Goal: Task Accomplishment & Management: Manage account settings

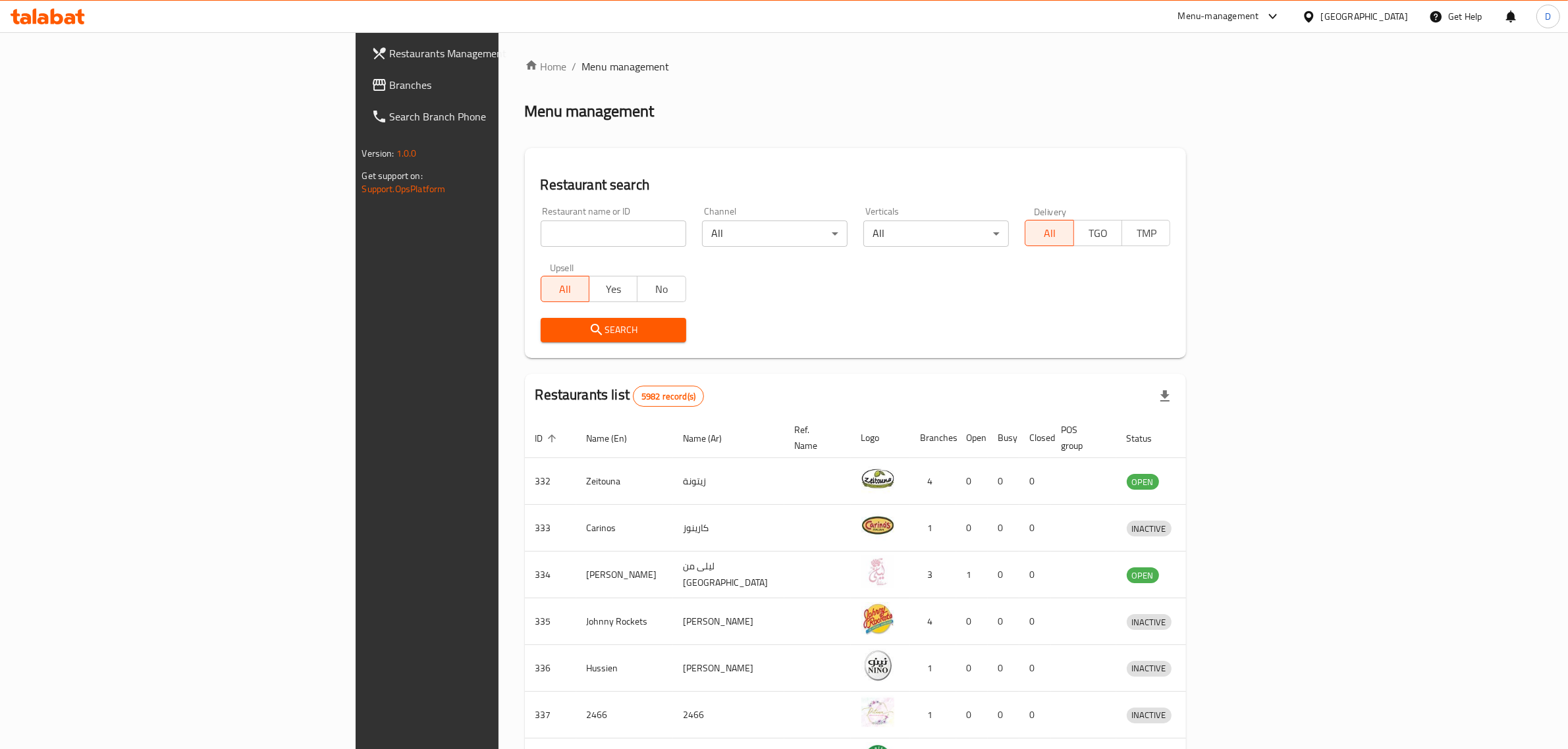
click at [540, 228] on input "search" at bounding box center [613, 233] width 145 height 26
type input "Costa"
click at [551, 326] on span "Search" at bounding box center [613, 330] width 124 height 16
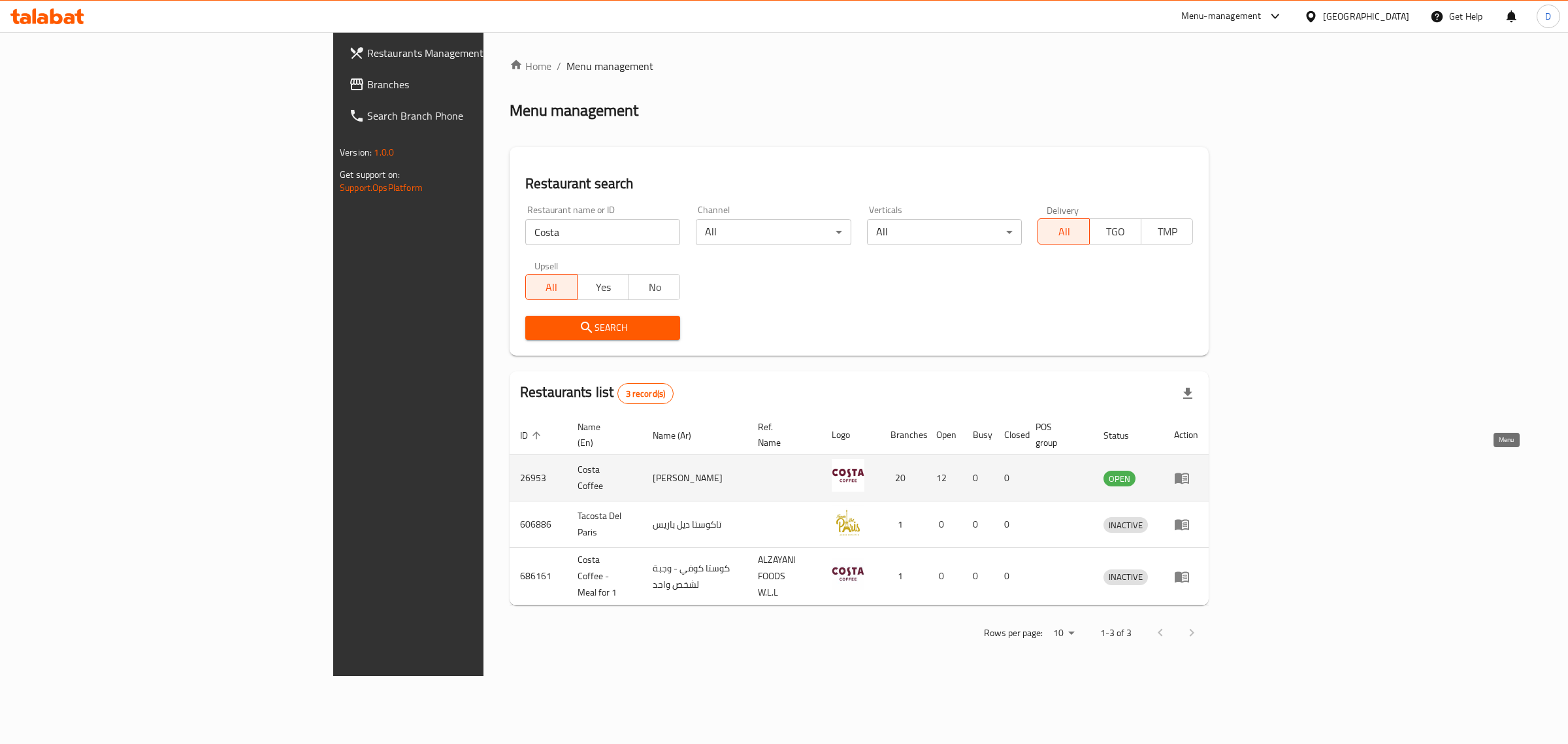
click at [1190, 470] on icon "enhanced table" at bounding box center [1182, 477] width 15 height 15
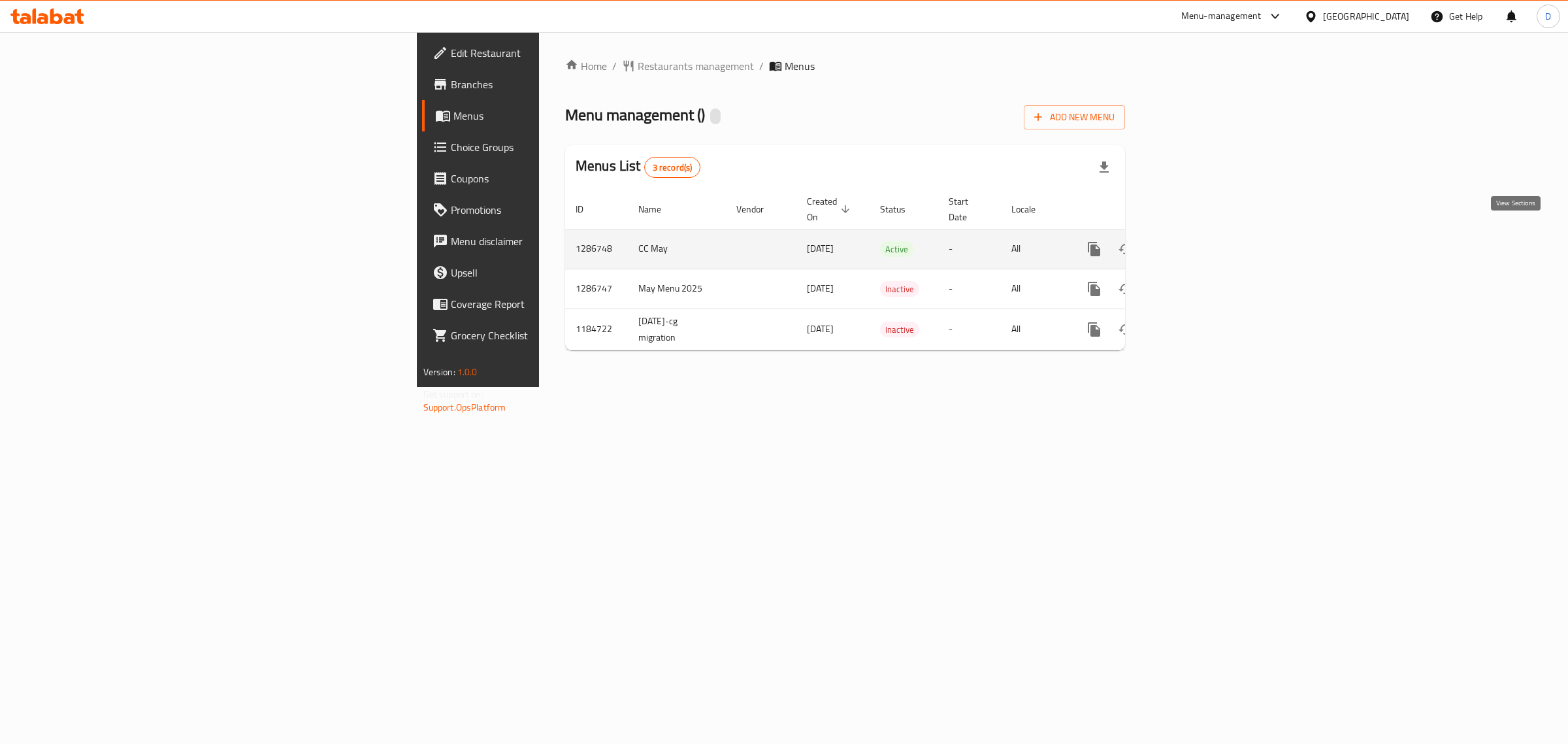
click at [1196, 242] on icon "enhanced table" at bounding box center [1188, 249] width 15 height 15
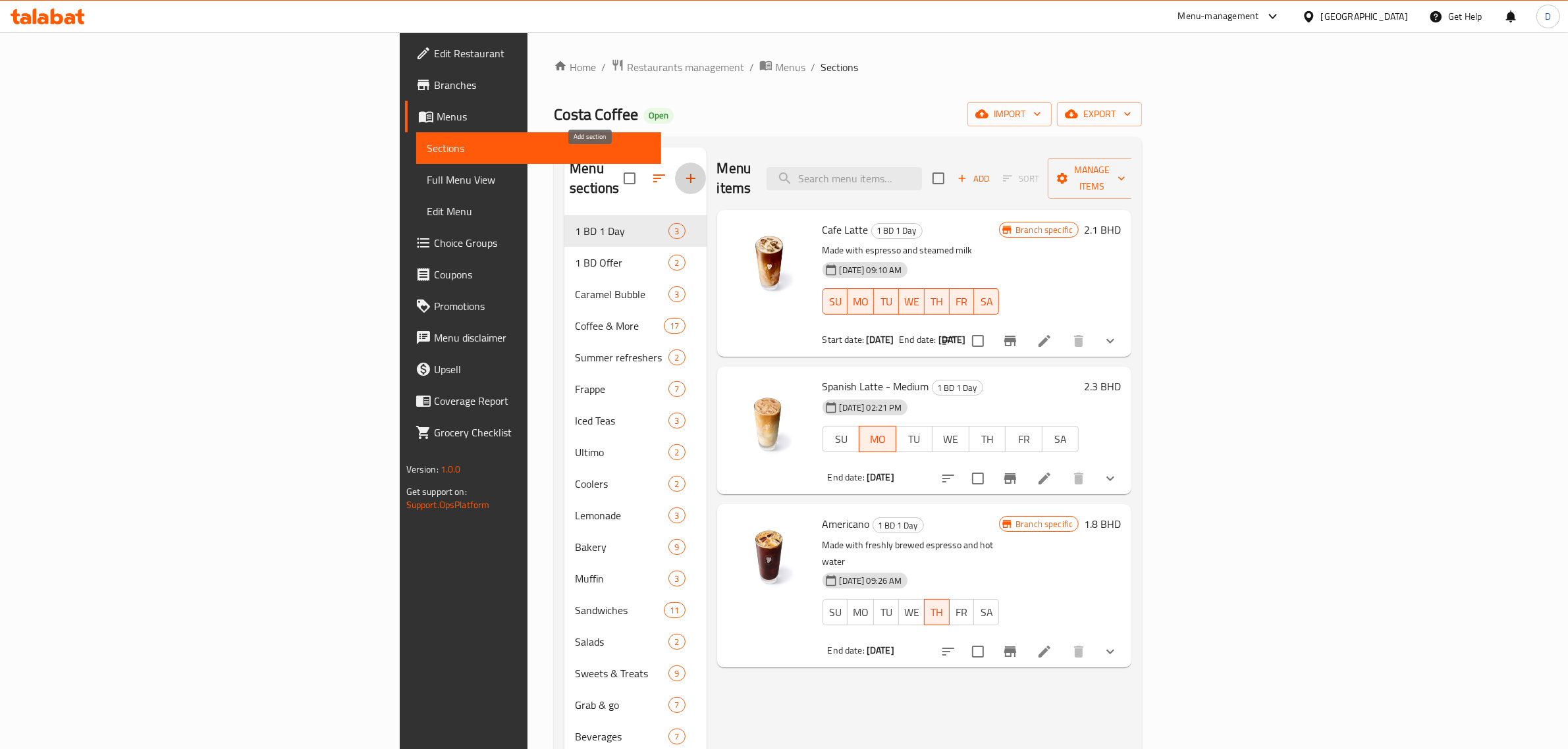
click at [683, 172] on icon "button" at bounding box center [691, 178] width 16 height 16
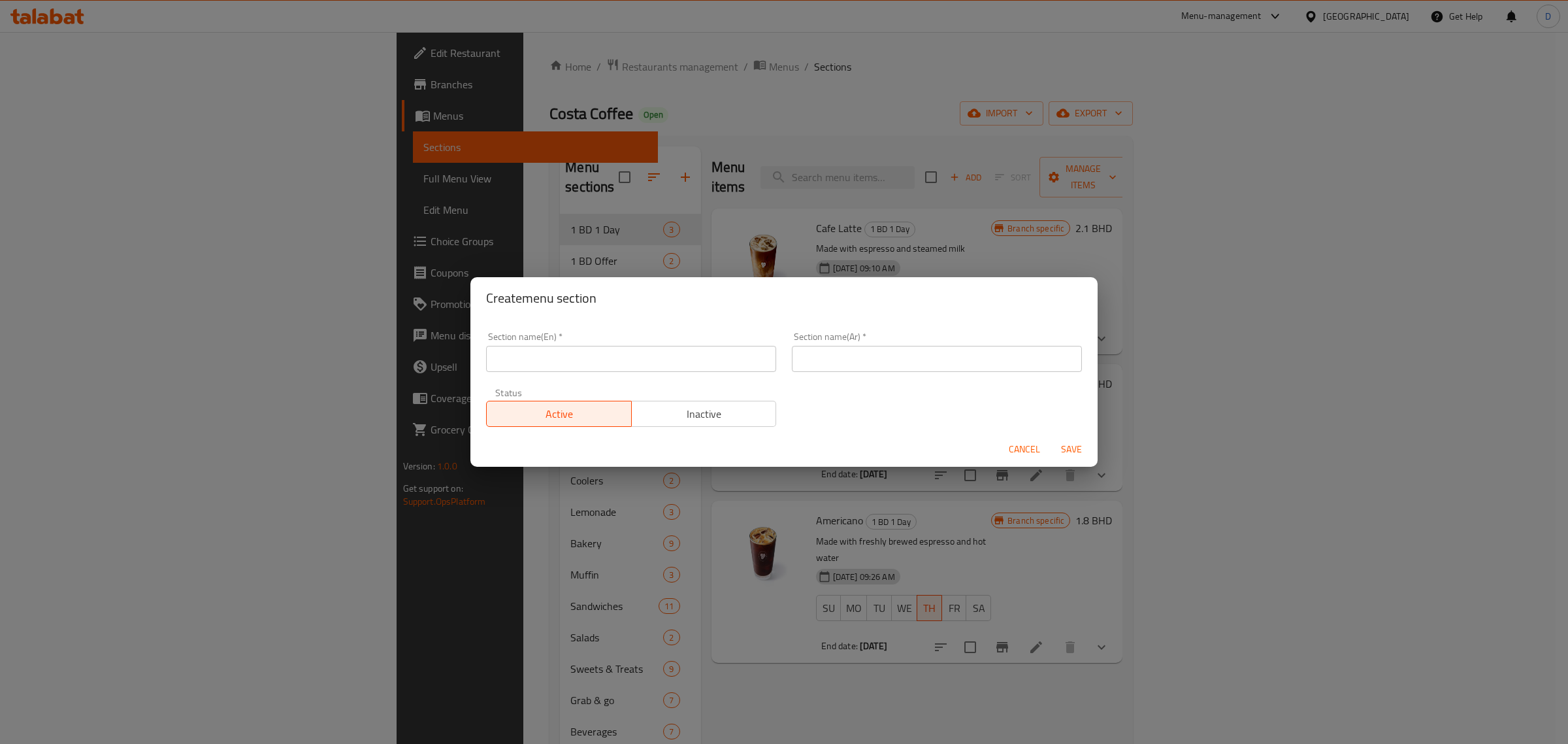
click at [533, 353] on input "text" at bounding box center [631, 359] width 290 height 26
paste input "Hello Autumn"
drag, startPoint x: 514, startPoint y: 360, endPoint x: 467, endPoint y: 360, distance: 47.0
click at [467, 360] on div "Create menu section Section name(En)   * Hello Autumn Section name(En) * Sectio…" at bounding box center [784, 372] width 1568 height 744
type input "Hello Autumn"
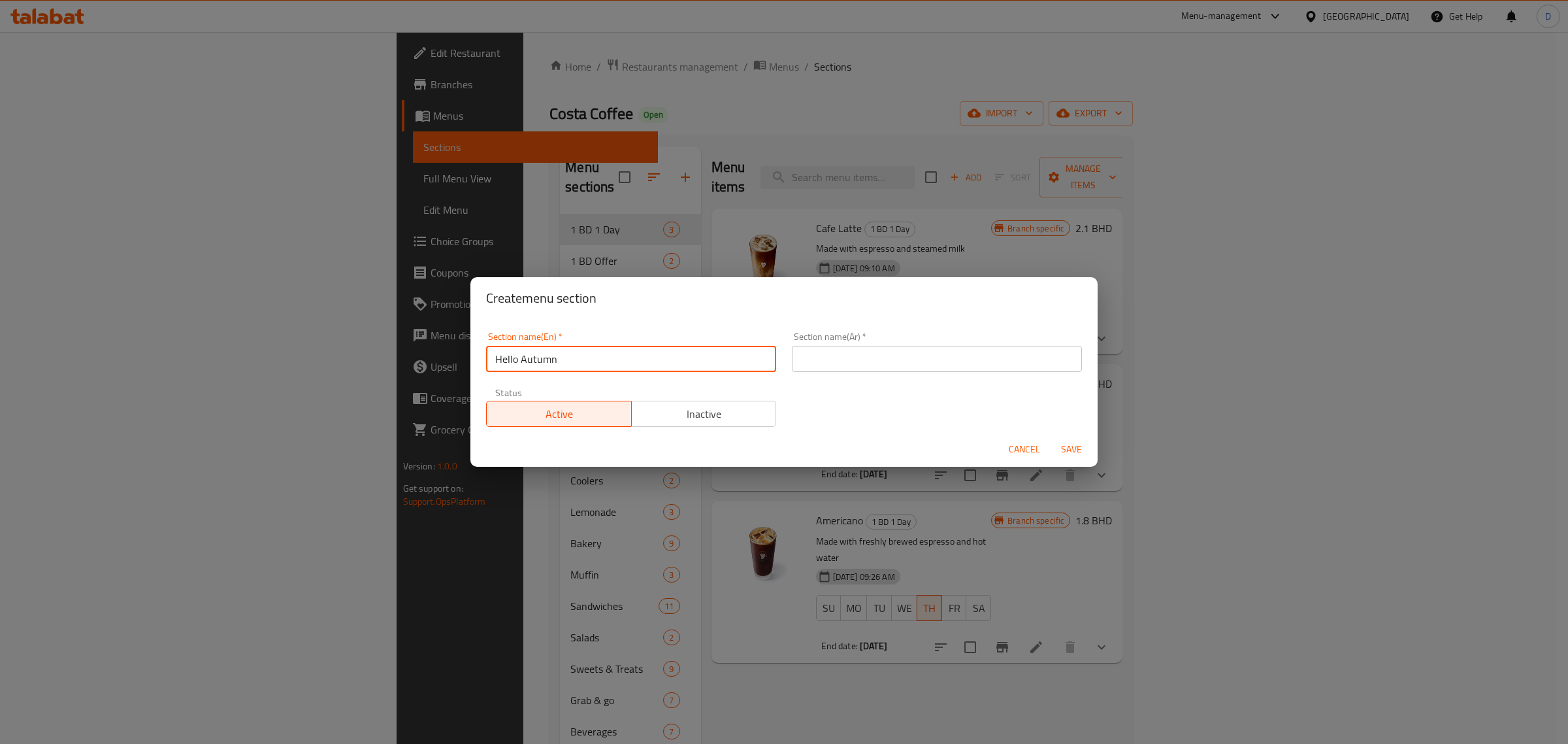
click at [833, 353] on input "text" at bounding box center [937, 359] width 290 height 26
paste input "مرحبا الخريف"
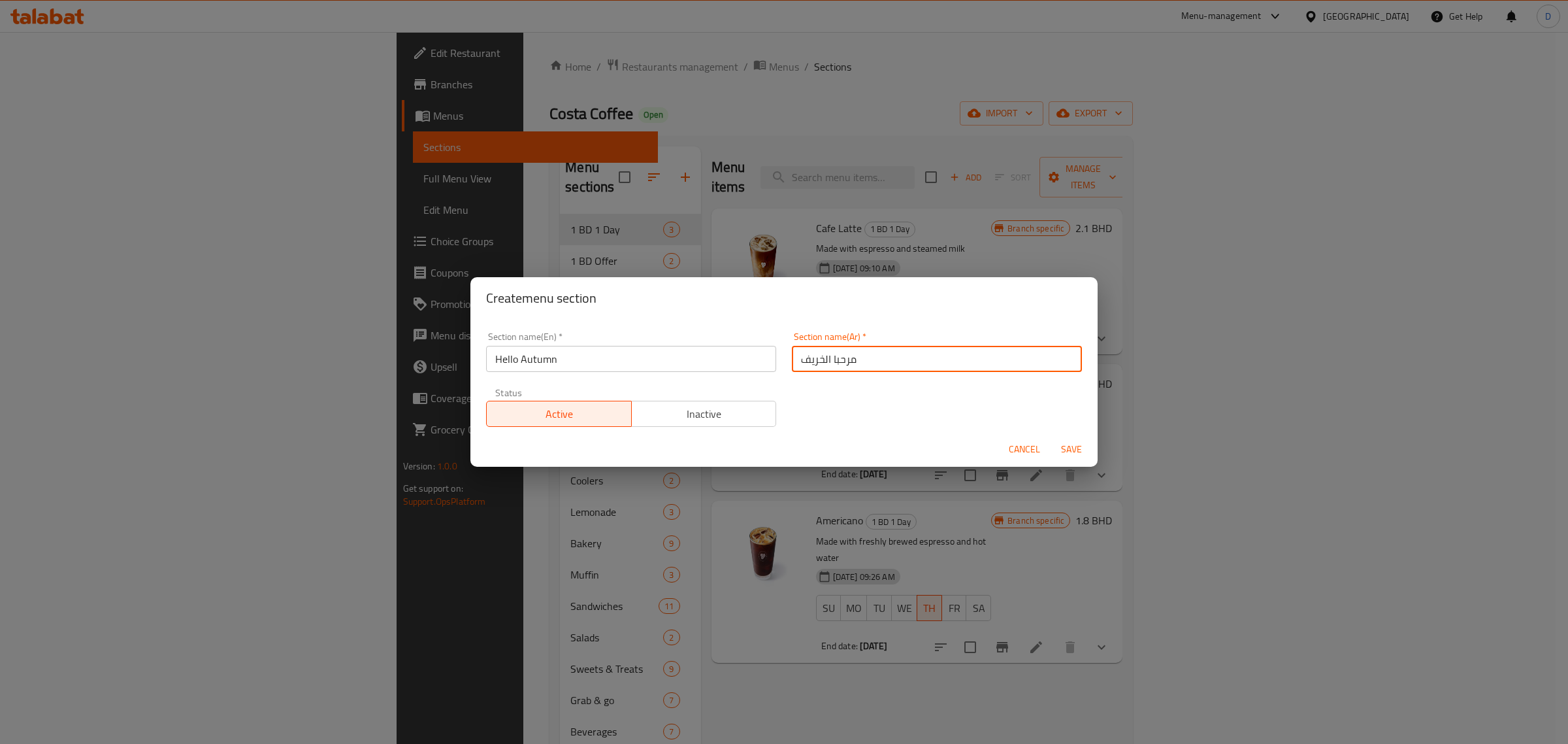
type input "مرحبا الخريف"
click at [1059, 447] on span "Save" at bounding box center [1072, 450] width 32 height 16
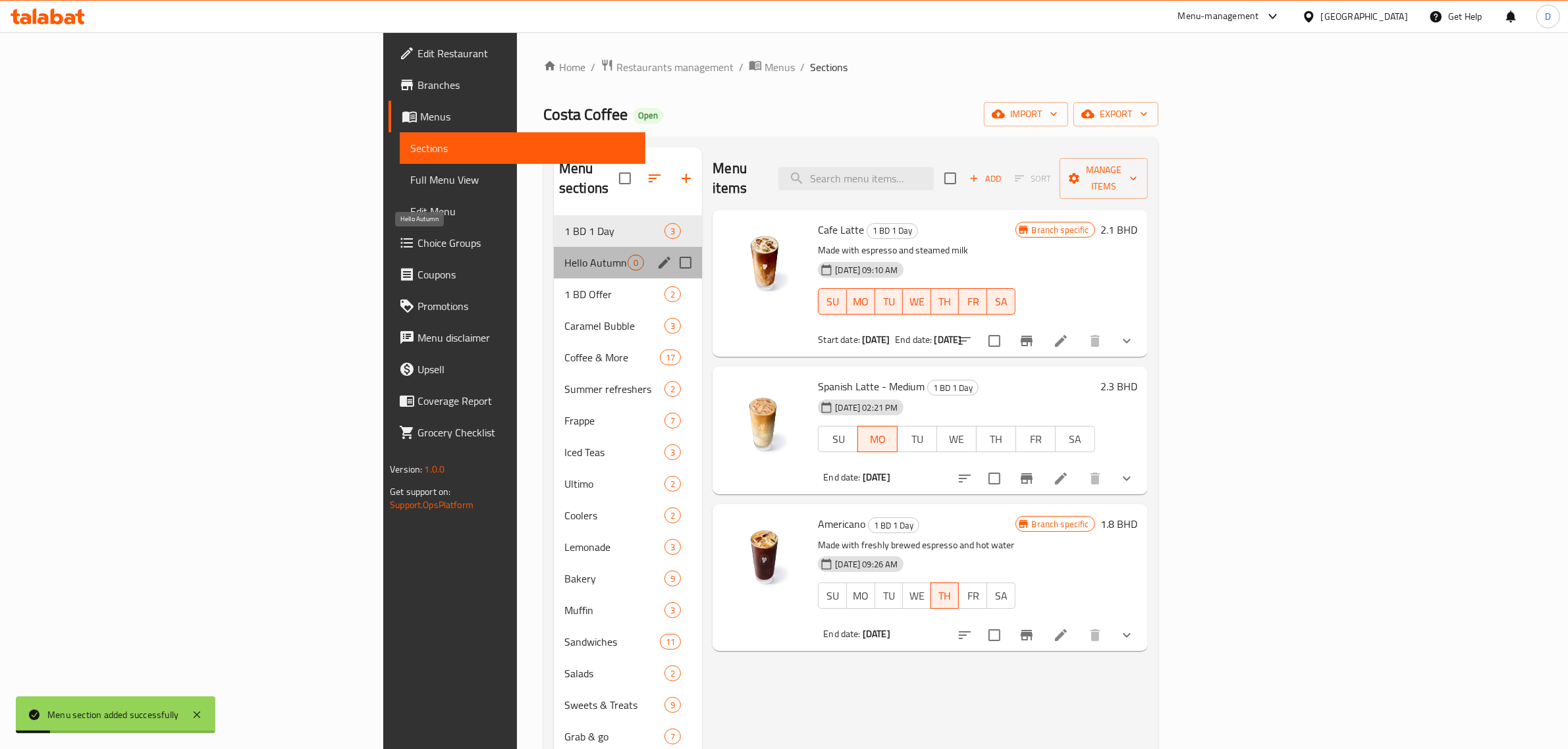
click at [564, 255] on span "Hello Autumn" at bounding box center [595, 262] width 63 height 16
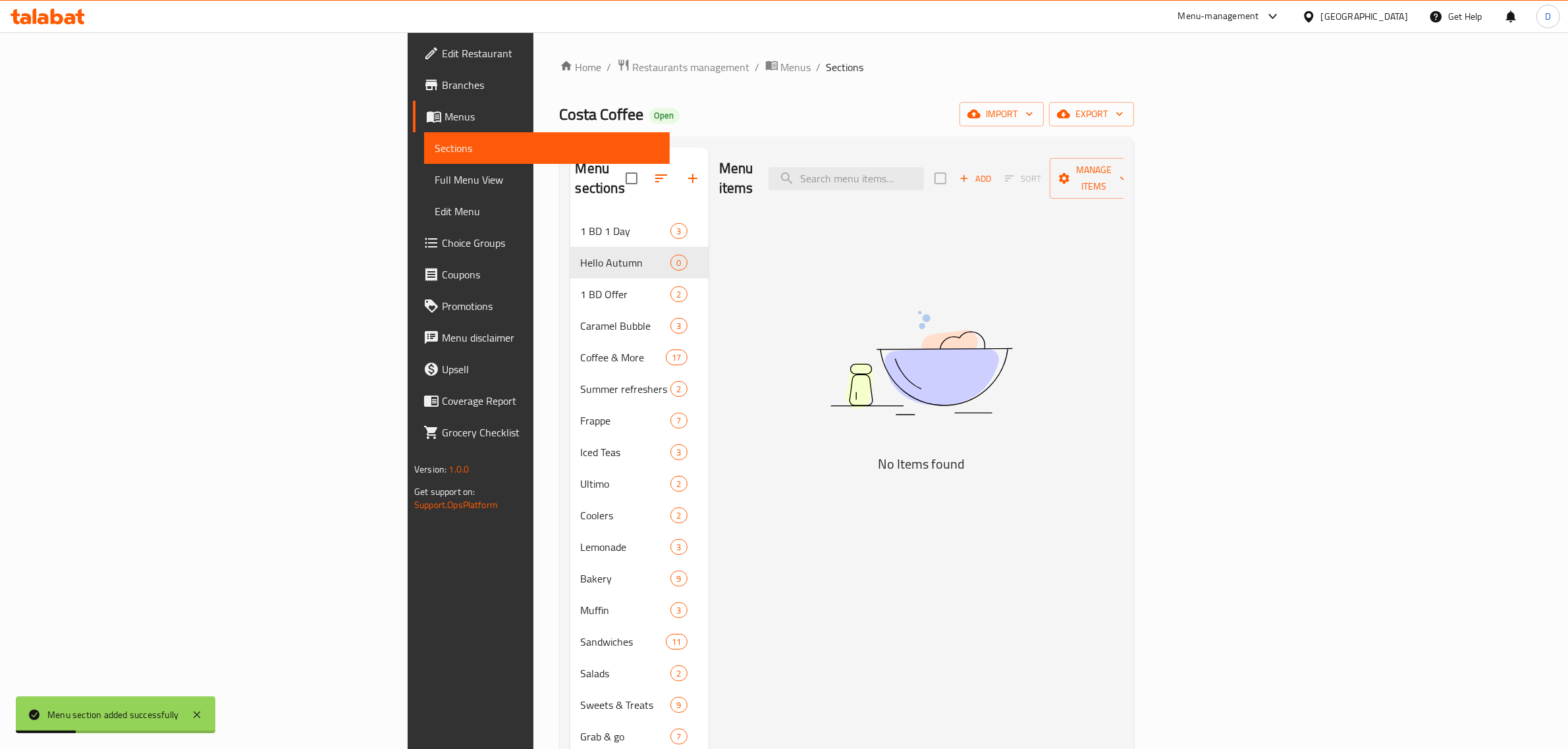
click at [1138, 158] on div "Add Sort Manage items" at bounding box center [1036, 179] width 203 height 41
click at [993, 171] on span "Add" at bounding box center [975, 179] width 36 height 16
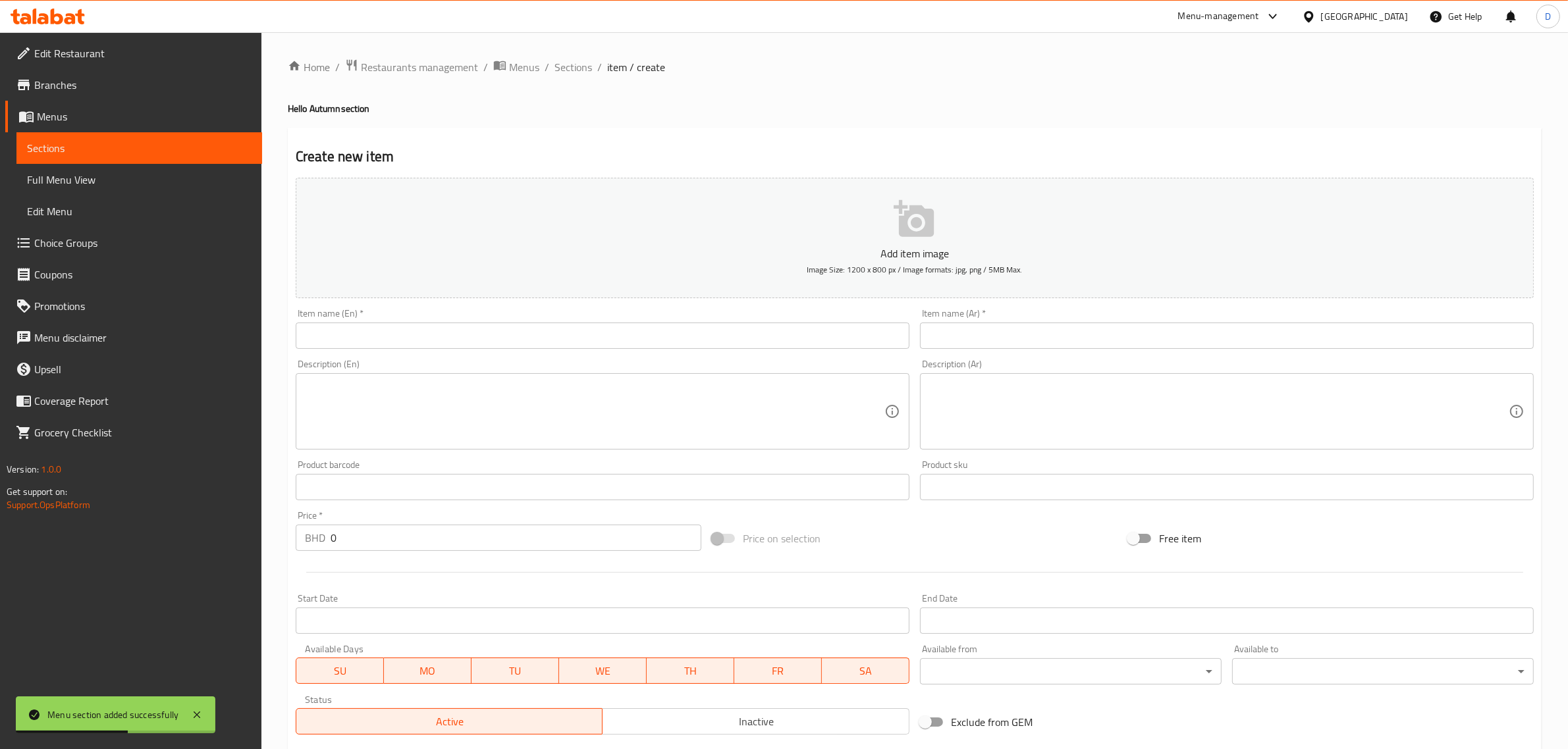
click at [700, 366] on div "Description (En) Description (En)" at bounding box center [602, 404] width 614 height 91
click at [706, 340] on input "text" at bounding box center [602, 335] width 614 height 26
paste input "Maplenut Latte"
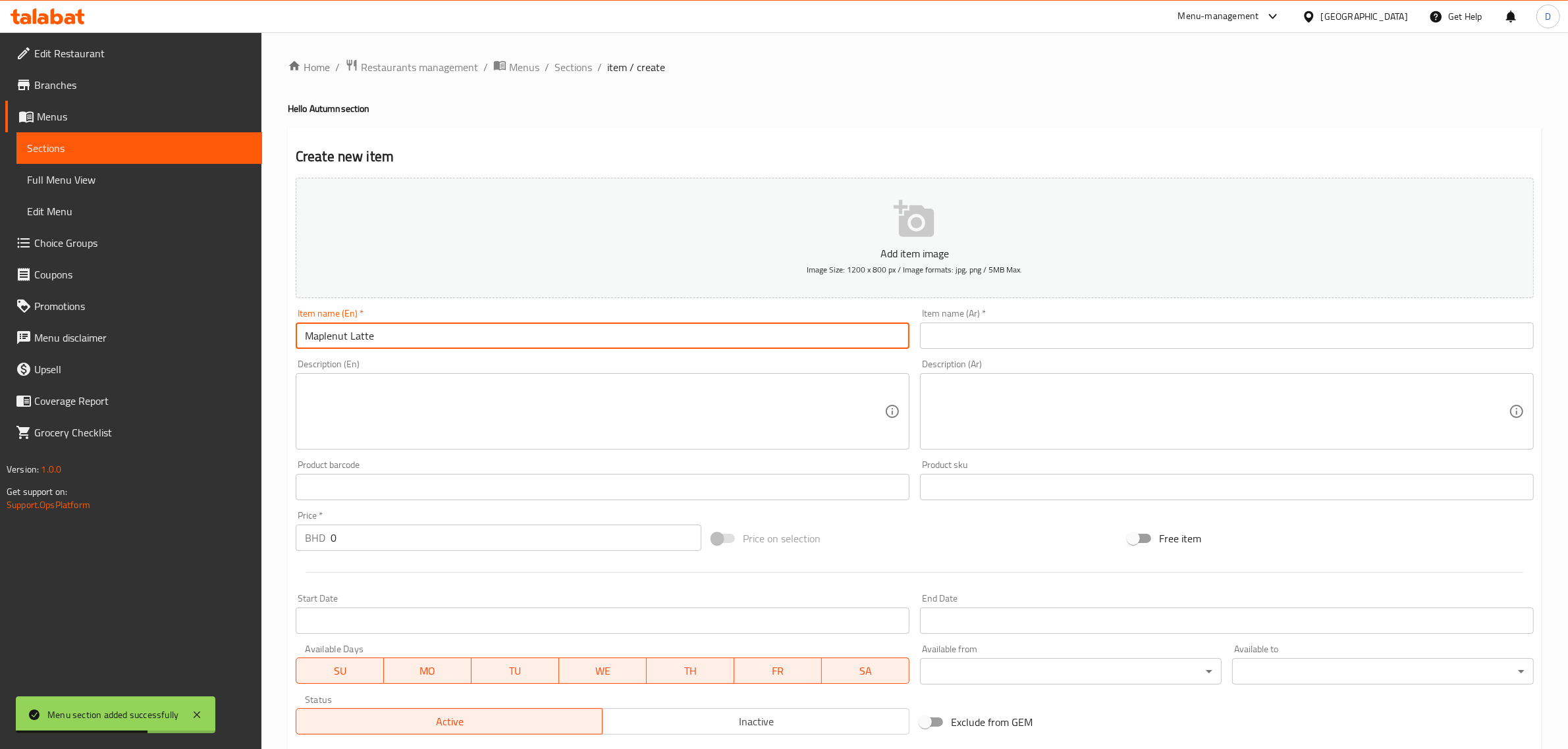
type input "Maplenut Latte"
click at [1051, 337] on input "text" at bounding box center [1227, 335] width 614 height 26
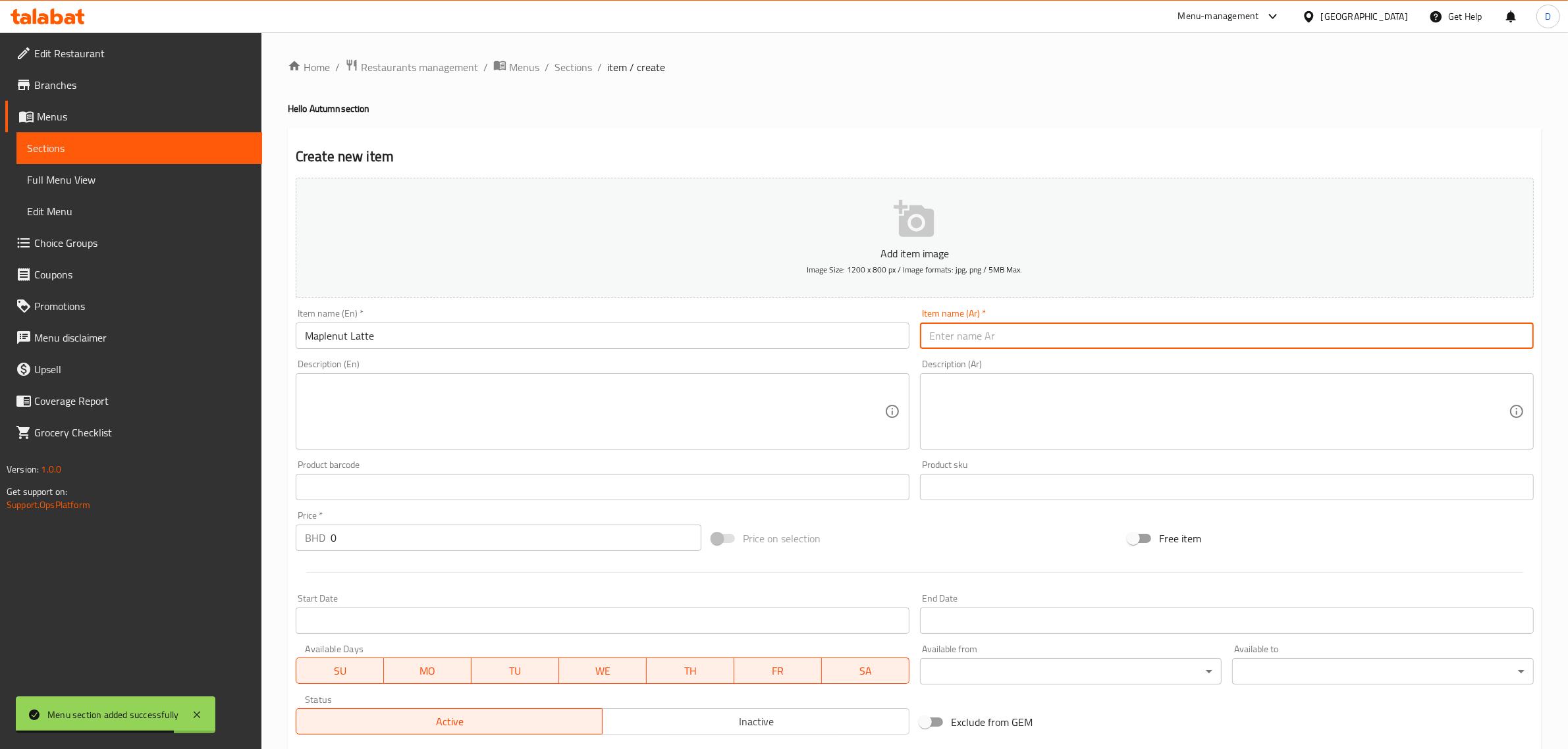
paste input "لاتيه القيقب"
type input "لاتيه القيقب"
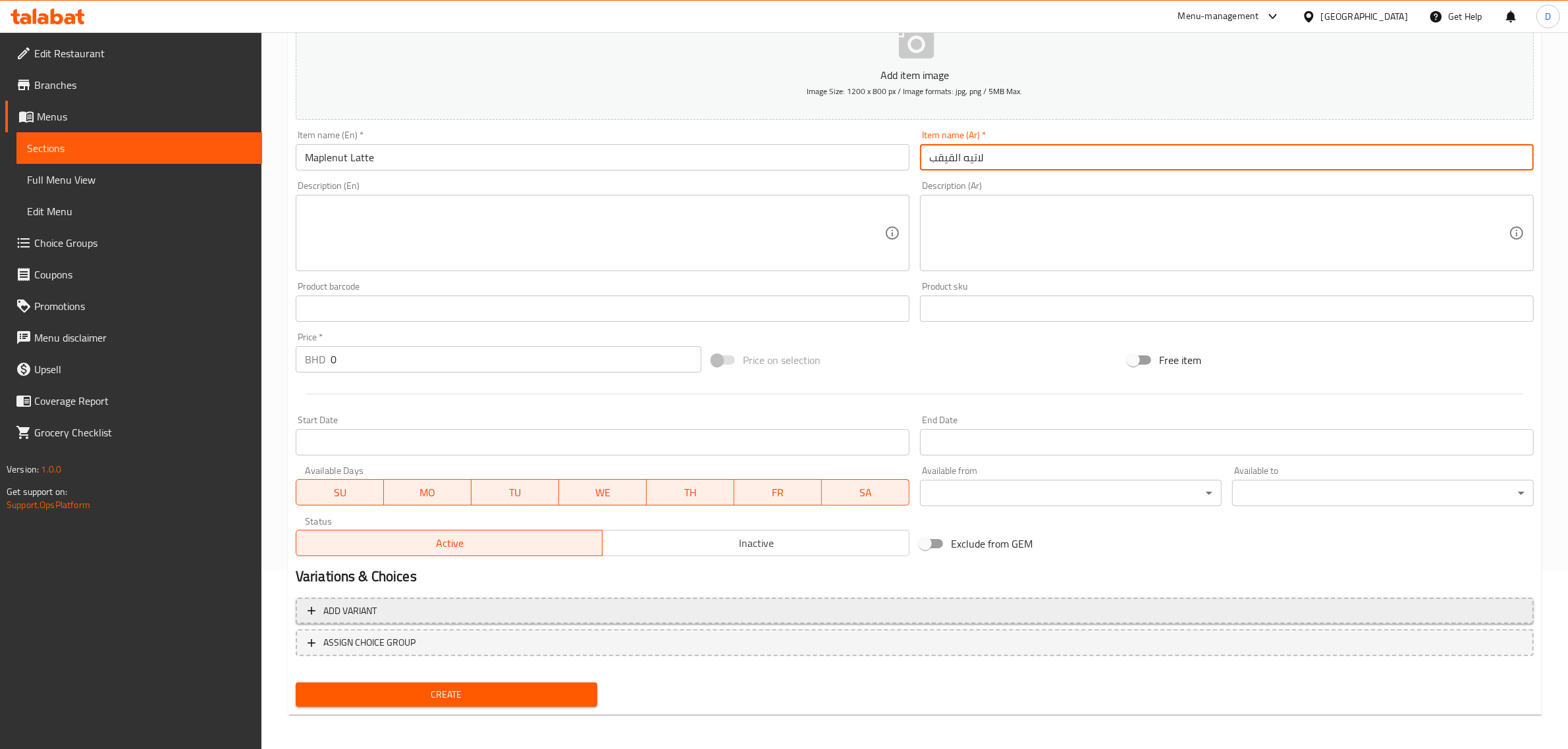
click at [550, 619] on button "Add variant" at bounding box center [914, 611] width 1238 height 27
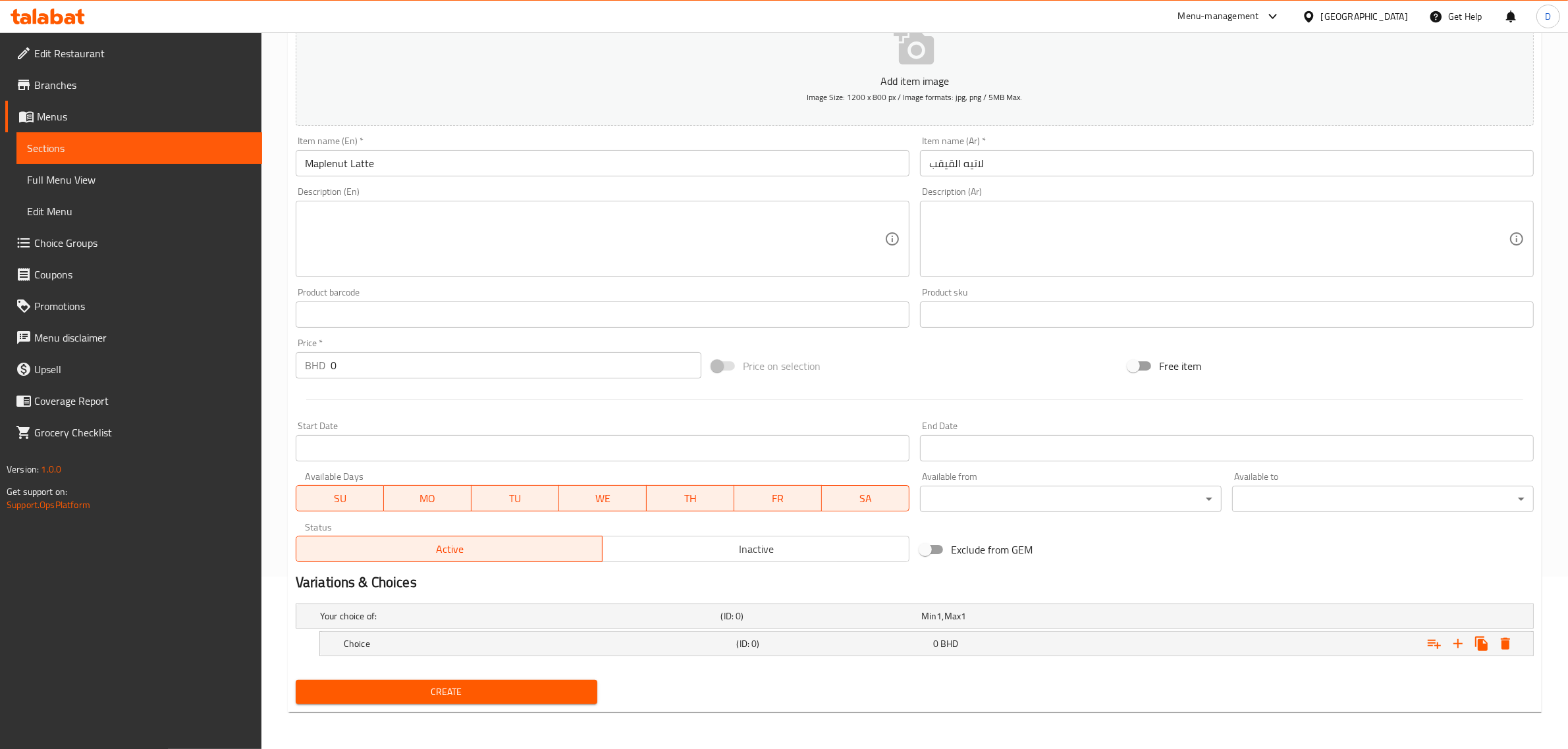
scroll to position [172, 0]
click at [1462, 647] on icon "Expand" at bounding box center [1457, 644] width 16 height 16
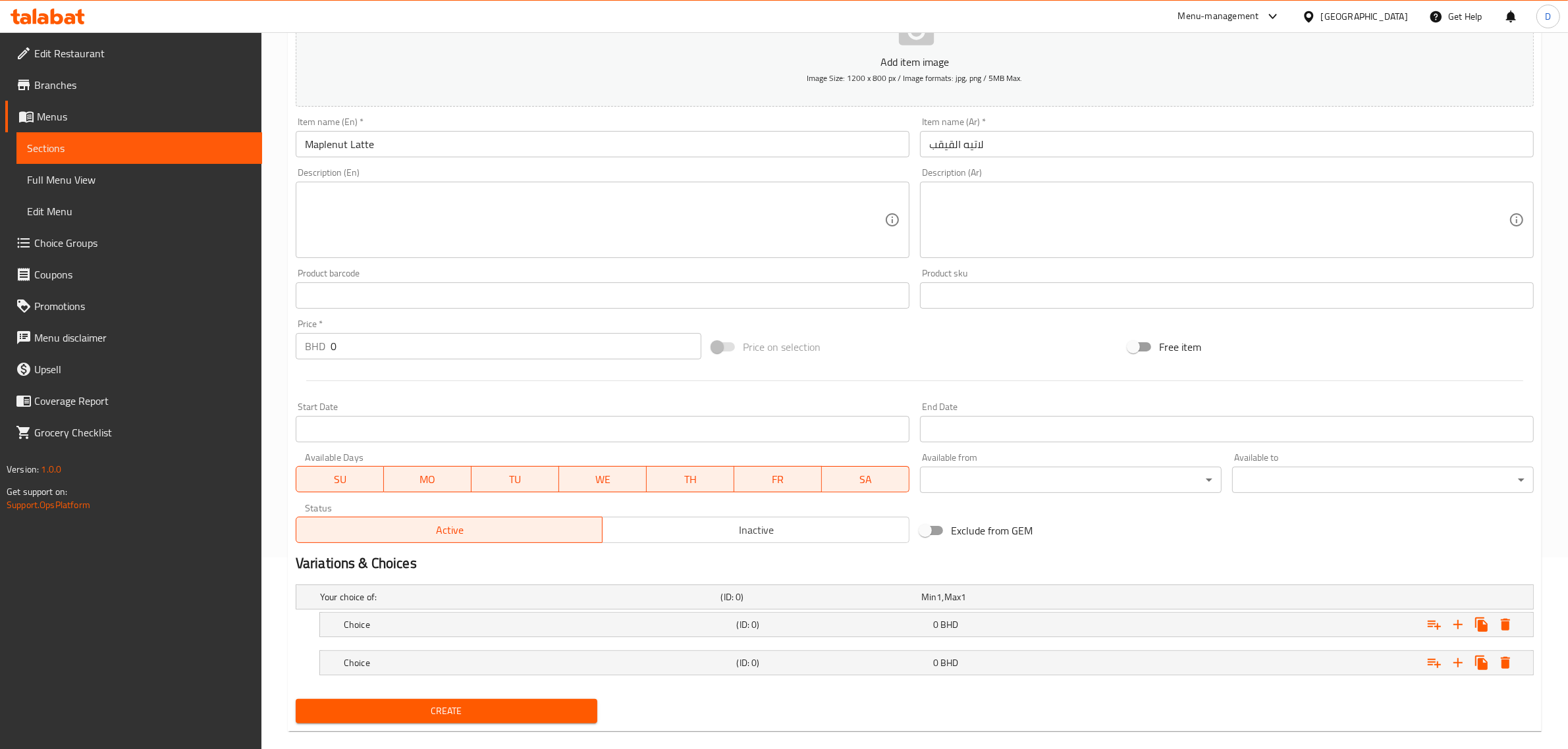
scroll to position [211, 0]
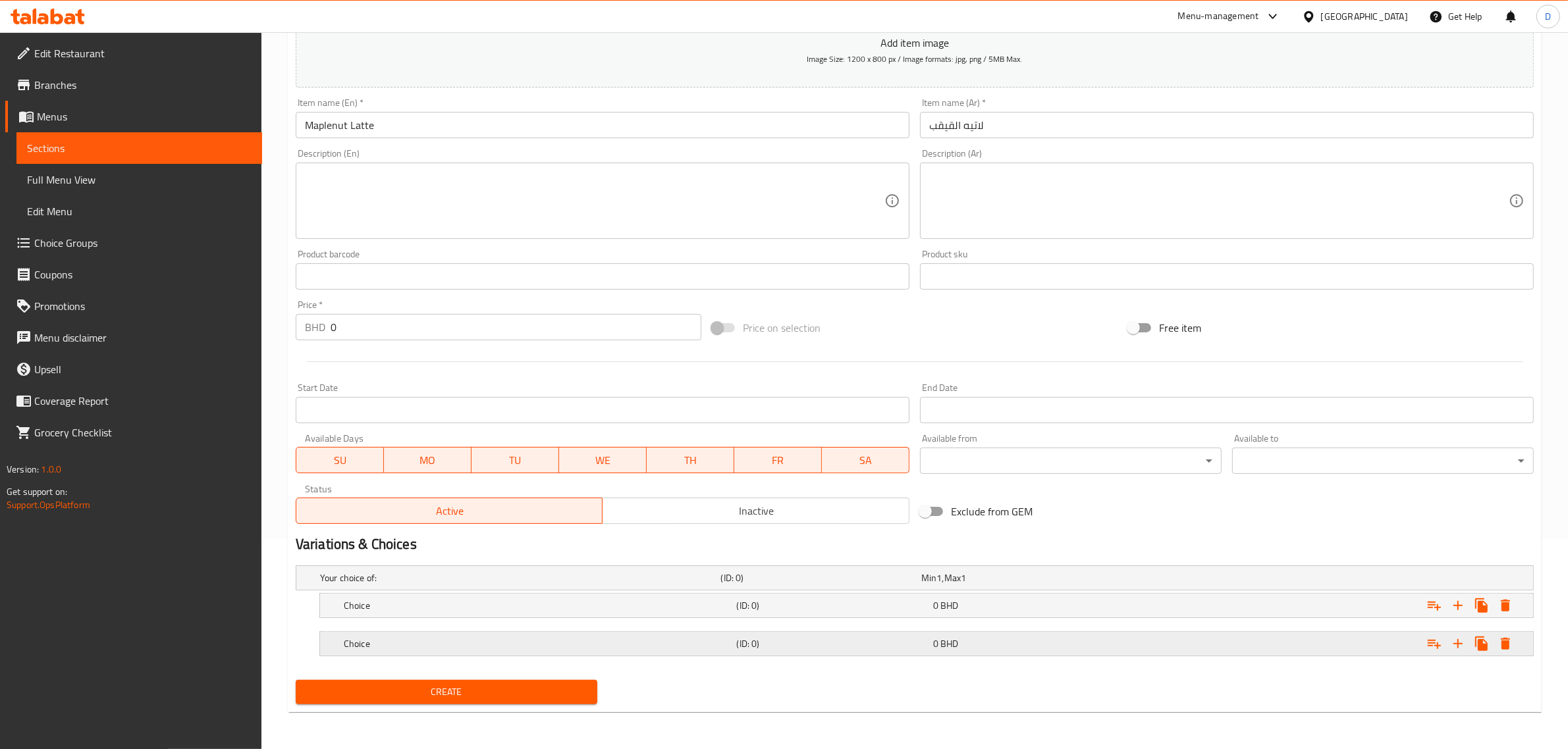
click at [481, 645] on h5 "Choice" at bounding box center [537, 644] width 388 height 13
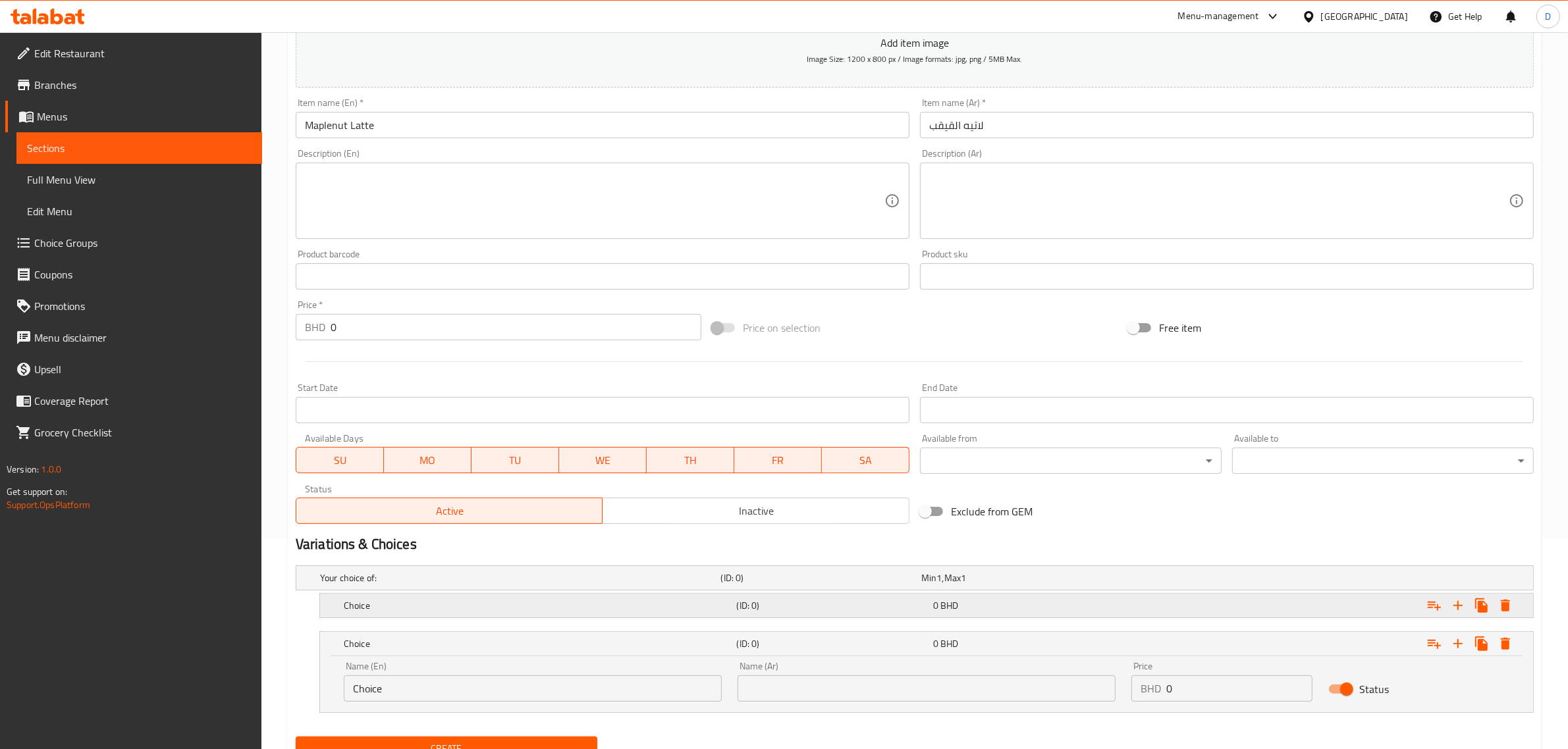
click at [479, 603] on h5 "Choice" at bounding box center [537, 605] width 388 height 13
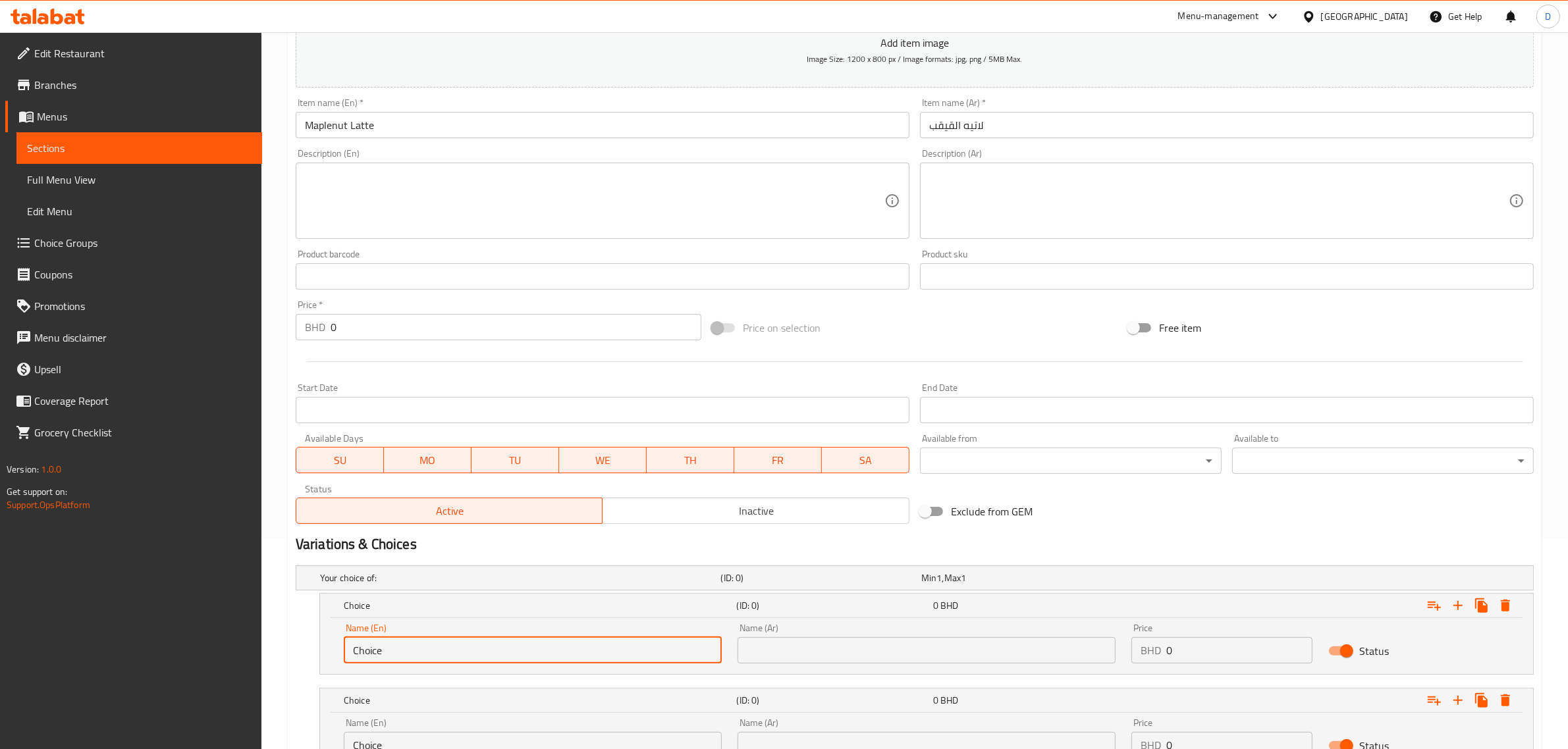
click at [459, 649] on input "Choice" at bounding box center [532, 650] width 378 height 26
type input "Medium"
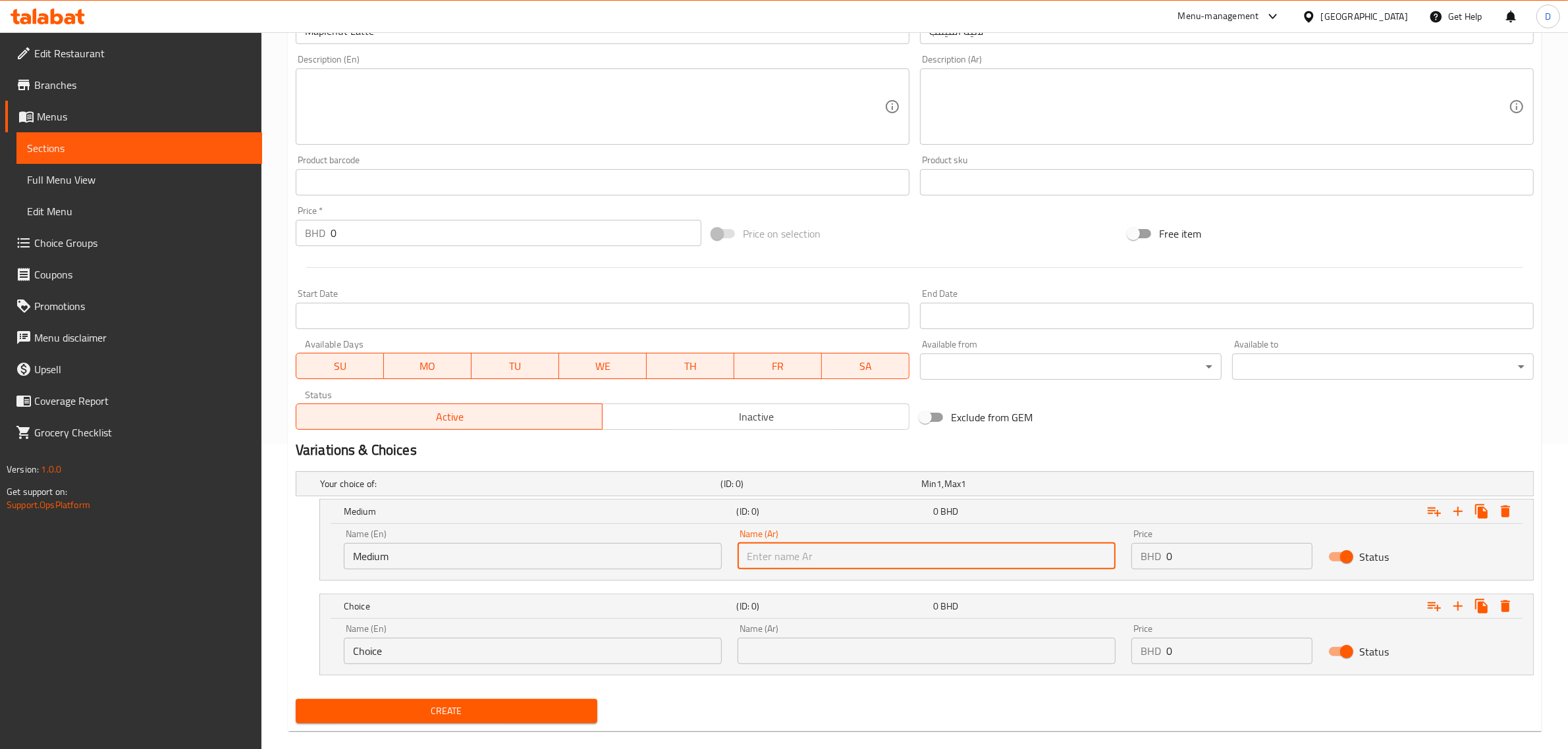
scroll to position [323, 0]
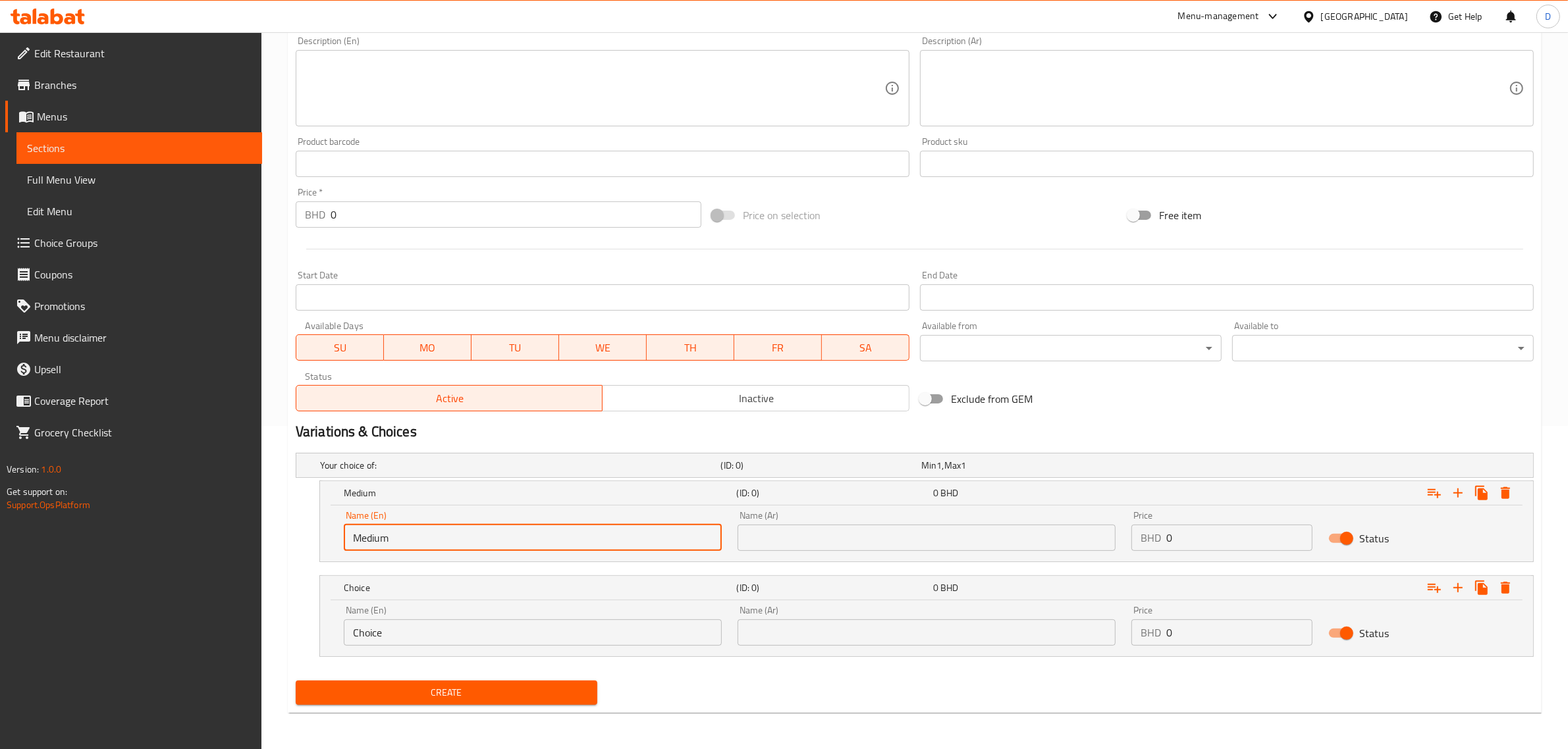
drag, startPoint x: 465, startPoint y: 543, endPoint x: 307, endPoint y: 528, distance: 158.7
click at [307, 528] on div "Medium (ID: 0) 0 BHD Name (En) Medium Name (En) Name (Ar) Name (Ar) Price BHD 0…" at bounding box center [914, 521] width 1238 height 82
type input "Medium"
click at [860, 543] on input "text" at bounding box center [926, 538] width 378 height 26
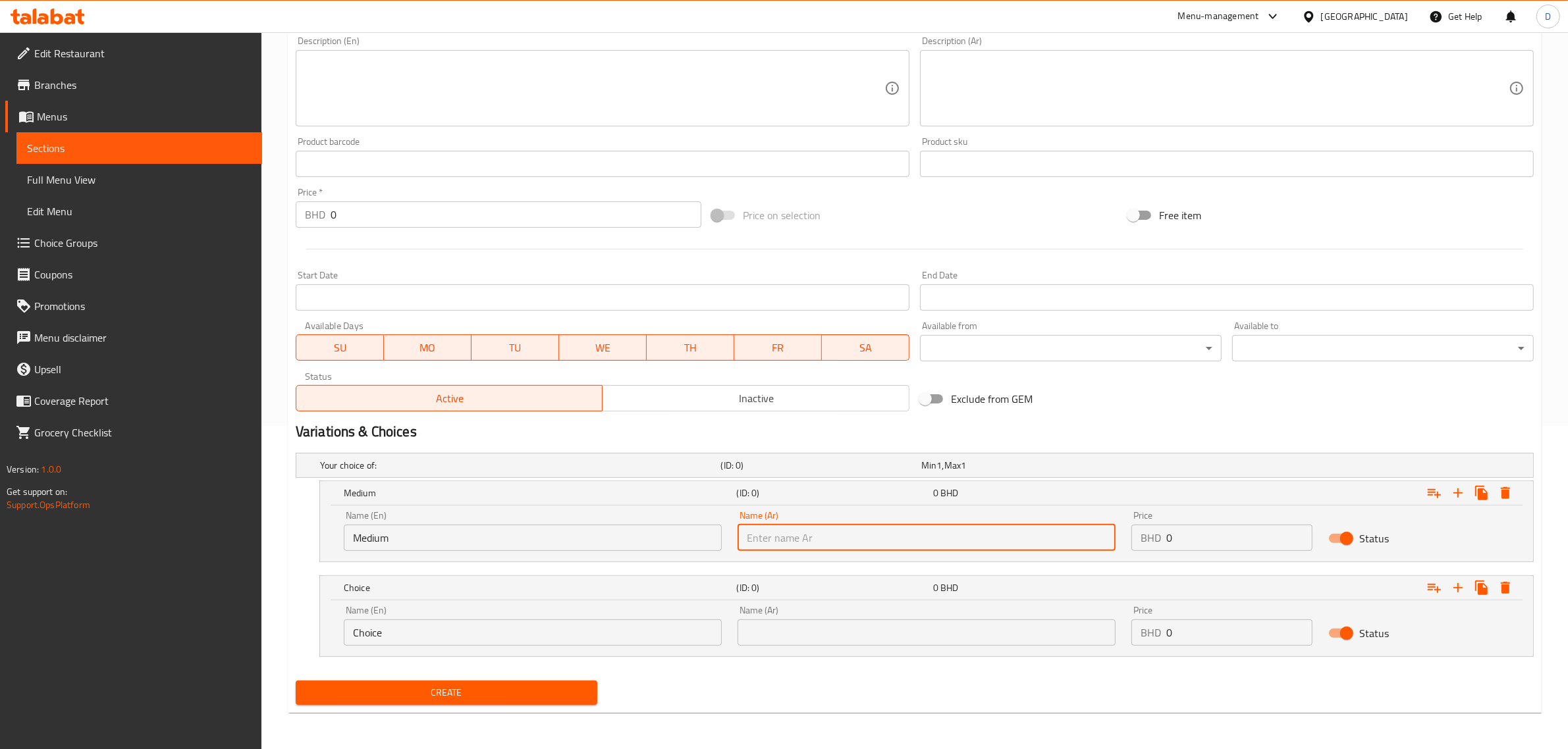
paste input "واسطة"
type input "واسطة"
click at [1202, 532] on input "0" at bounding box center [1239, 538] width 146 height 26
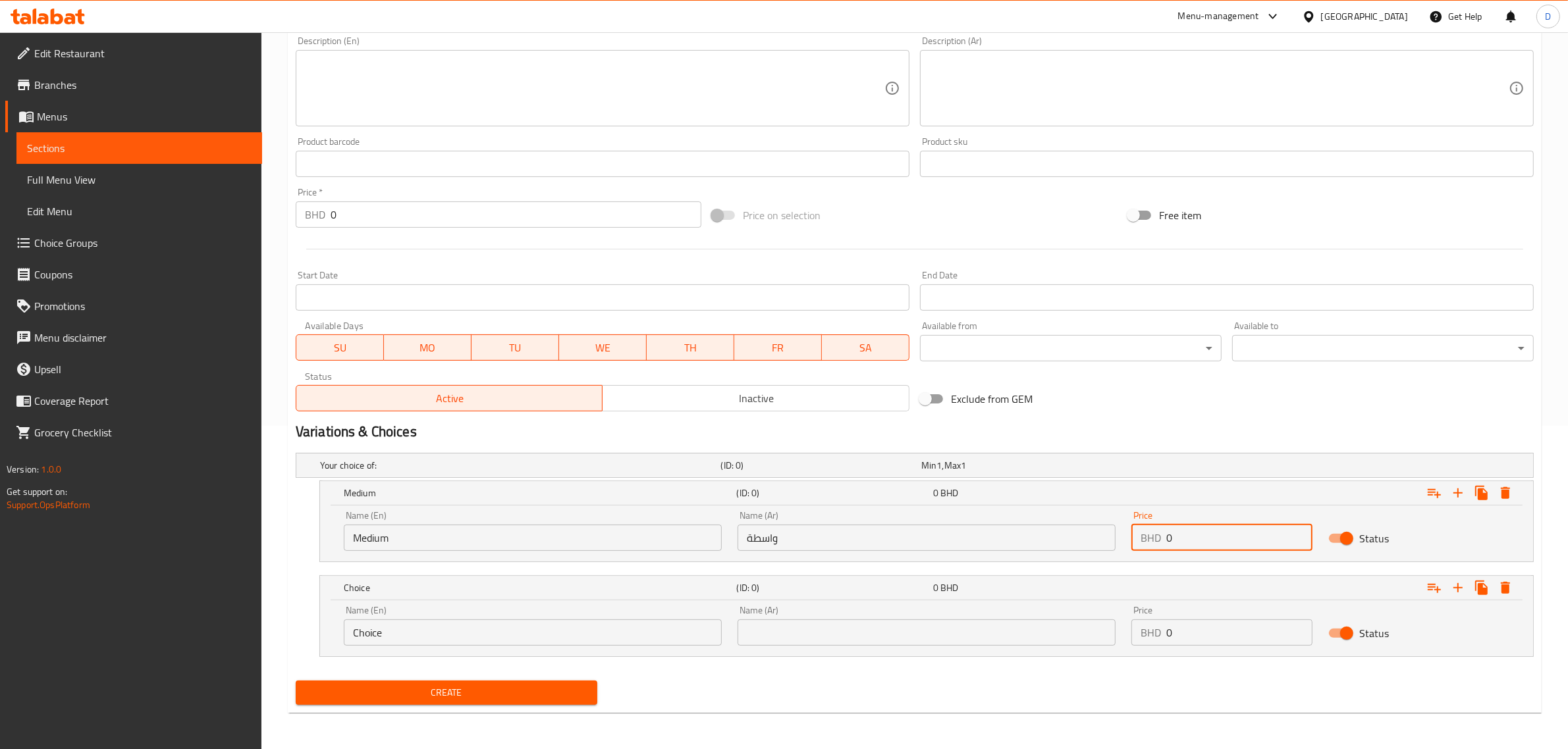
drag, startPoint x: 1156, startPoint y: 538, endPoint x: 1139, endPoint y: 538, distance: 17.0
click at [1139, 538] on div "BHD 0 Price" at bounding box center [1222, 538] width 181 height 26
type input "2.5"
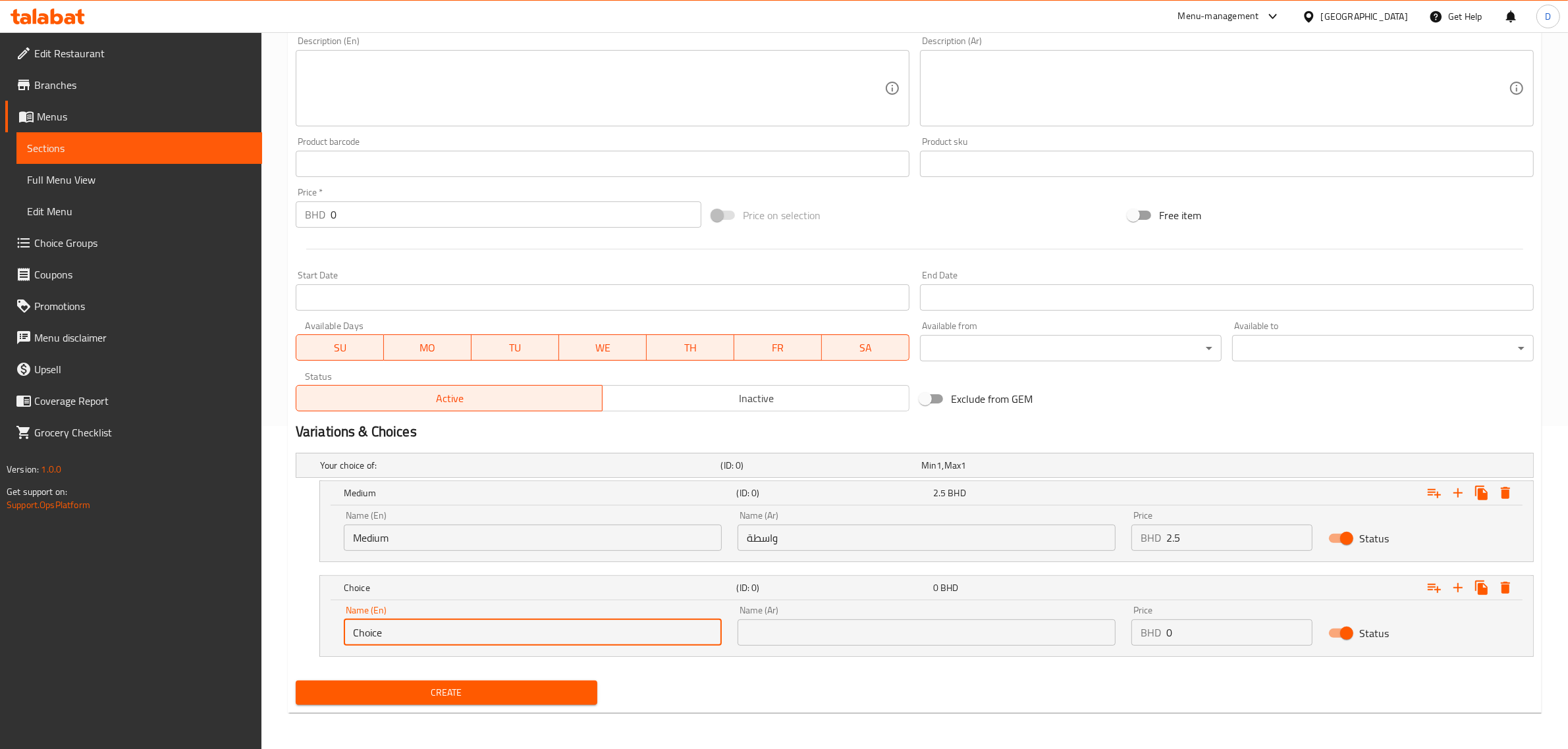
drag, startPoint x: 409, startPoint y: 632, endPoint x: 334, endPoint y: 634, distance: 75.0
click at [334, 634] on div "Name (En) Choice Name (En) Name (Ar) Name (Ar) Price BHD 0 Price Status" at bounding box center [926, 628] width 1213 height 56
paste input "Larg"
type input "Large"
click at [828, 626] on input "text" at bounding box center [926, 632] width 378 height 26
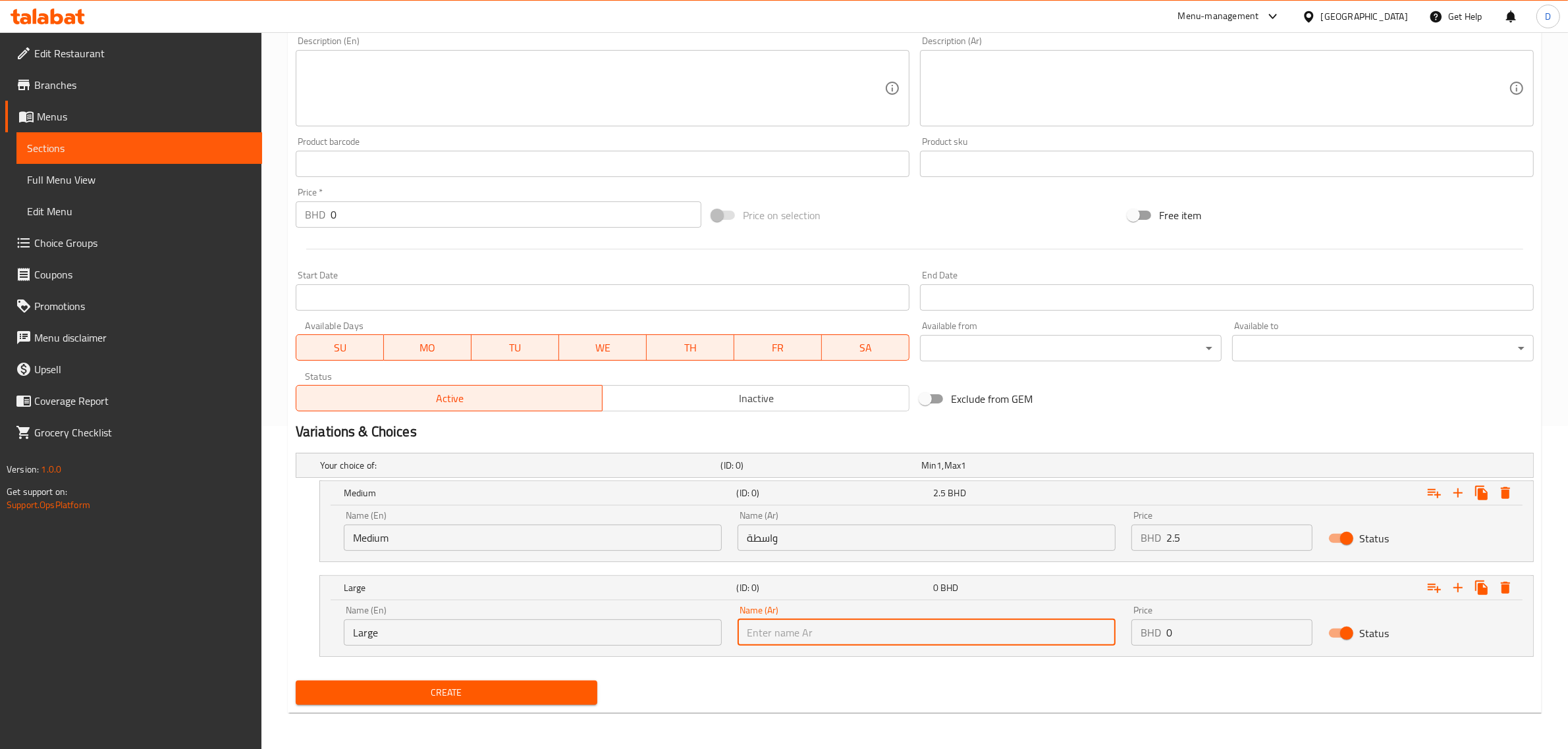
paste input "كبير"
type input "كبير"
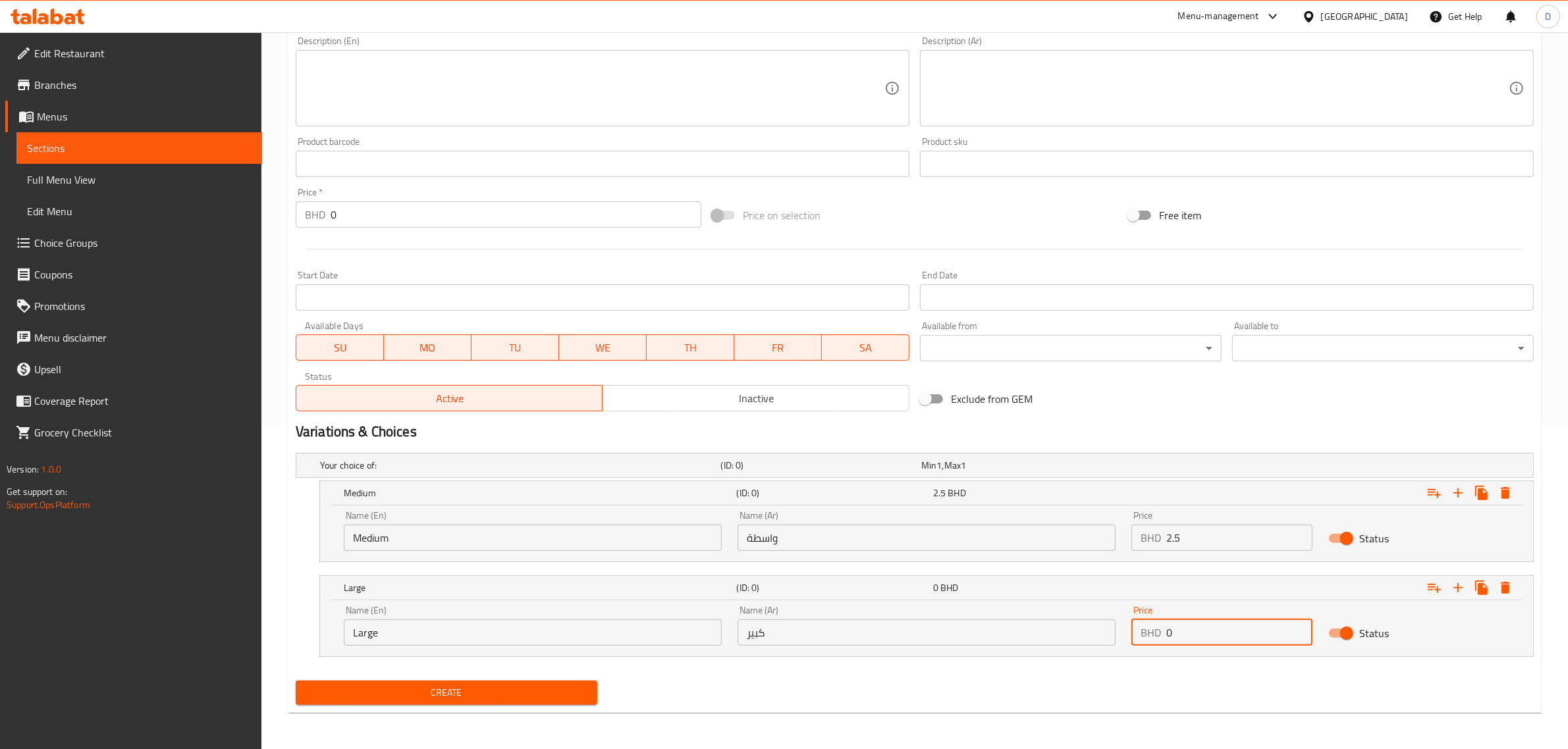
drag, startPoint x: 1193, startPoint y: 633, endPoint x: 1134, endPoint y: 630, distance: 59.1
click at [1137, 630] on div "BHD 0 Price" at bounding box center [1222, 632] width 181 height 26
type input "2.7"
click at [574, 694] on span "Create" at bounding box center [446, 693] width 281 height 16
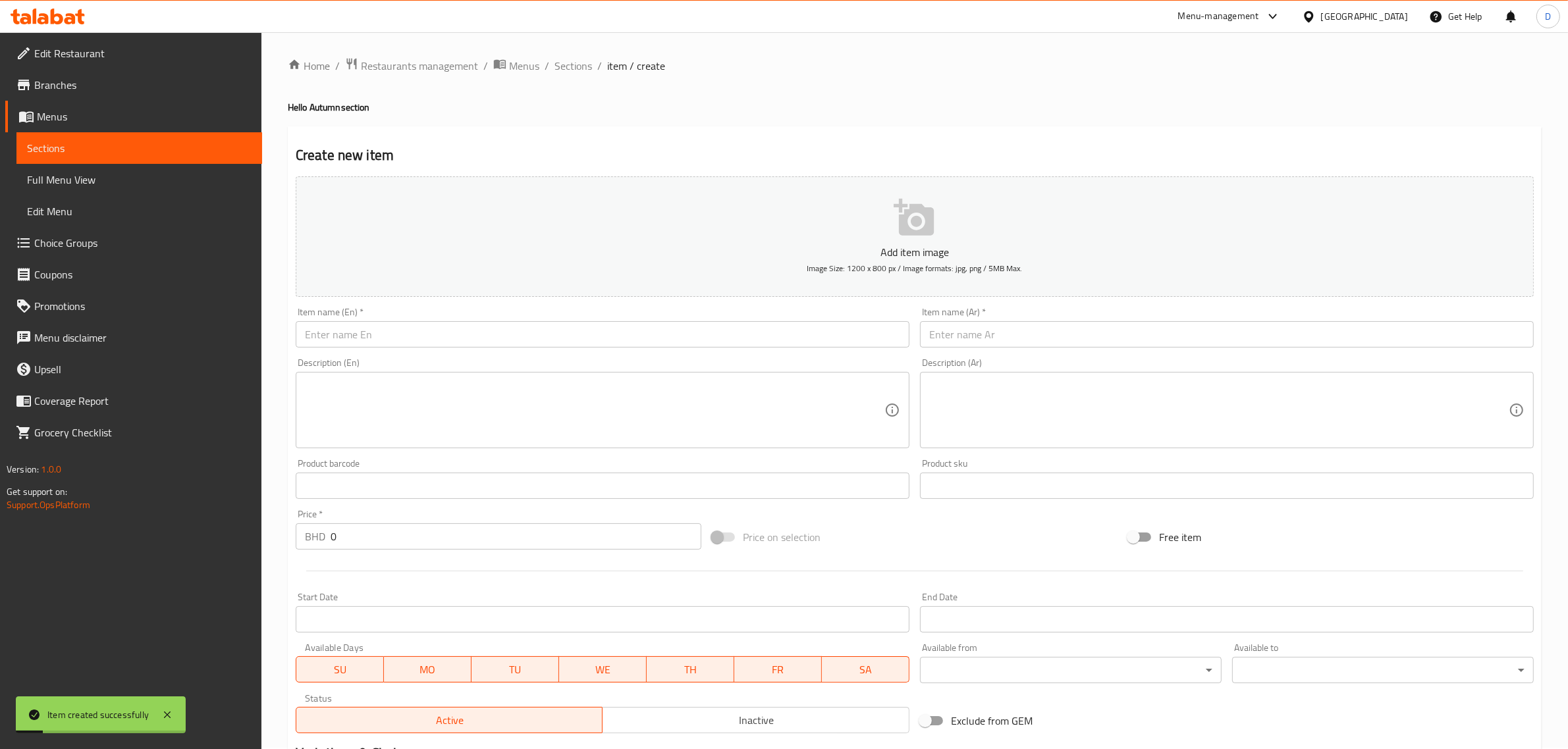
scroll to position [0, 0]
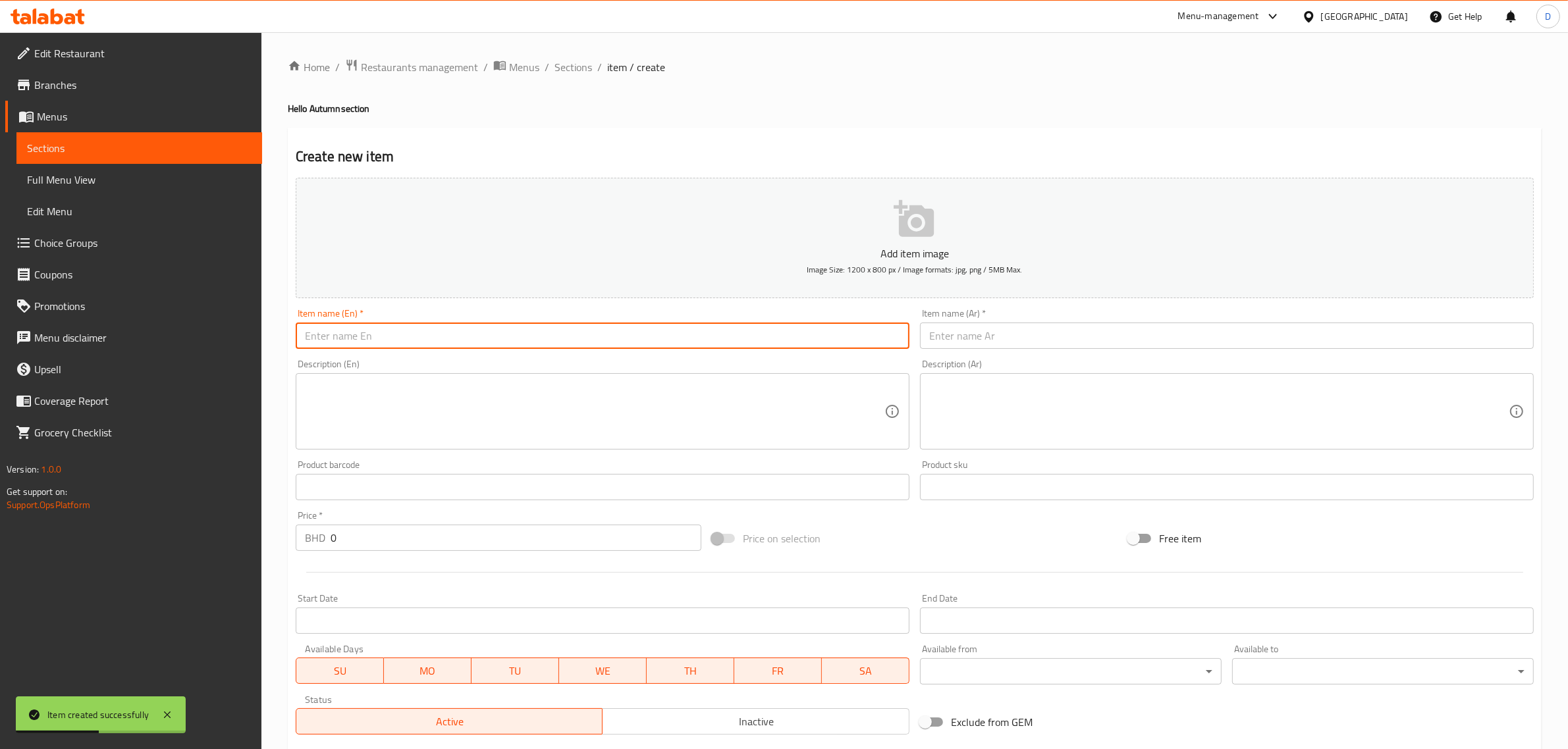
click at [482, 336] on input "text" at bounding box center [602, 335] width 614 height 26
paste input "Maplenut Spanish Latte"
drag, startPoint x: 486, startPoint y: 343, endPoint x: 246, endPoint y: 324, distance: 240.8
click at [247, 324] on div "Edit Restaurant Branches Menus Sections Full Menu View Edit Menu Choice Groups …" at bounding box center [784, 552] width 1568 height 1040
type input "Maplenut Spanish Latte"
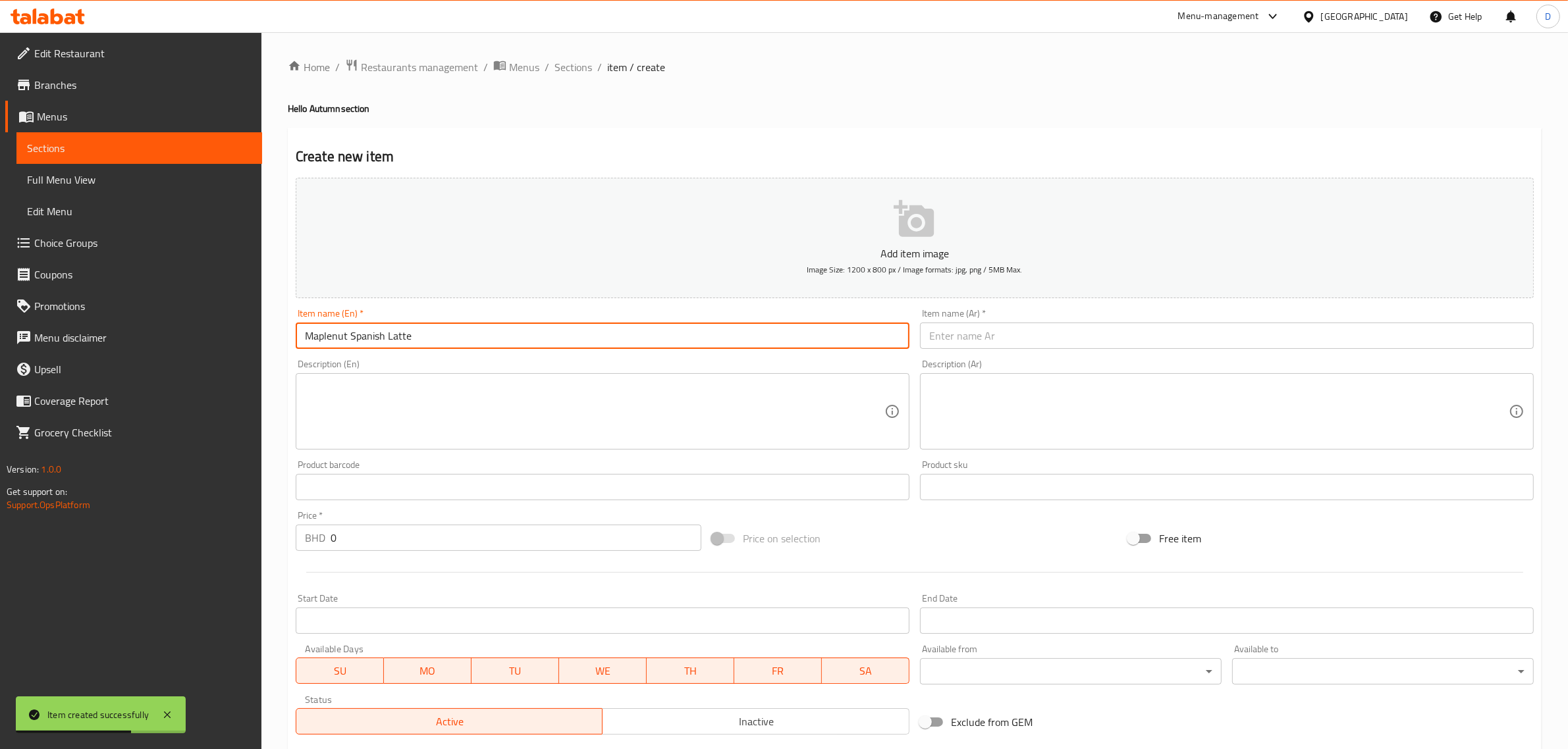
click at [956, 335] on input "text" at bounding box center [1227, 335] width 614 height 26
paste input "لاتيه إسباني بنكهة القيقب"
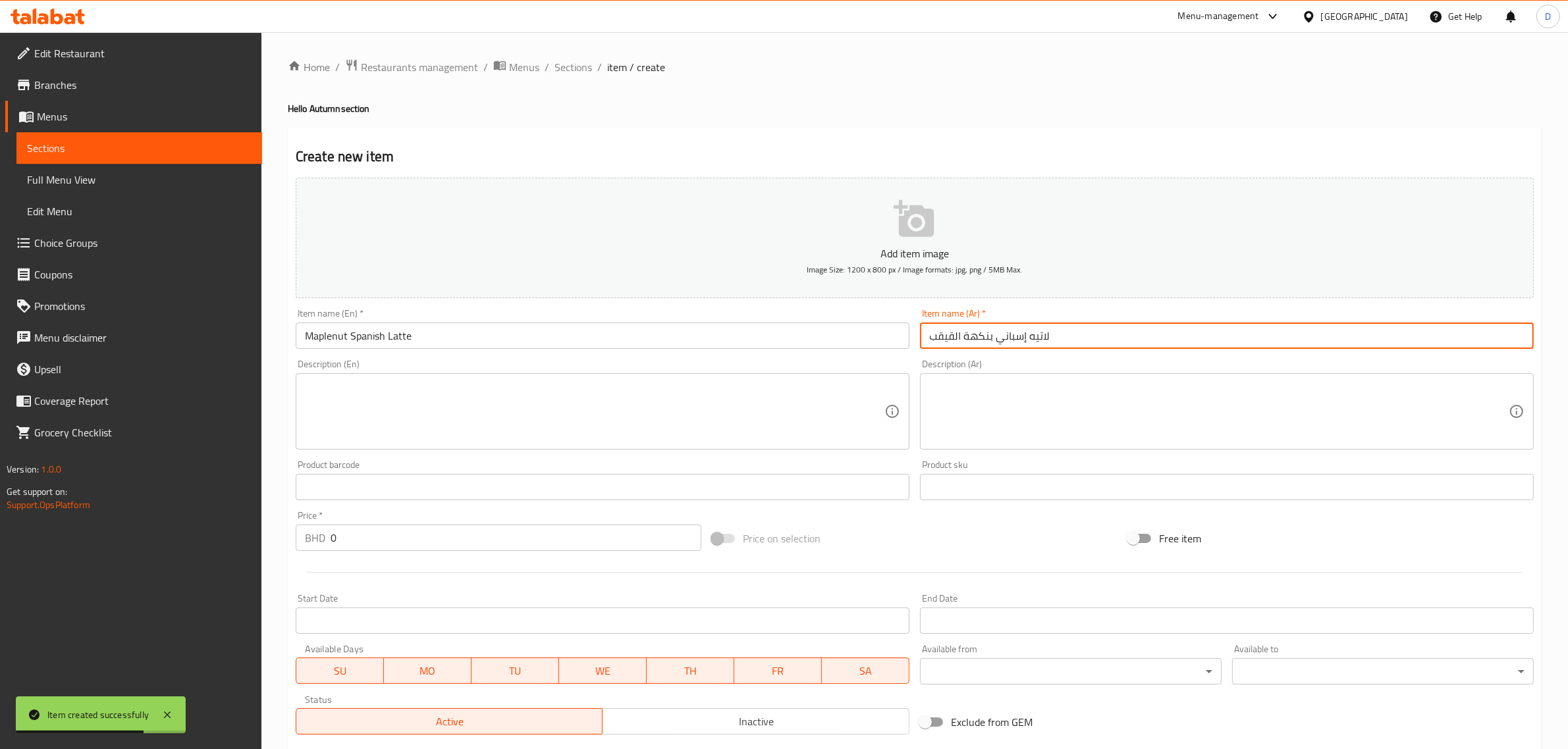
type input "لاتيه إسباني بنكهة القيقب"
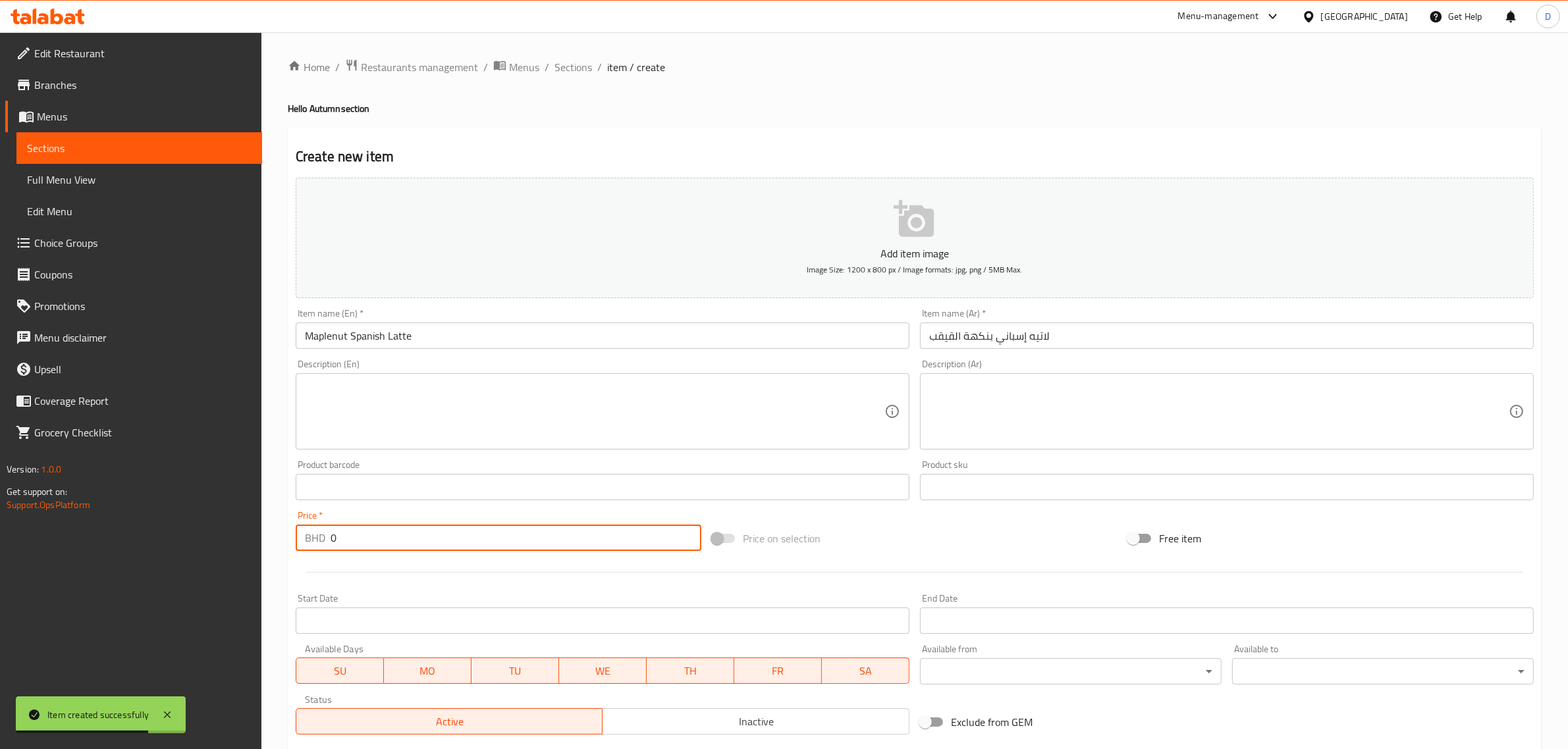
drag, startPoint x: 415, startPoint y: 550, endPoint x: 344, endPoint y: 541, distance: 71.6
click at [344, 542] on input "0" at bounding box center [516, 538] width 371 height 26
drag, startPoint x: 341, startPoint y: 540, endPoint x: 318, endPoint y: 532, distance: 24.4
click at [329, 538] on div "BHD 0 Price *" at bounding box center [498, 538] width 406 height 26
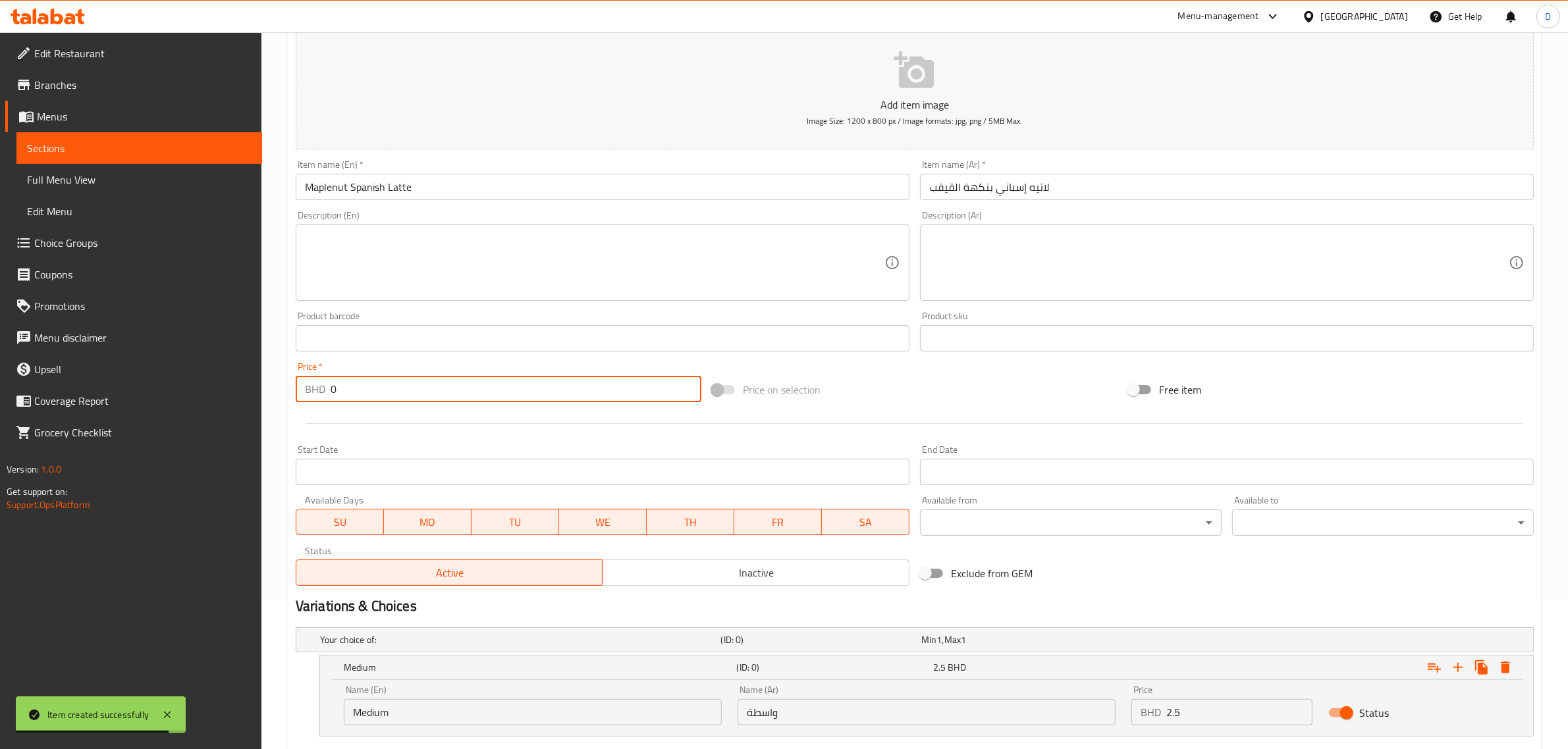
scroll to position [323, 0]
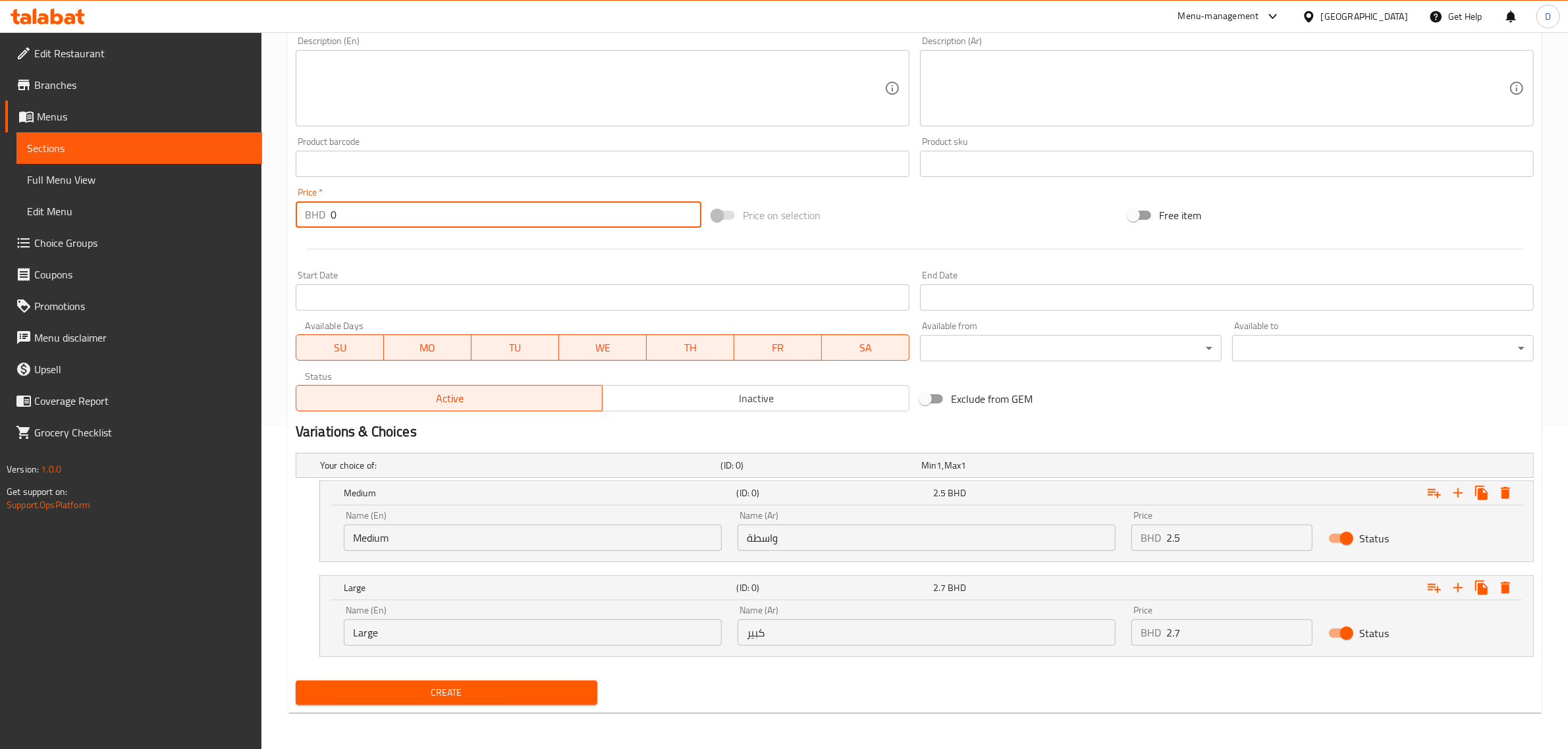
click at [553, 540] on input "Medium" at bounding box center [532, 538] width 378 height 26
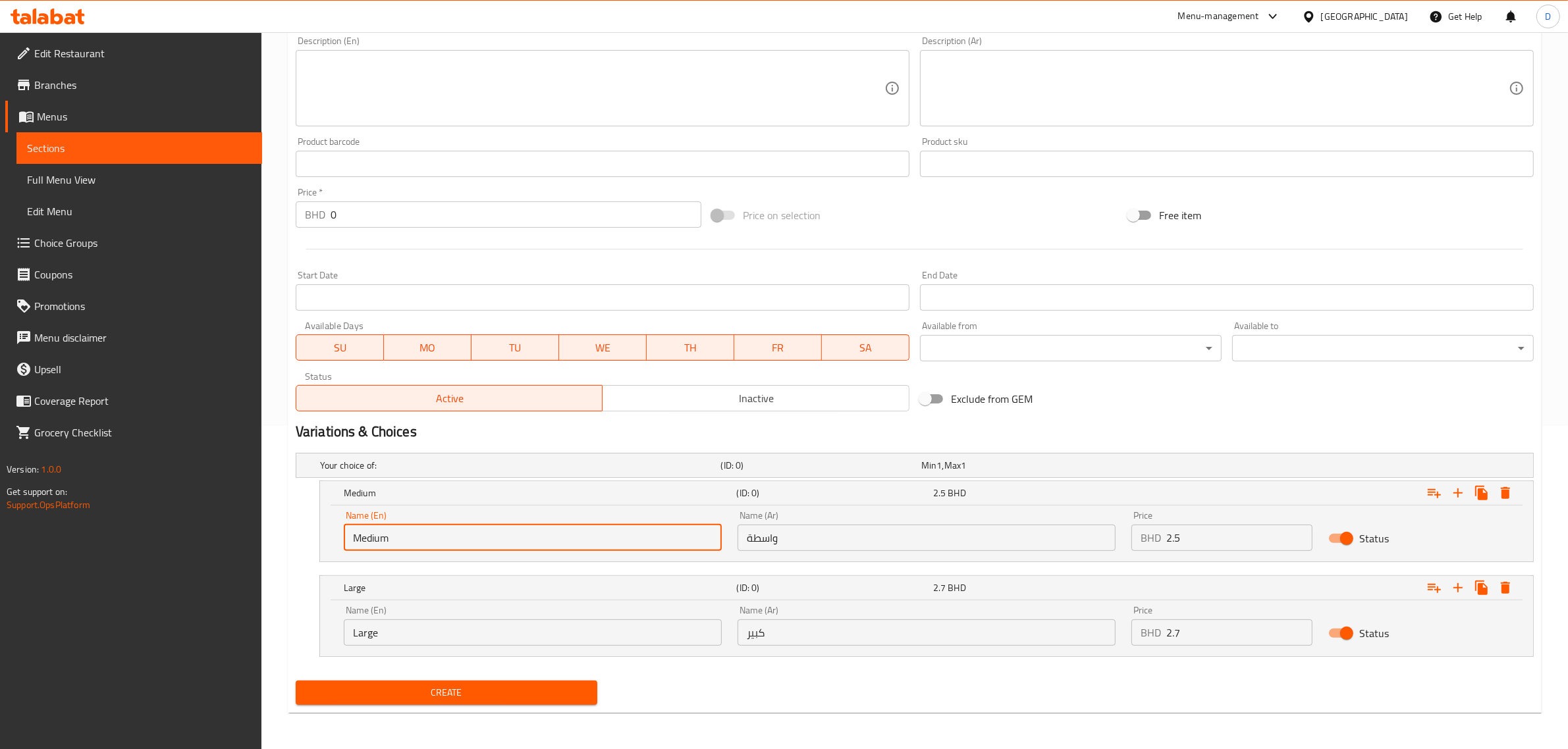
click at [550, 540] on input "Medium" at bounding box center [532, 538] width 378 height 26
type input "Medium"
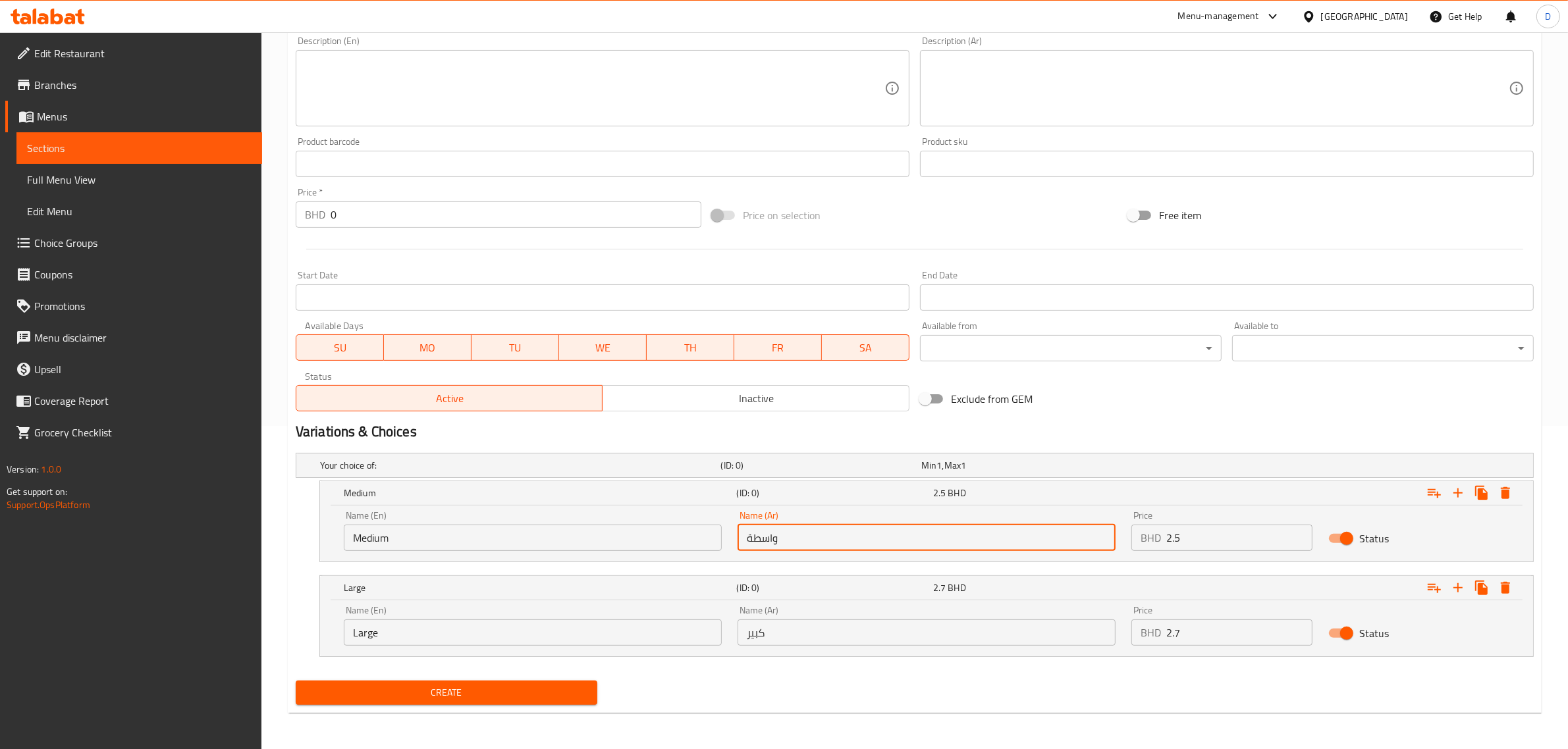
click at [798, 542] on input "واسطة" at bounding box center [926, 538] width 378 height 26
click at [804, 543] on input "واسطة" at bounding box center [926, 538] width 378 height 26
paste input "واسطة"
type input "واسطة"
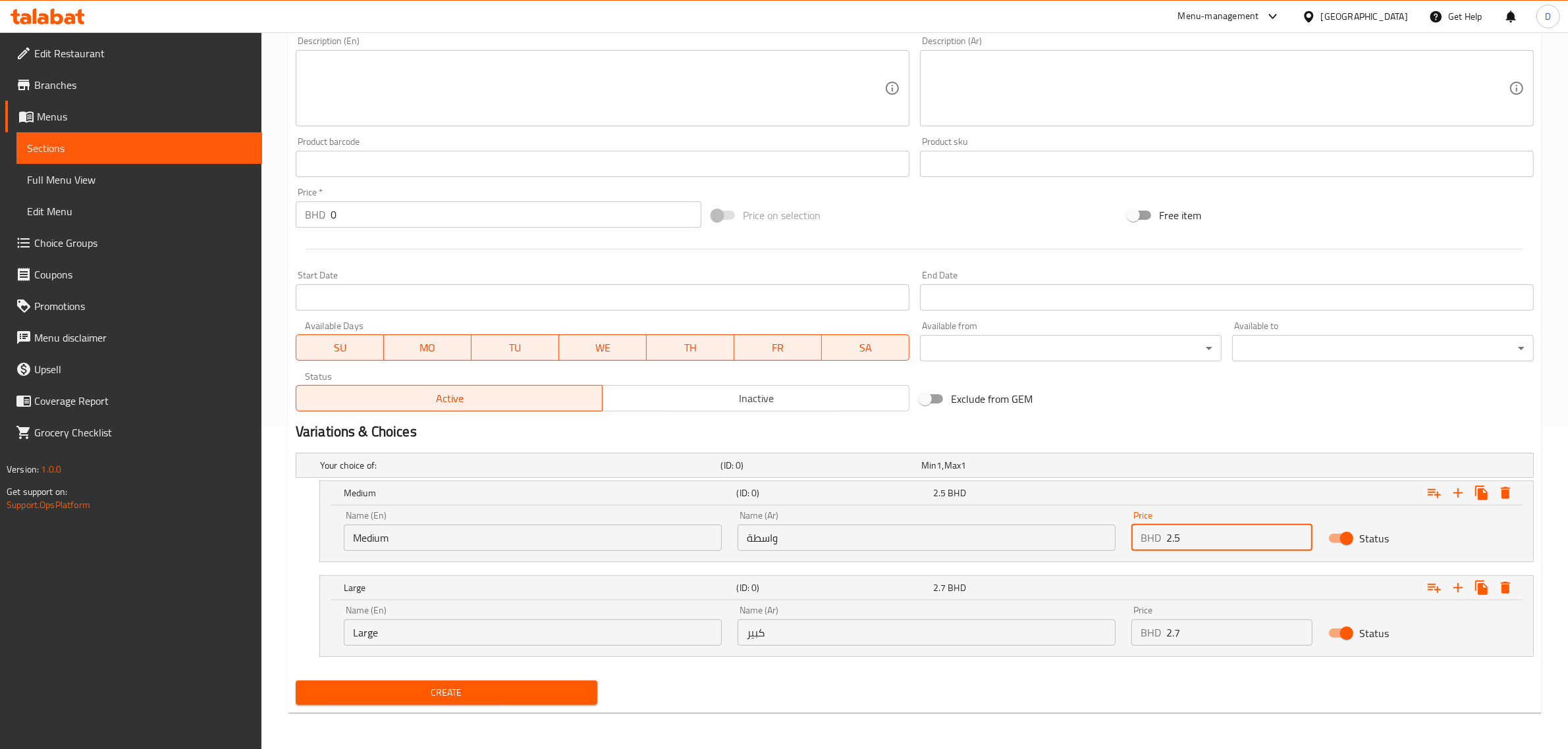
click at [1170, 525] on input "2.5" at bounding box center [1239, 538] width 146 height 26
drag, startPoint x: 1188, startPoint y: 534, endPoint x: 1130, endPoint y: 541, distance: 58.4
click at [1130, 541] on div "Price BHD 2.5 Price" at bounding box center [1221, 530] width 197 height 56
type input "2.7"
click at [636, 632] on input "Large" at bounding box center [532, 632] width 378 height 26
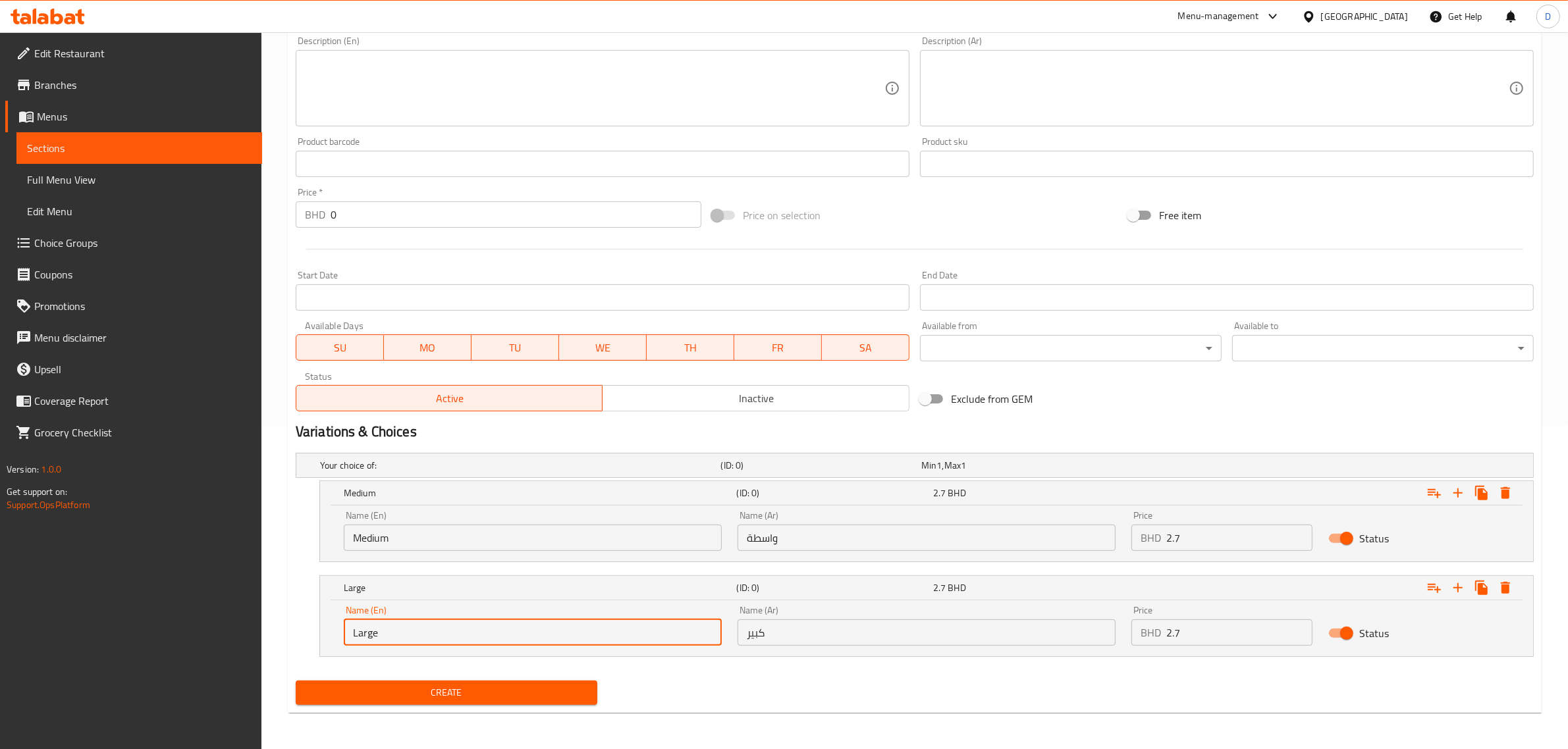
drag, startPoint x: 636, startPoint y: 632, endPoint x: 332, endPoint y: 625, distance: 304.1
click at [333, 625] on div "Name (En) Large Name (En) Name (Ar) كبير Name (Ar) Price BHD 2.7 Price Status" at bounding box center [926, 628] width 1213 height 56
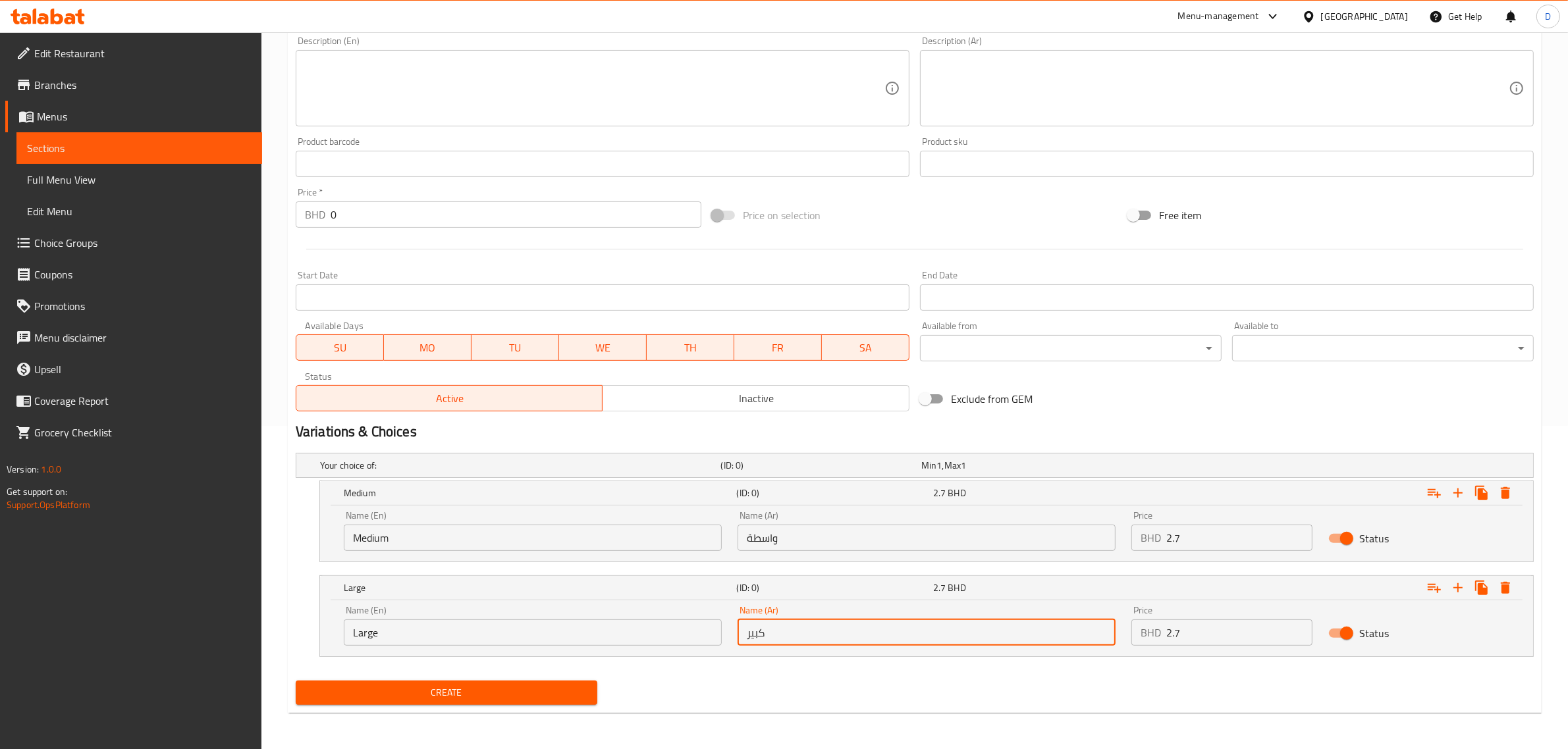
click at [837, 642] on input "كبير" at bounding box center [926, 632] width 378 height 26
paste input "كبير"
type input "كبير"
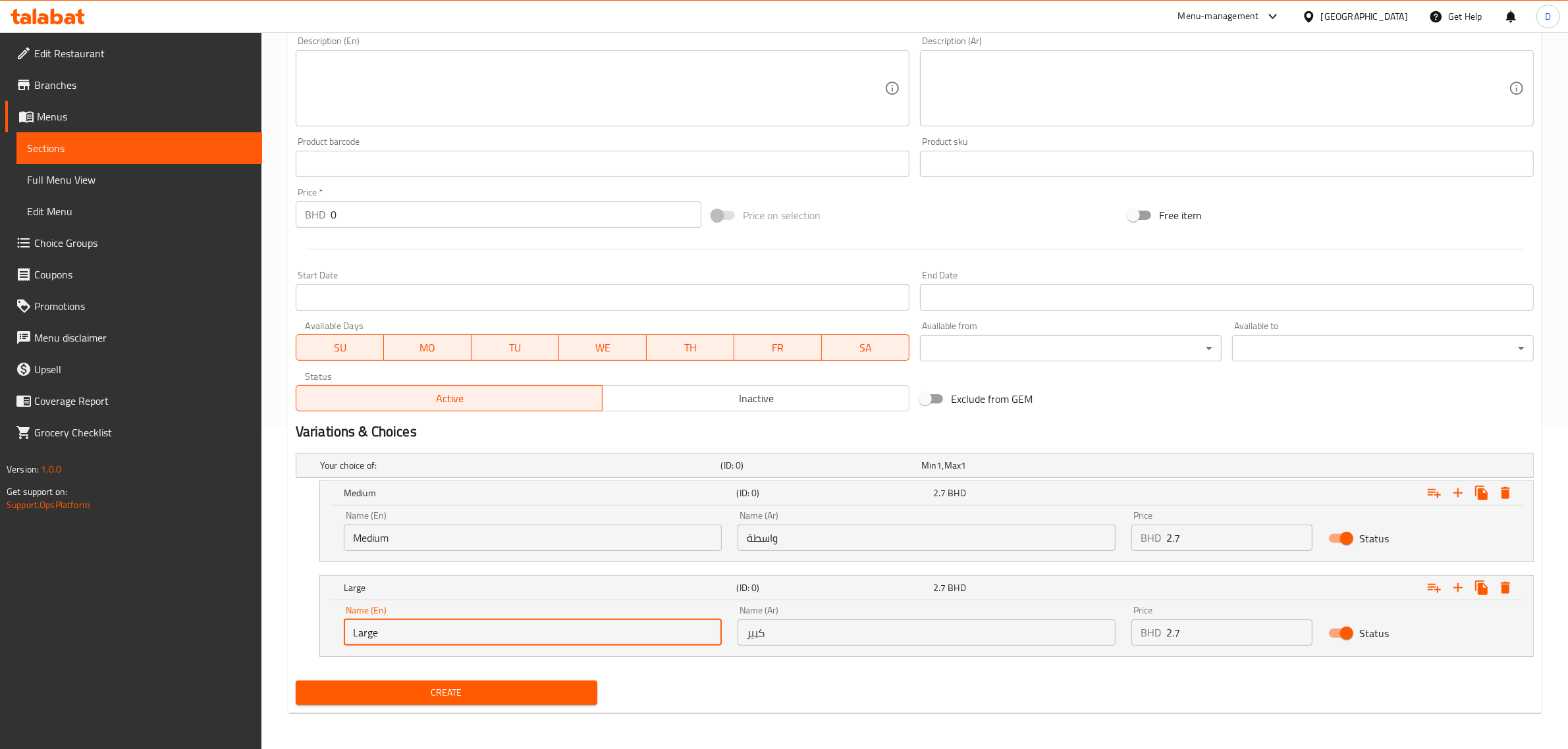
drag, startPoint x: 515, startPoint y: 637, endPoint x: 291, endPoint y: 621, distance: 224.6
click at [291, 621] on div "Your choice of: (ID: 0) Min 1 , Max 1 Name (En) Your choice of: Name (En) Name …" at bounding box center [915, 561] width 1249 height 228
type input "Large"
drag, startPoint x: 1189, startPoint y: 630, endPoint x: 1119, endPoint y: 627, distance: 70.1
click at [1119, 627] on div "Name (En) Large Name (En) Name (Ar) كبير Name (Ar) Price BHD 2.7 Price Status" at bounding box center [926, 626] width 1181 height 56
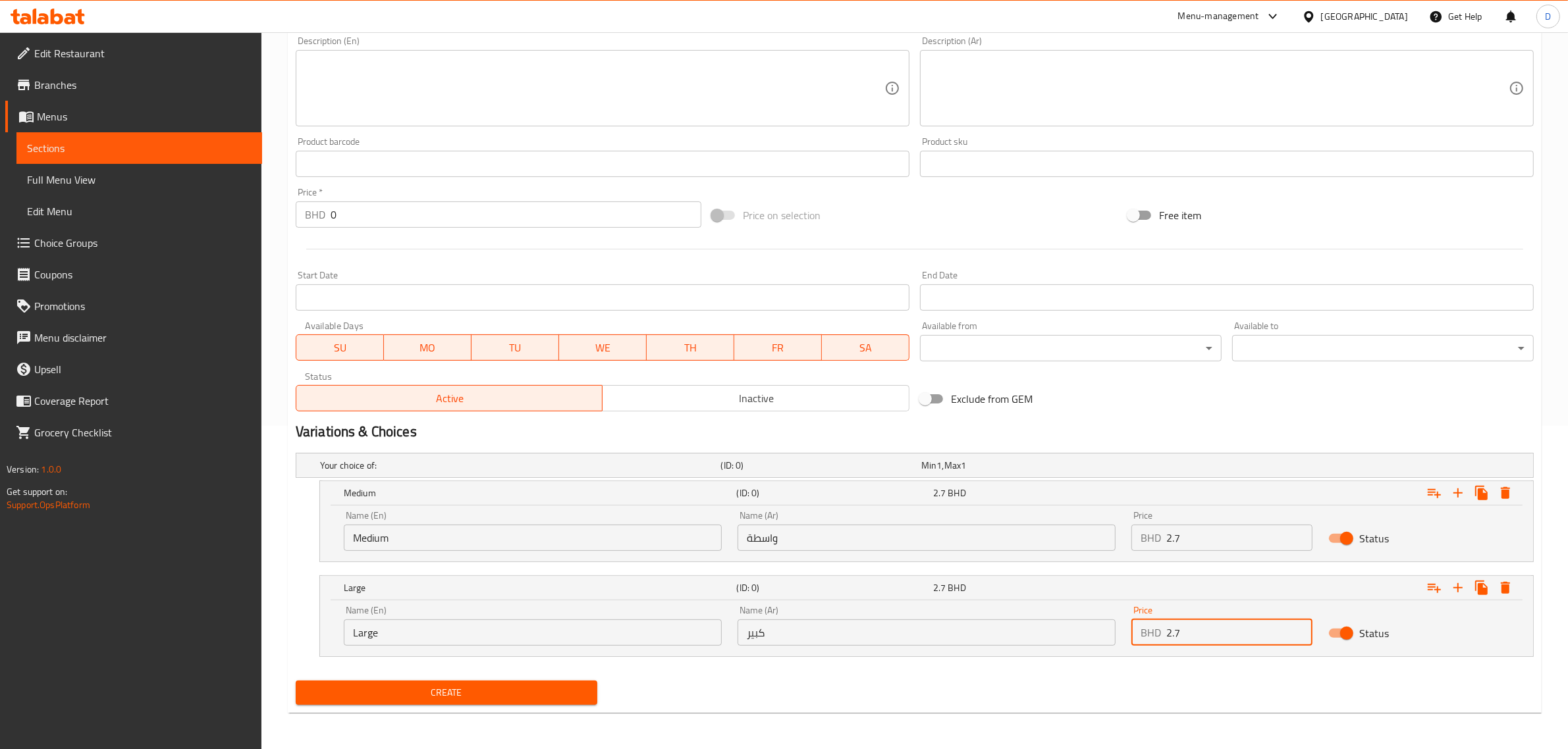
type input "0"
type input "2.9"
click at [553, 693] on span "Create" at bounding box center [446, 693] width 281 height 16
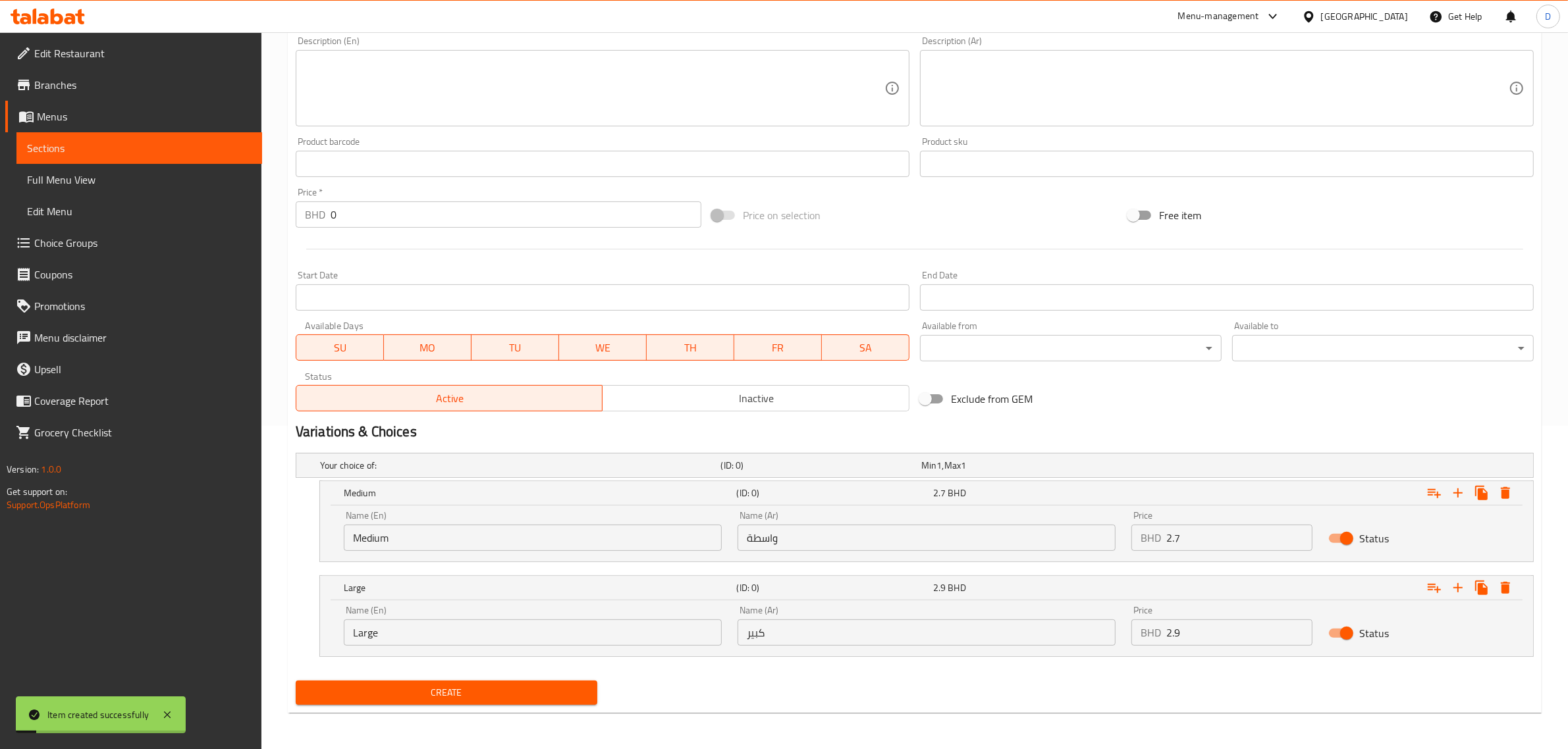
scroll to position [0, 0]
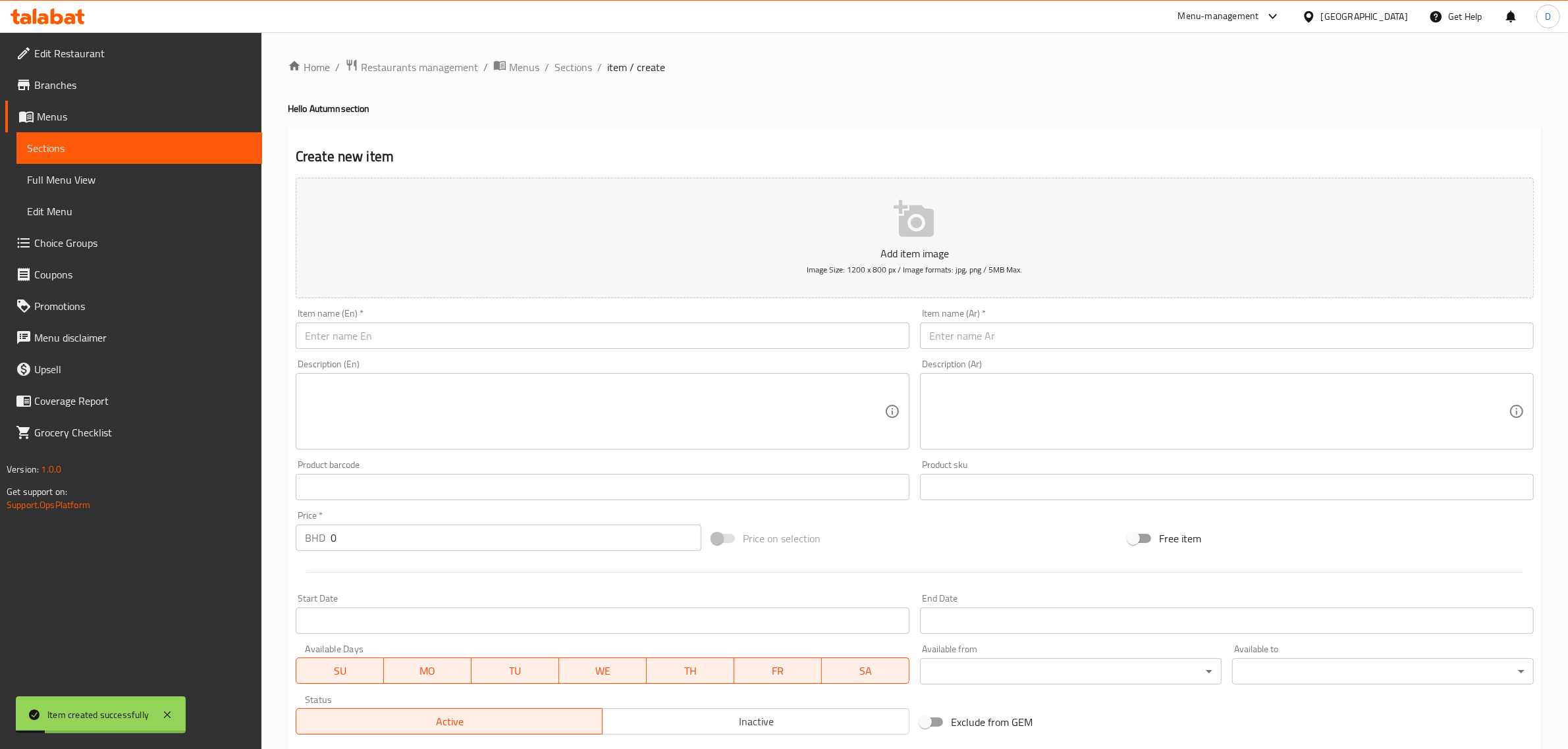
click at [387, 327] on input "text" at bounding box center [602, 335] width 614 height 26
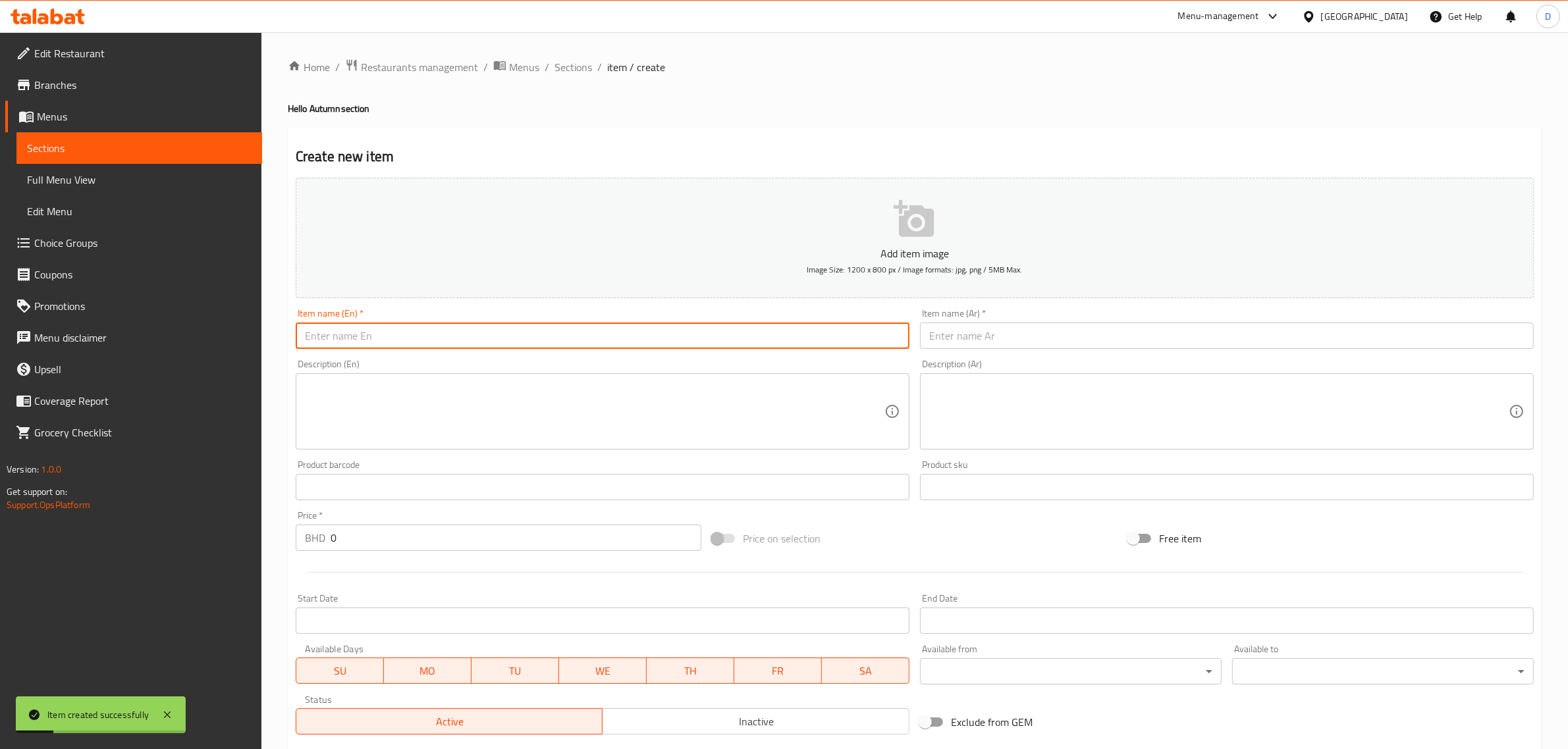
paste input "Pain au chocolat"
type input "Pain au chocolat"
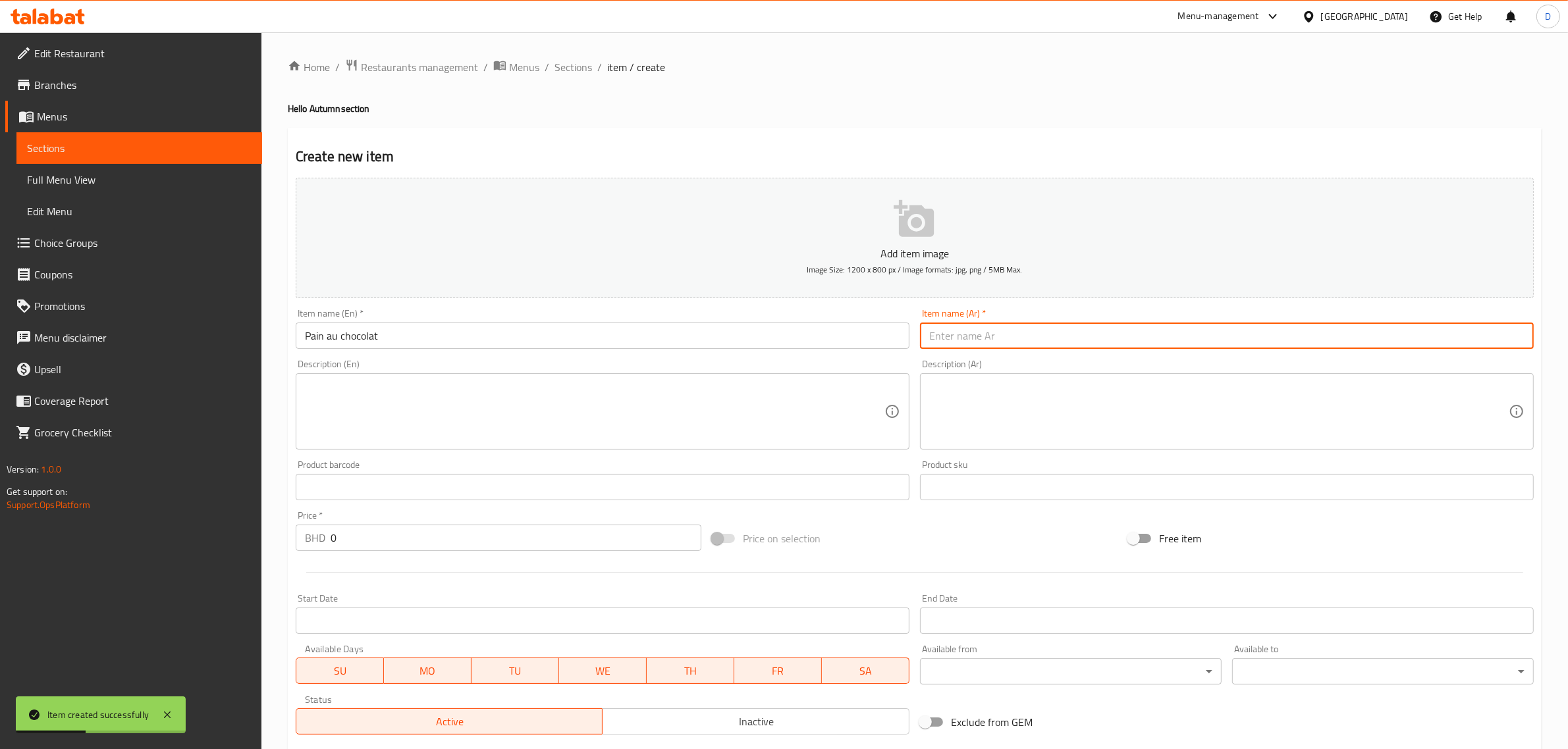
click at [981, 326] on input "text" at bounding box center [1227, 335] width 614 height 26
paste input "خبز بالشكلاطة"
type input "خبز بالشكلاطة"
click at [502, 423] on textarea at bounding box center [595, 411] width 580 height 63
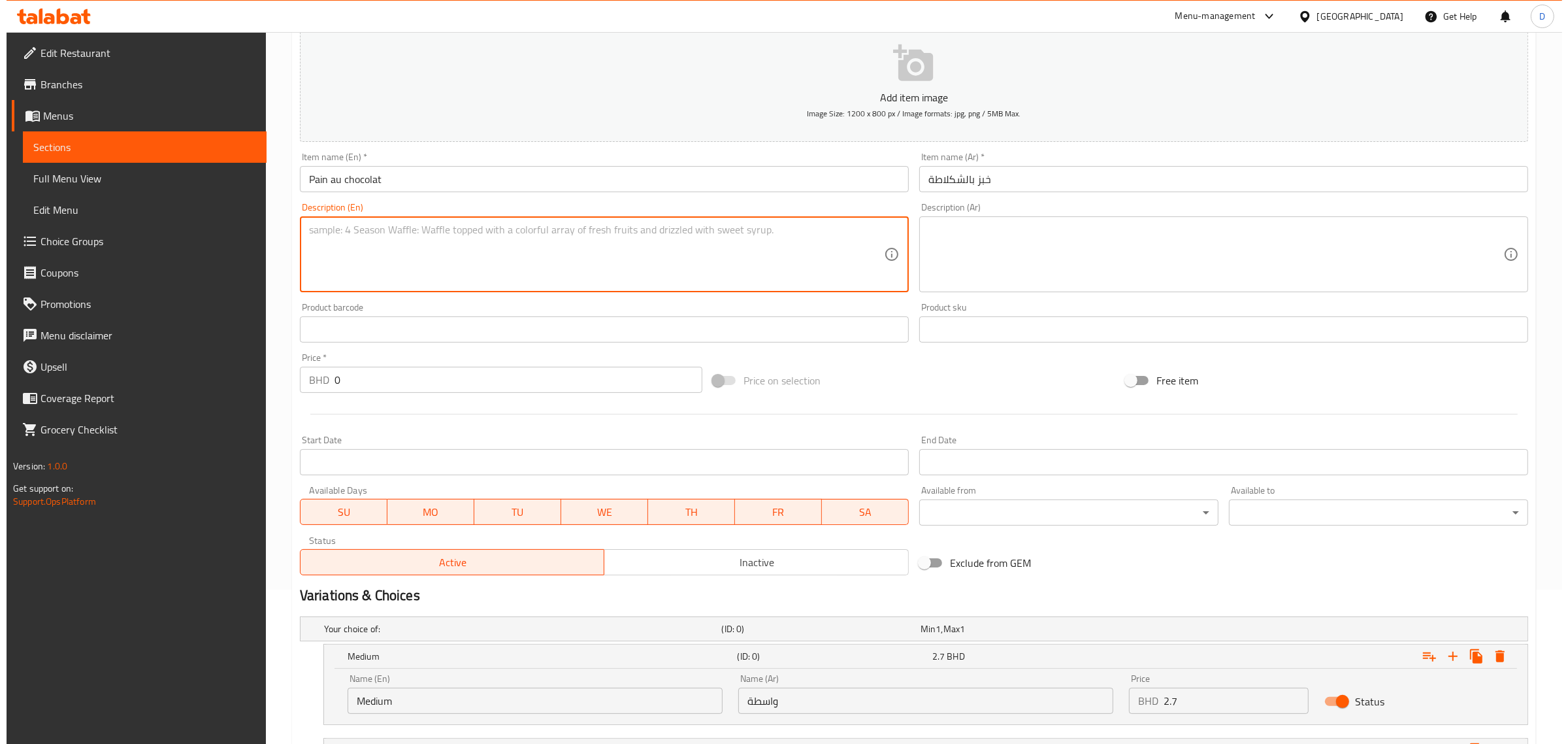
scroll to position [246, 0]
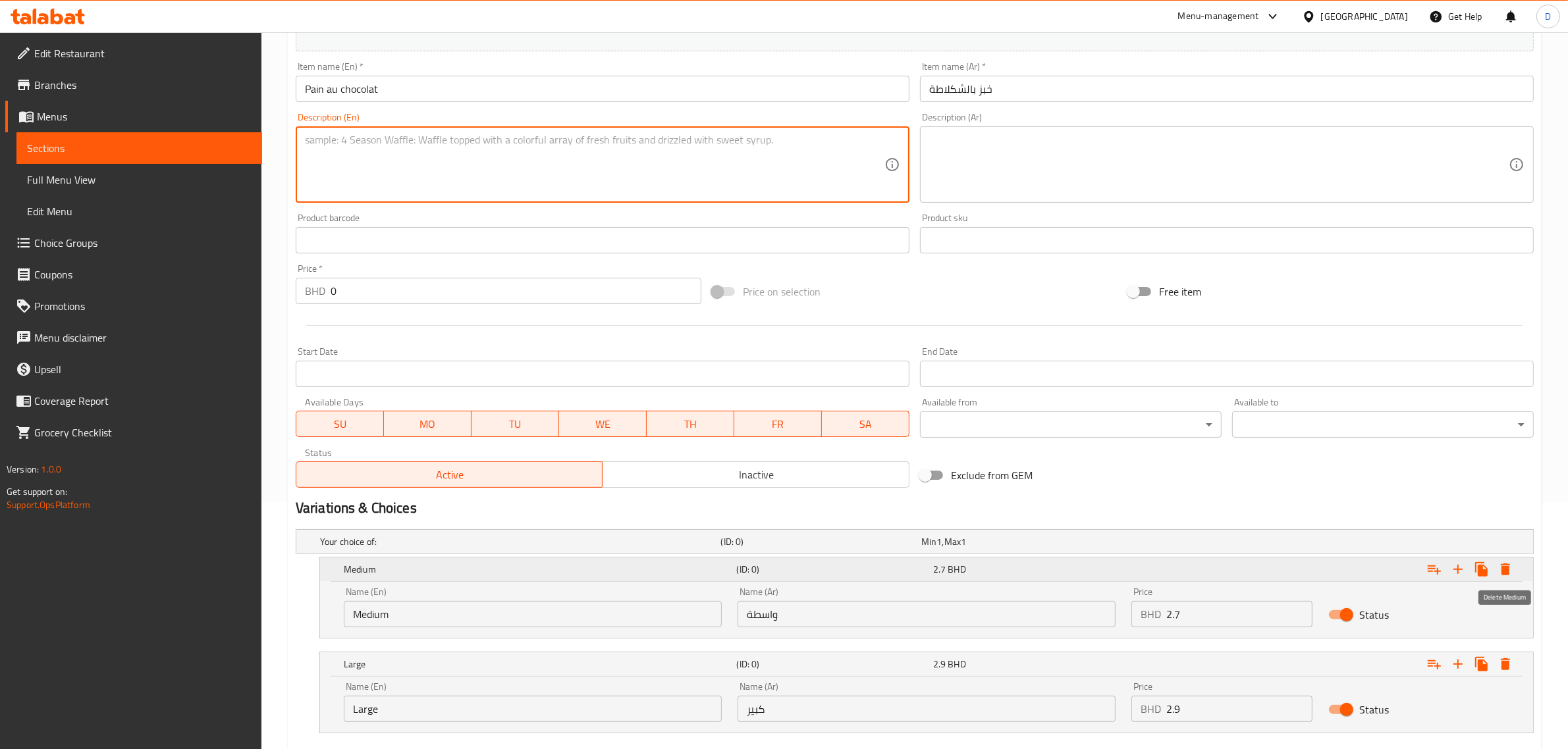
click at [1508, 570] on icon "Expand" at bounding box center [1505, 570] width 9 height 12
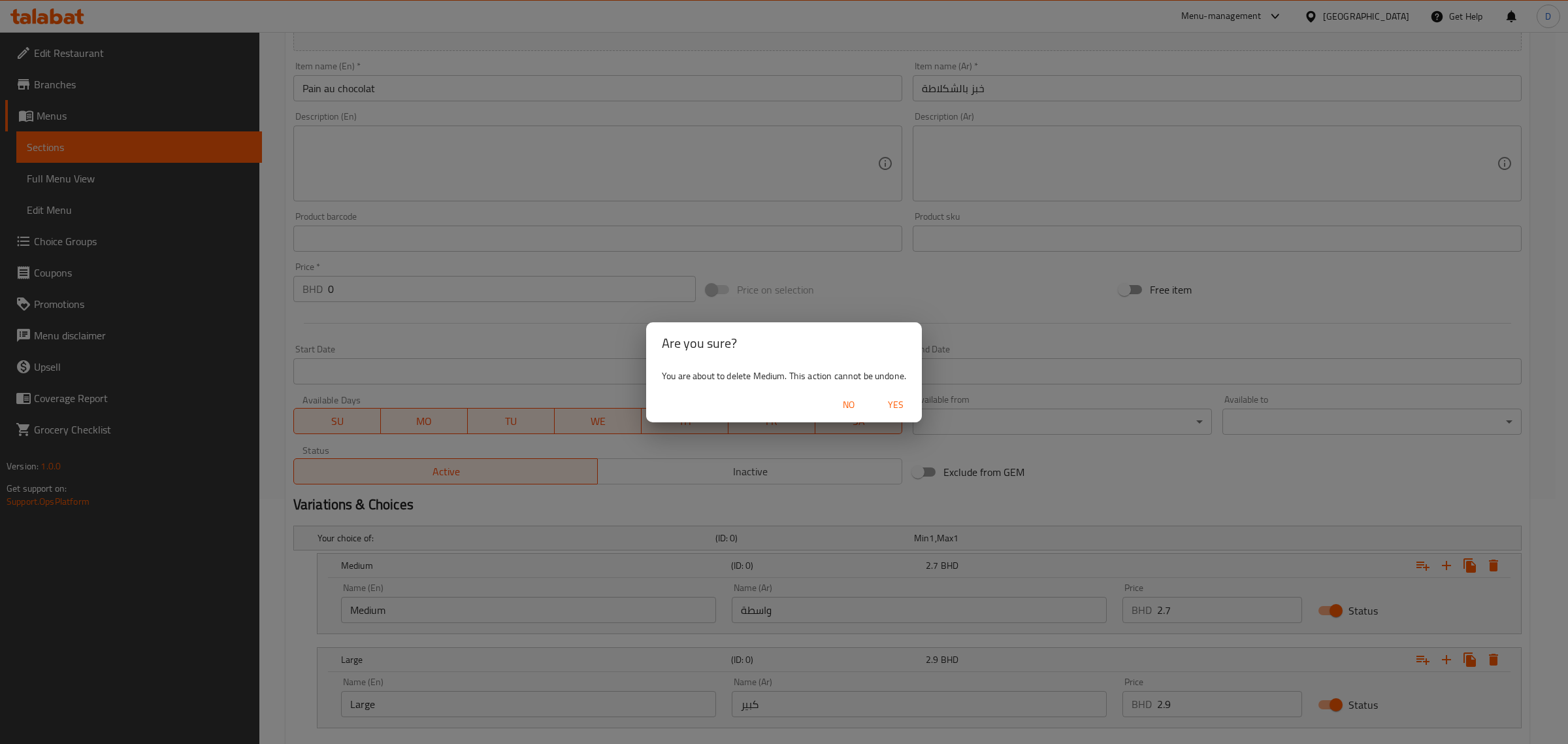
click at [906, 404] on span "Yes" at bounding box center [896, 405] width 32 height 16
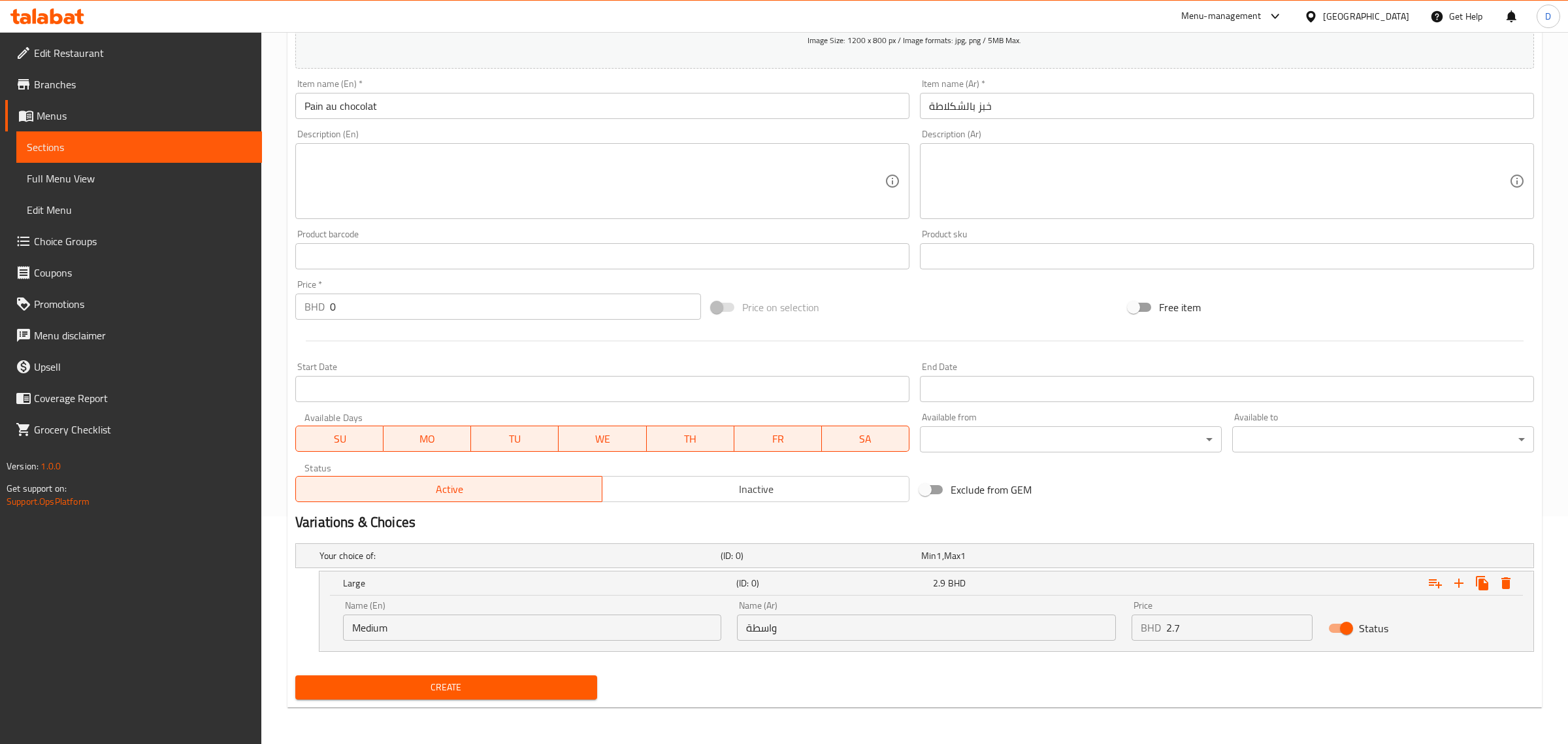
scroll to position [227, 0]
click at [1489, 579] on icon "Expand" at bounding box center [1493, 584] width 15 height 15
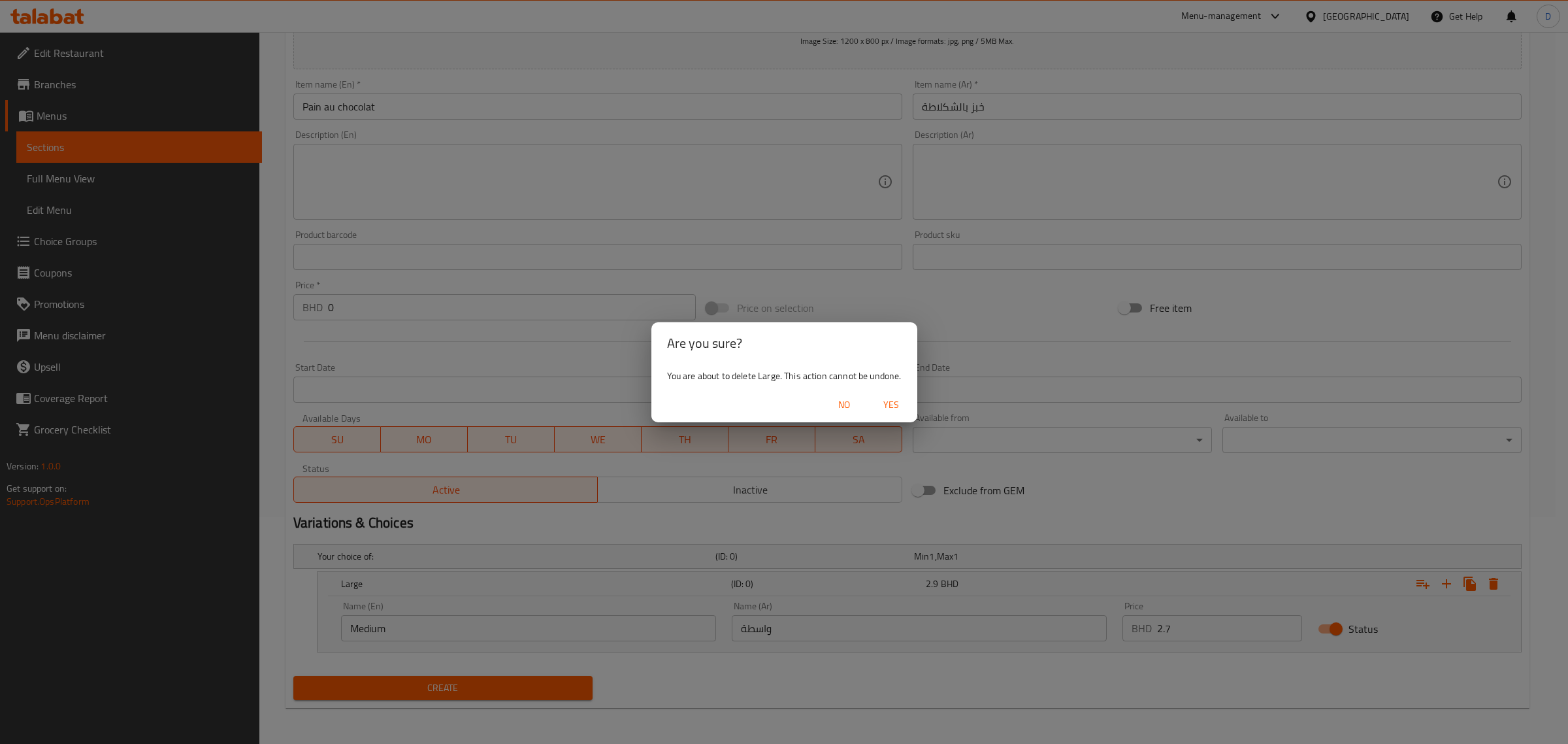
click at [901, 411] on span "Yes" at bounding box center [891, 405] width 32 height 16
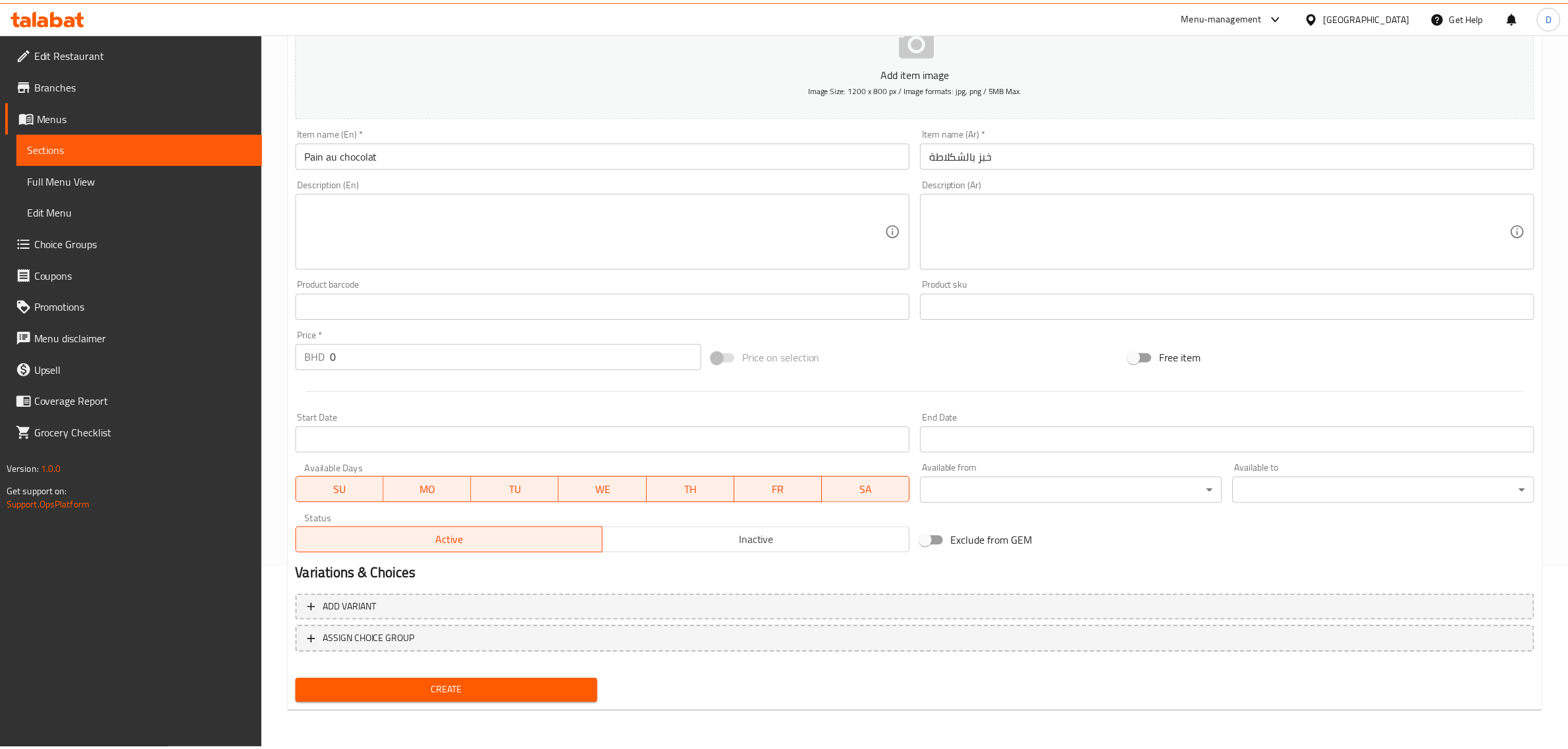
scroll to position [179, 0]
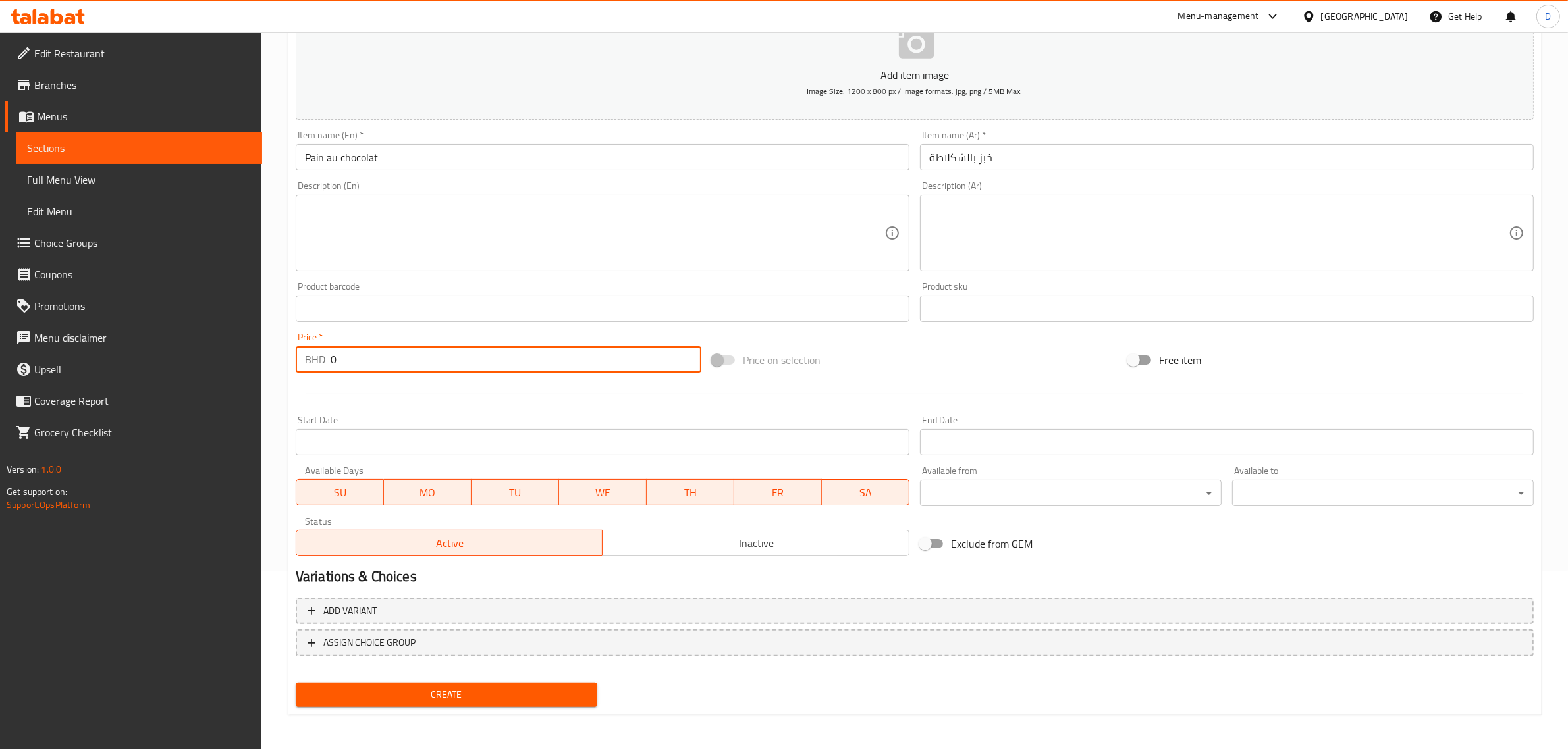
click at [354, 349] on input "0" at bounding box center [516, 359] width 371 height 26
drag, startPoint x: 353, startPoint y: 359, endPoint x: 271, endPoint y: 360, distance: 82.0
click at [272, 360] on div "Home / Restaurants management / Menus / Sections / item / create Hello Autumn s…" at bounding box center [914, 303] width 1307 height 897
drag, startPoint x: 374, startPoint y: 369, endPoint x: 268, endPoint y: 356, distance: 106.8
click at [268, 356] on div "Home / Restaurants management / Menus / Sections / item / create Hello Autumn s…" at bounding box center [914, 303] width 1307 height 897
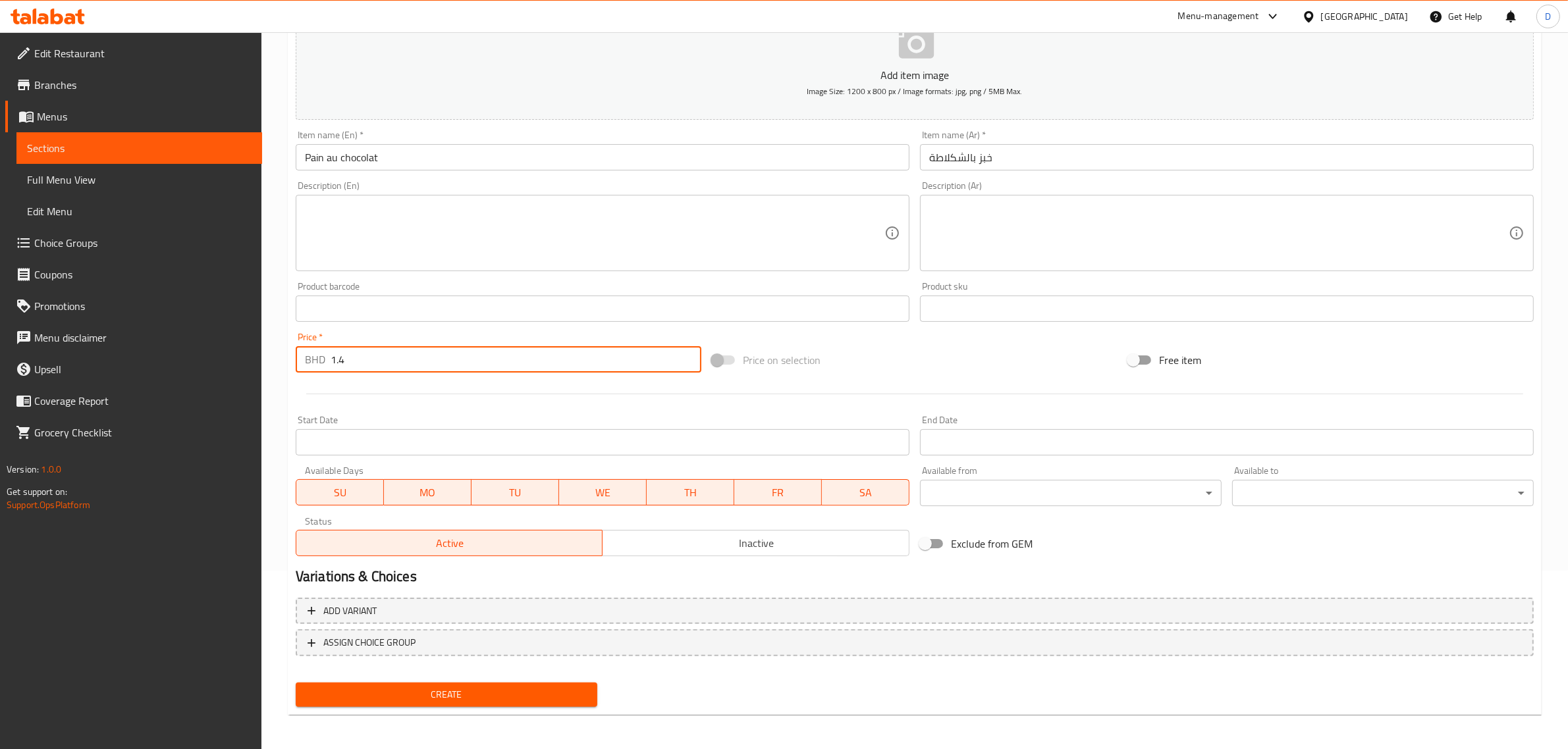
type input "1.4"
click at [452, 693] on span "Create" at bounding box center [446, 694] width 281 height 16
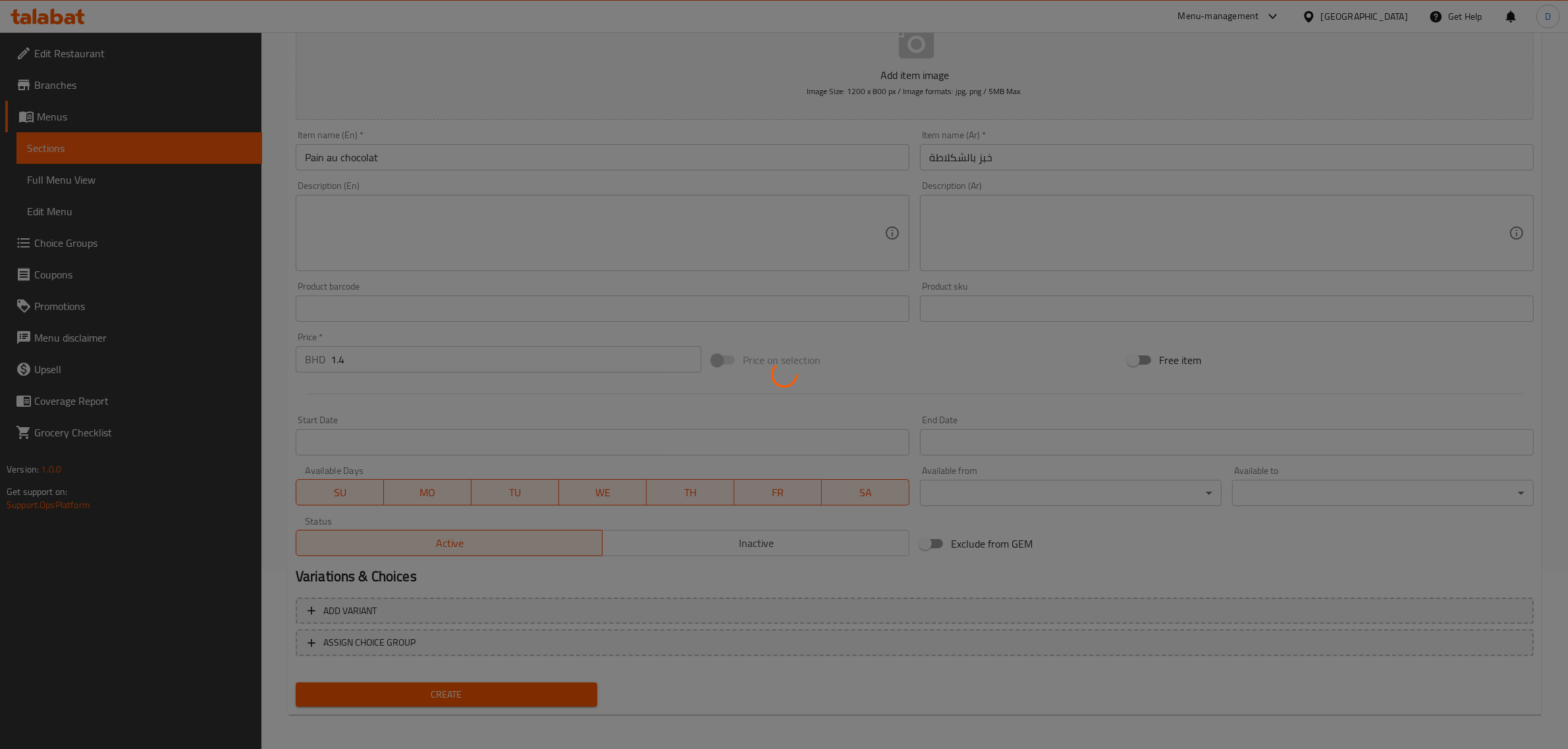
type input "0"
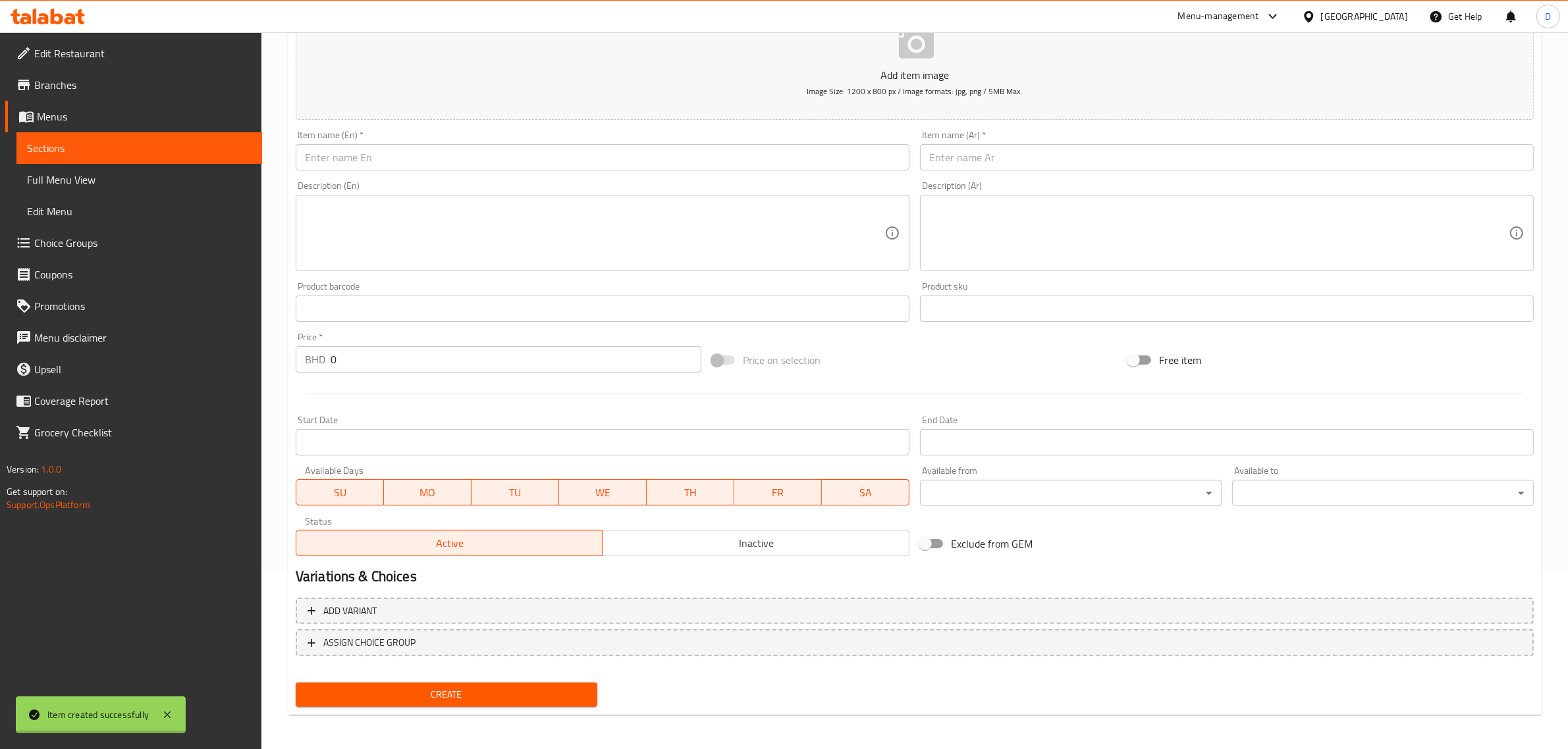
scroll to position [0, 0]
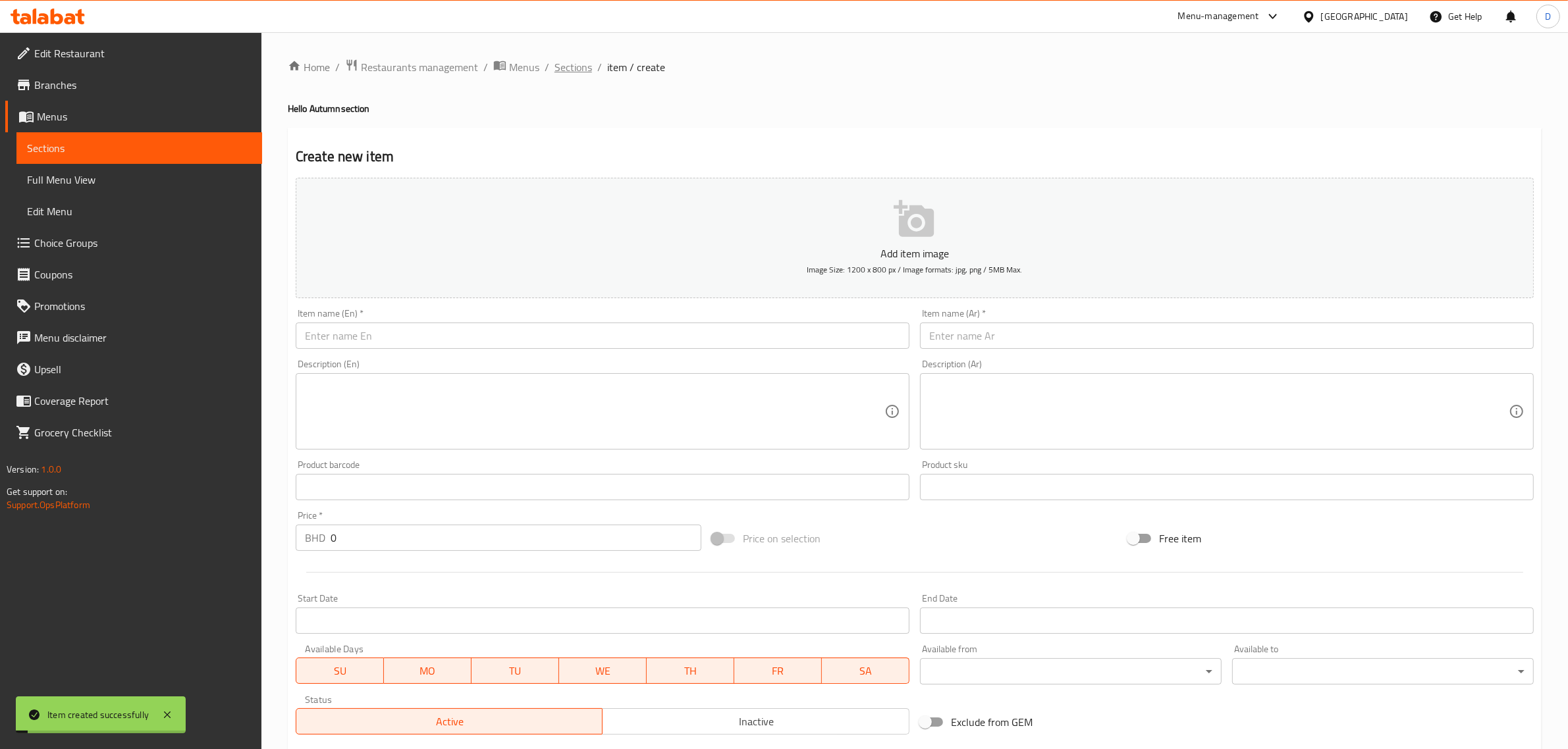
click at [580, 60] on span "Sections" at bounding box center [573, 67] width 38 height 16
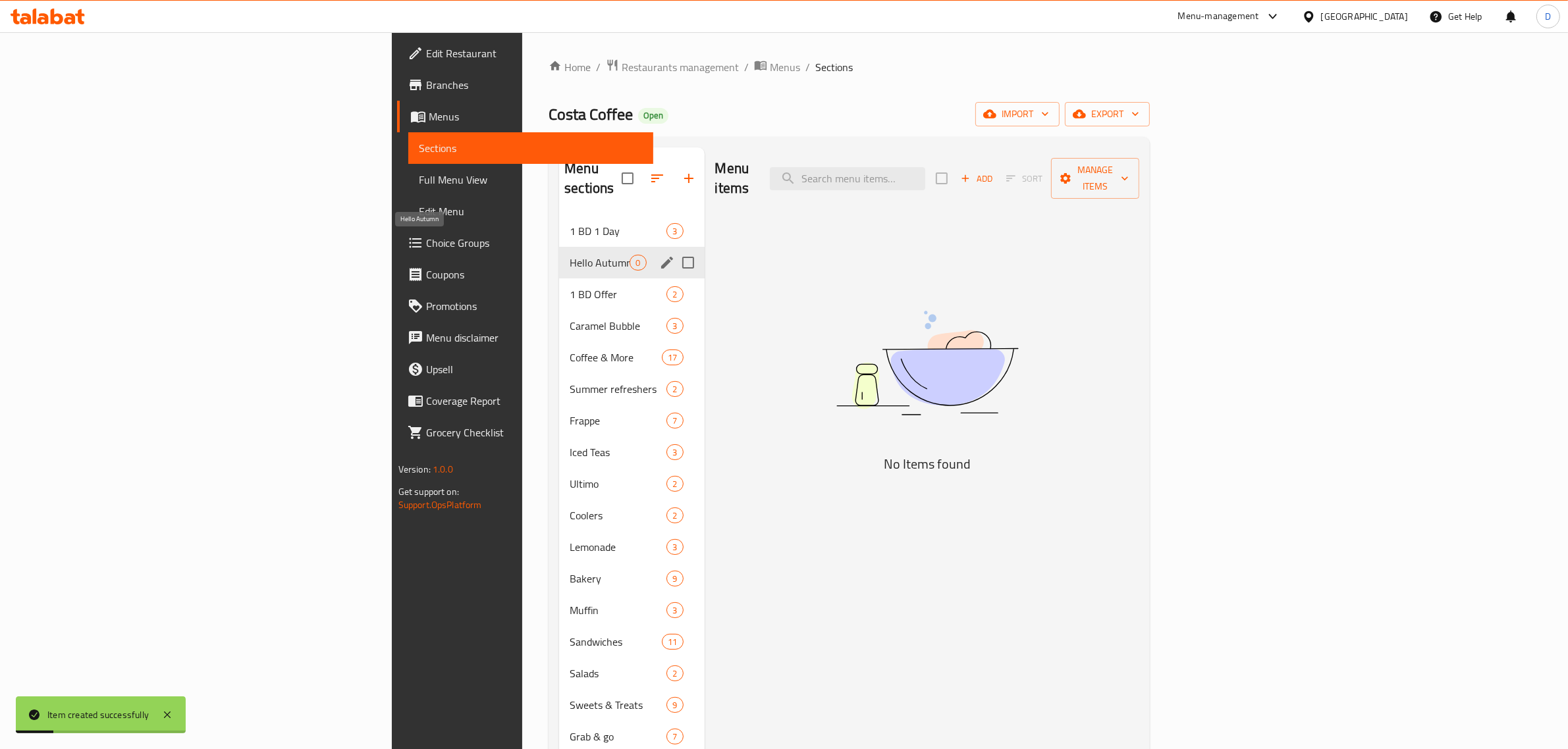
click at [570, 255] on span "Hello Autumn" at bounding box center [599, 262] width 60 height 16
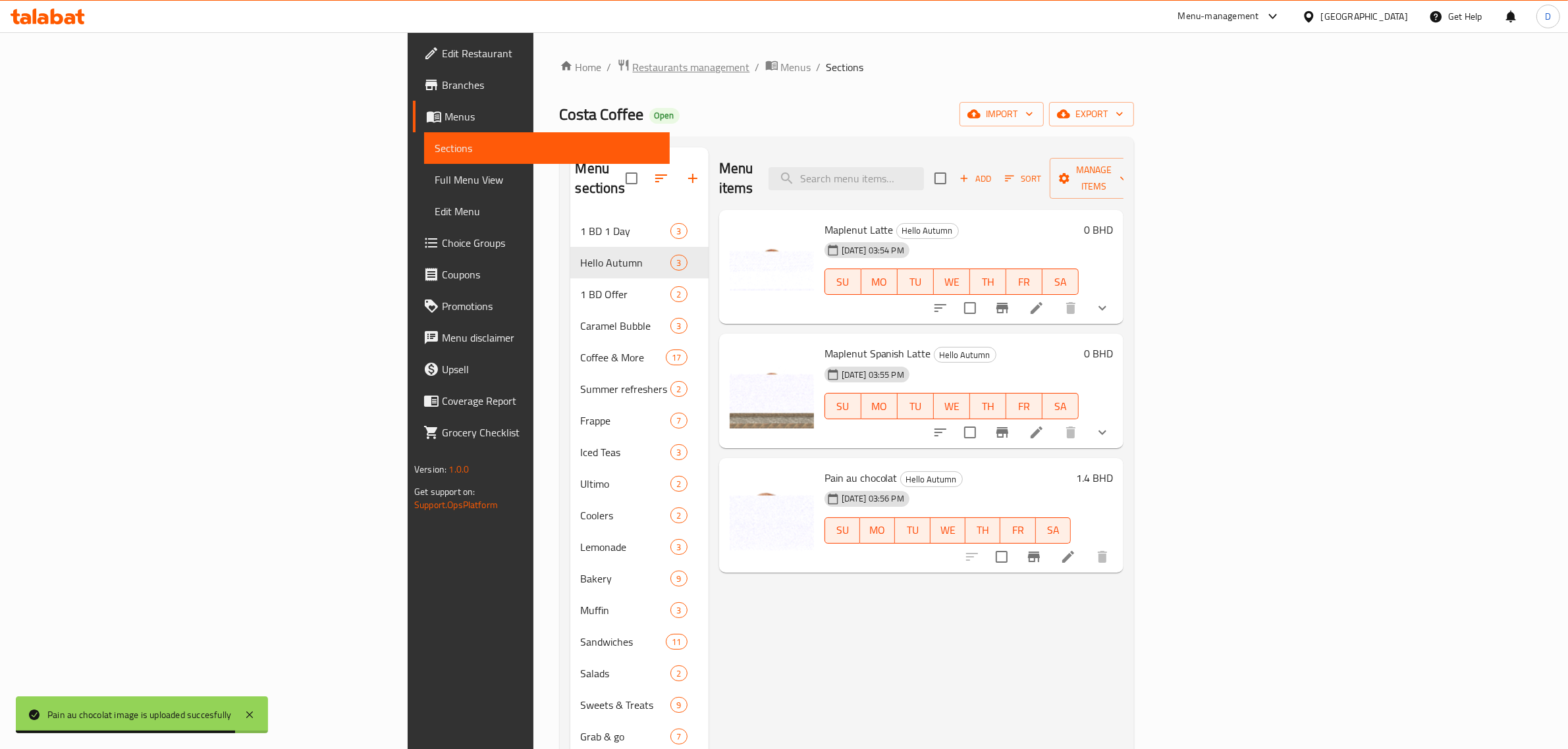
click at [633, 63] on span "Restaurants management" at bounding box center [691, 67] width 118 height 16
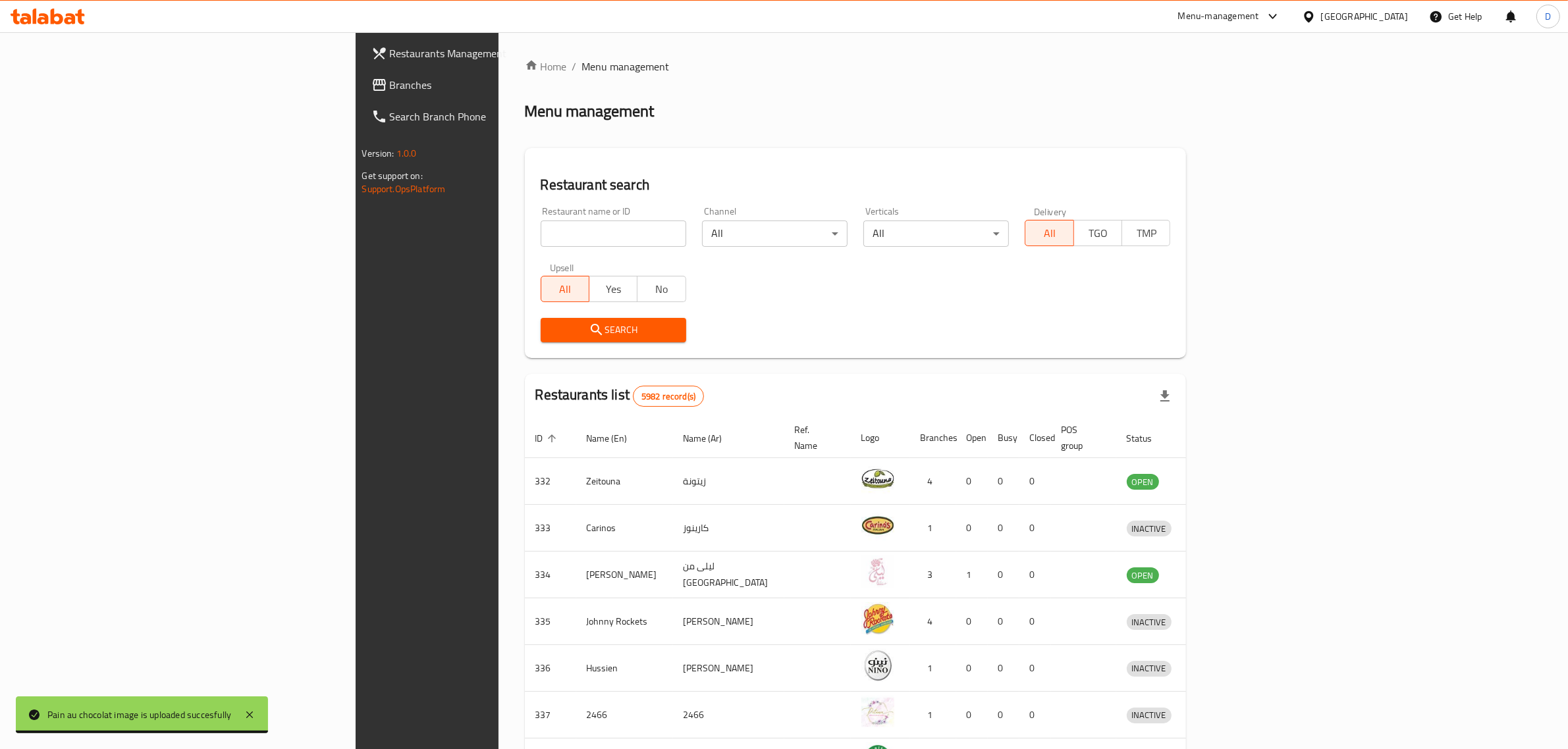
click at [525, 235] on div "Home / Menu management Menu management Restaurant search Restaurant name or ID …" at bounding box center [855, 514] width 662 height 911
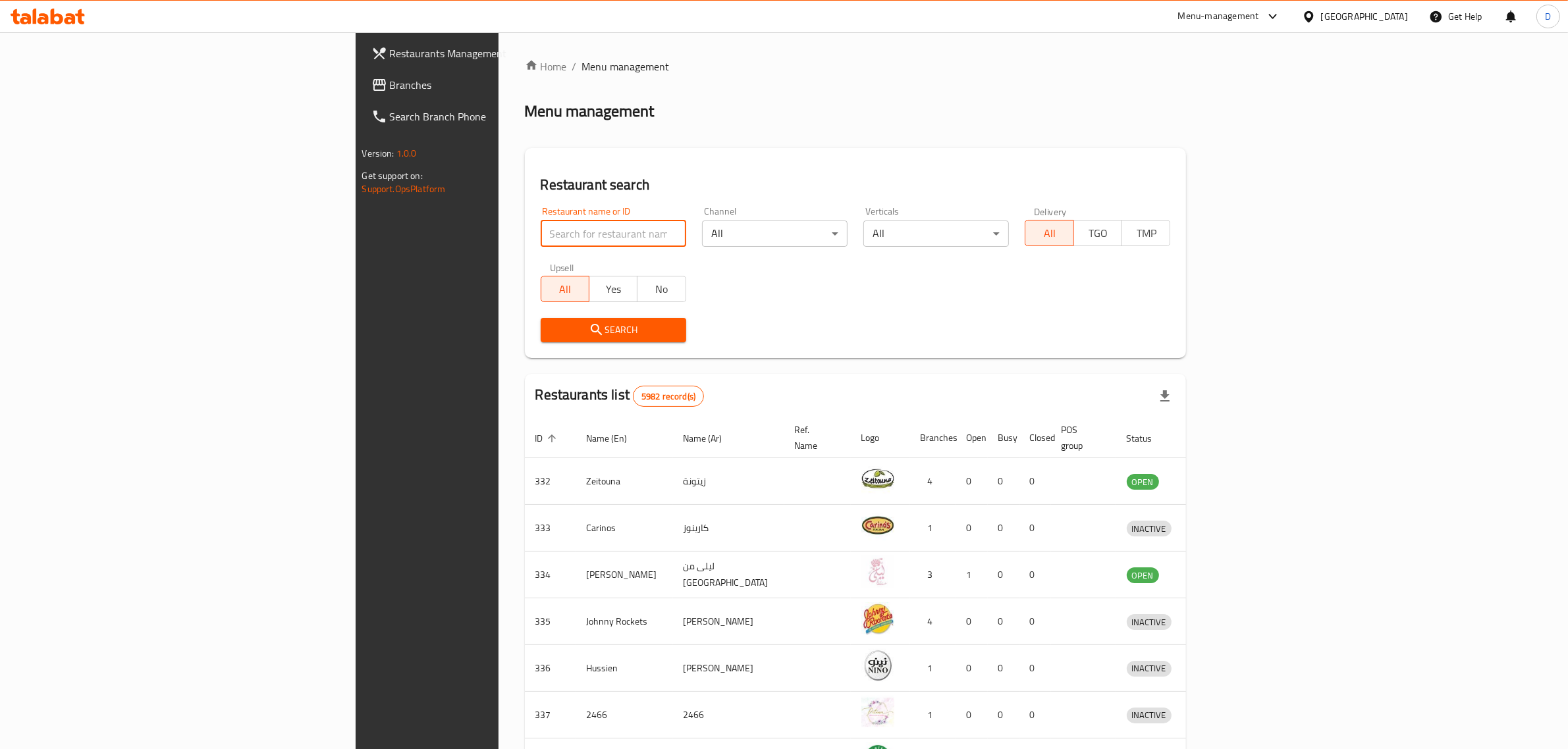
click at [540, 234] on input "search" at bounding box center [613, 233] width 145 height 26
type input "Nahdi Mandi"
click button "Search" at bounding box center [613, 330] width 145 height 24
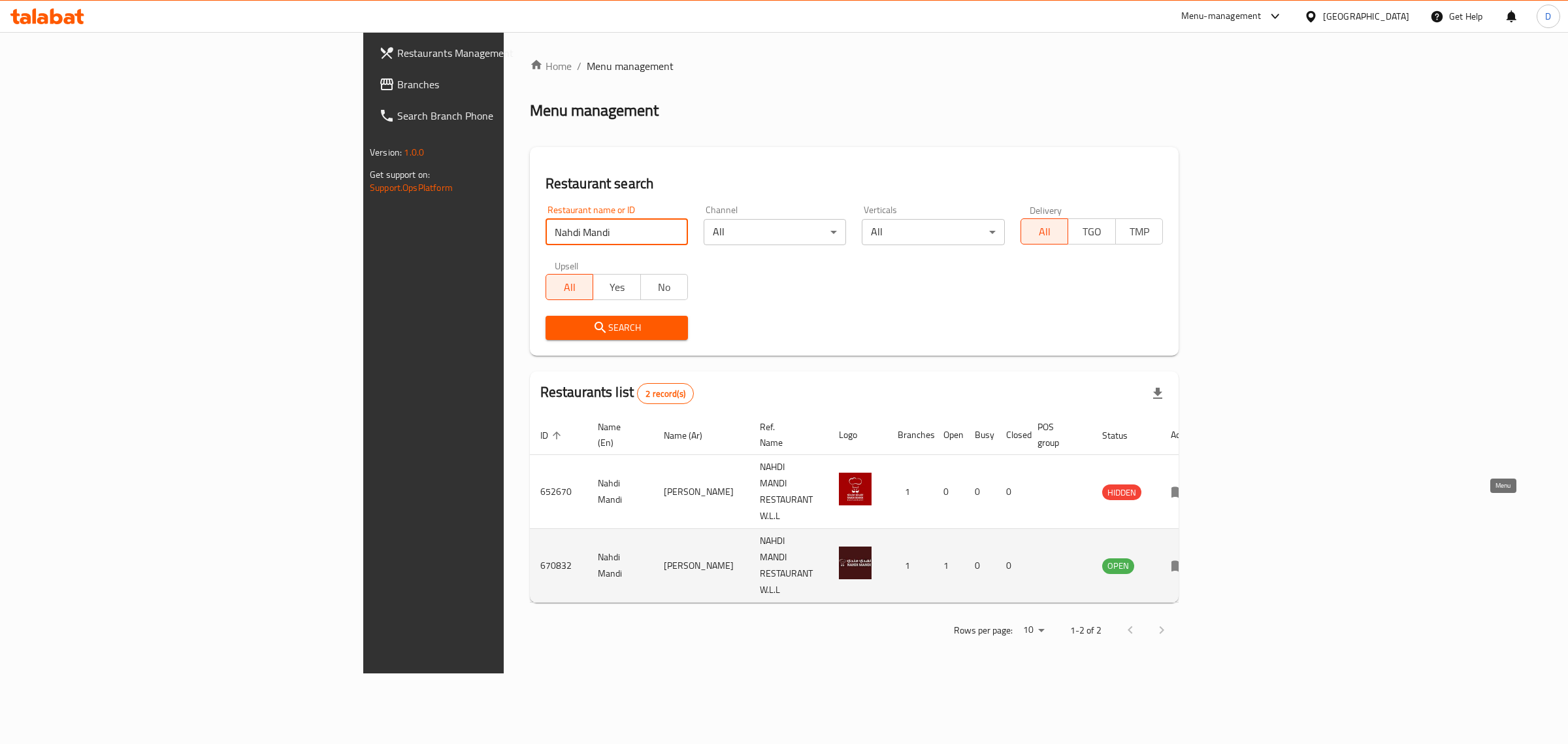
click at [1187, 558] on icon "enhanced table" at bounding box center [1178, 565] width 15 height 15
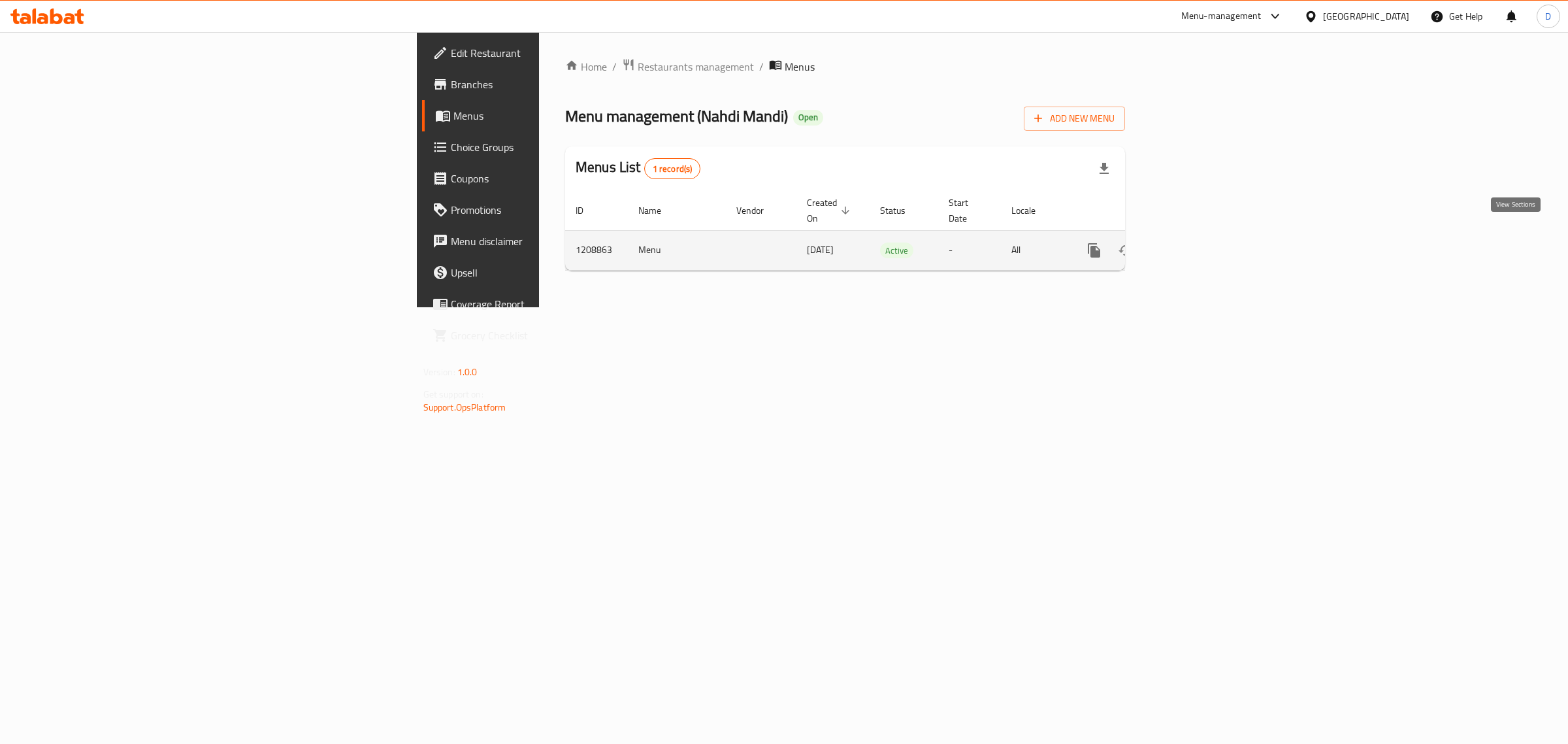
click at [1204, 246] on link "enhanced table" at bounding box center [1188, 250] width 32 height 32
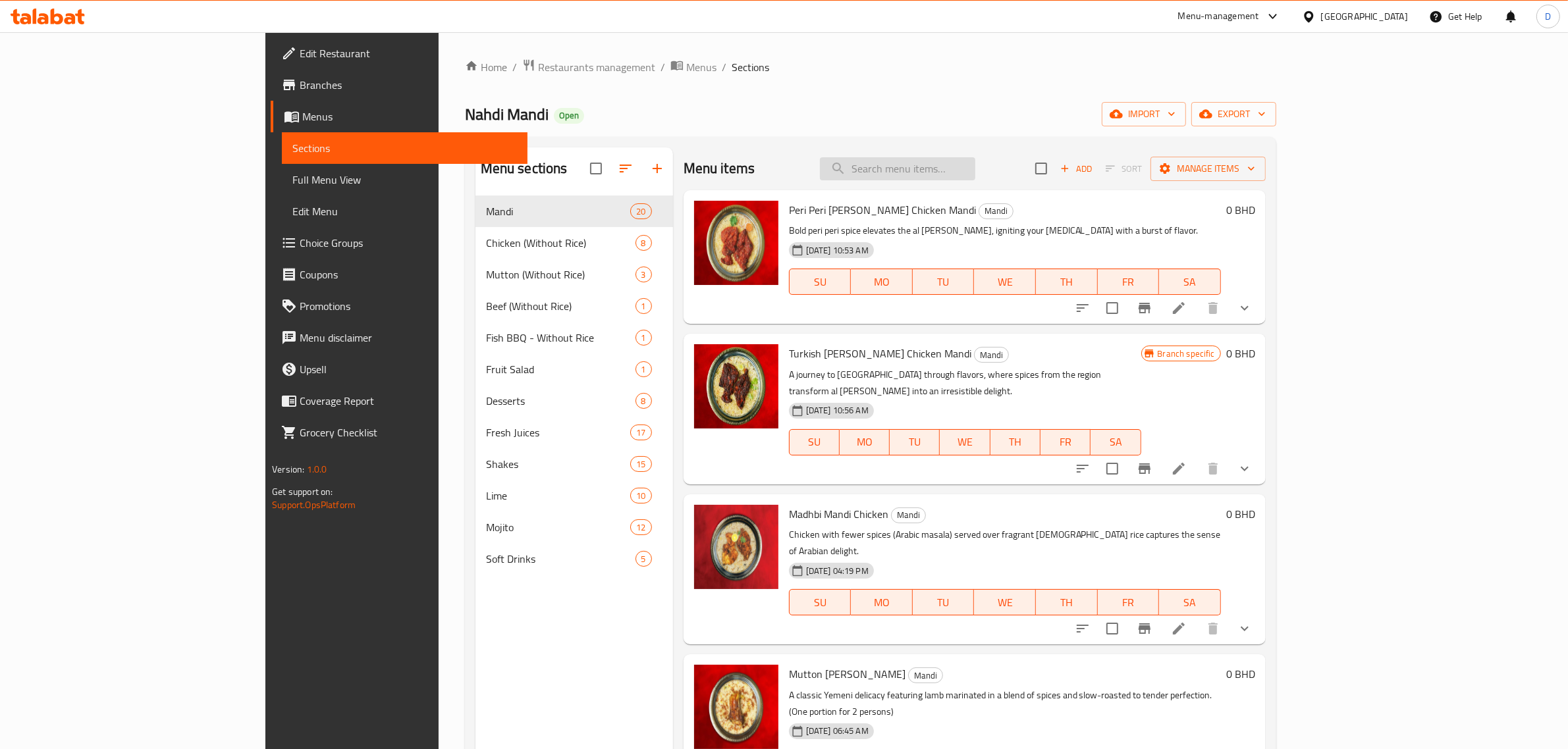
click at [975, 169] on input "search" at bounding box center [897, 169] width 155 height 23
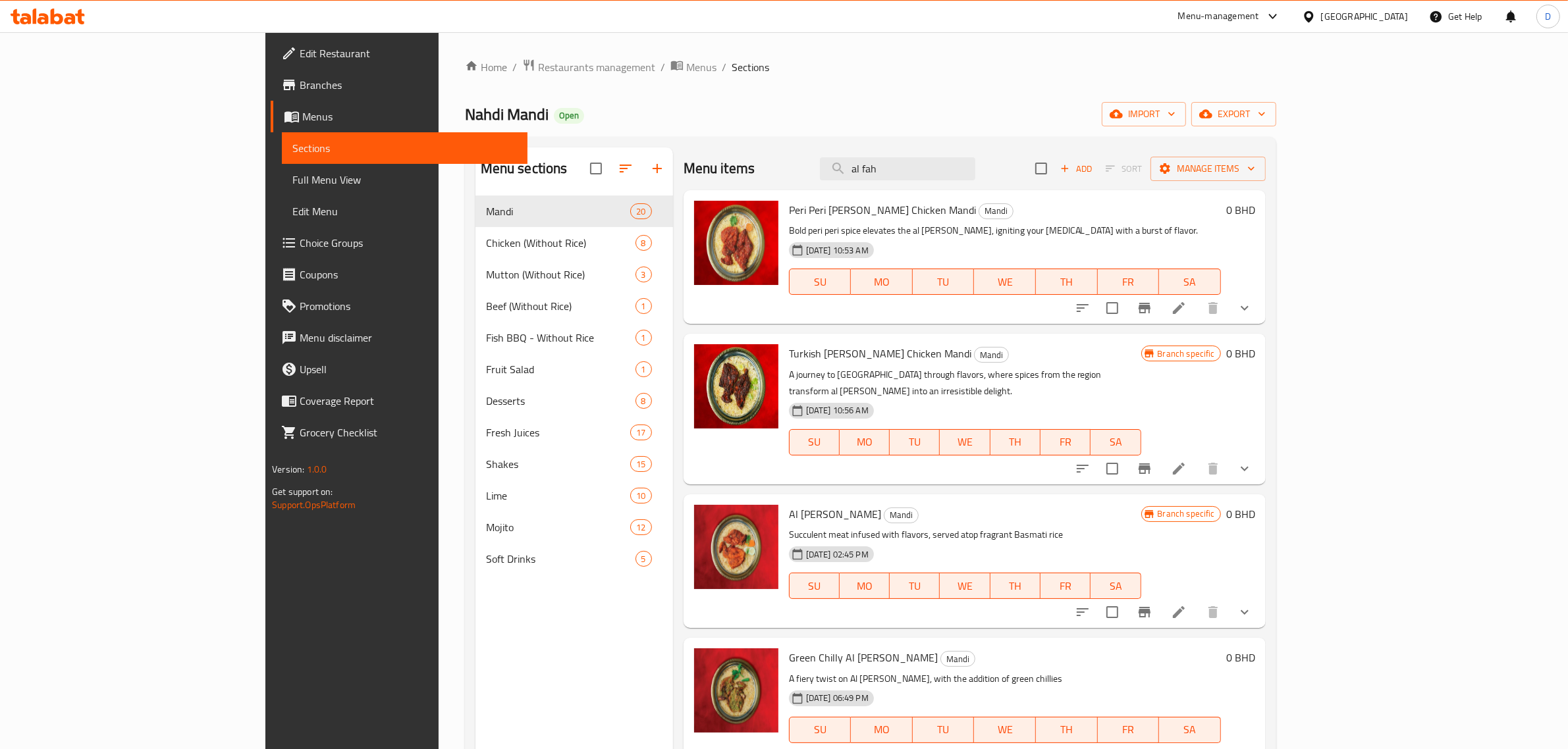
scroll to position [247, 0]
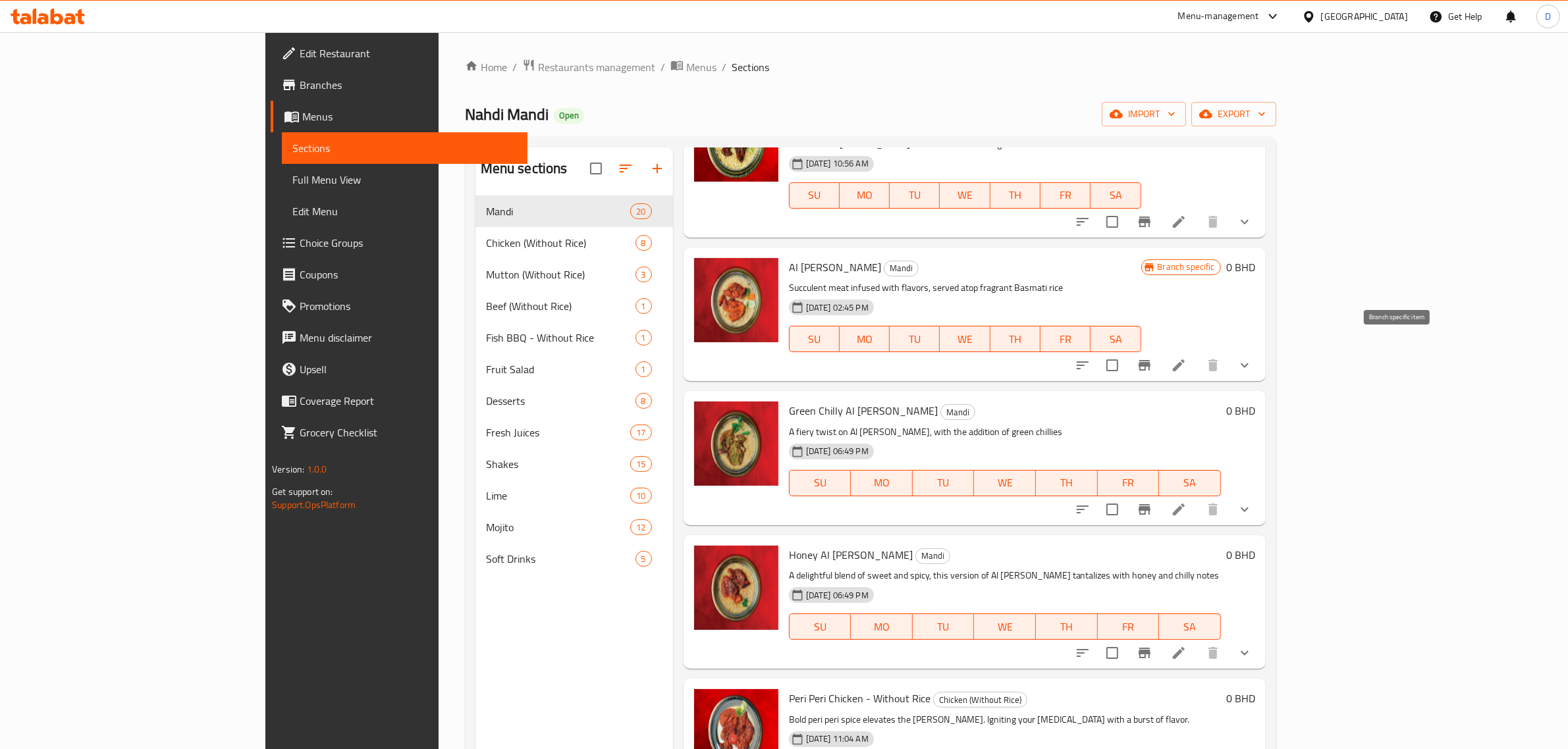
type input "al fah"
click at [1153, 357] on icon "Branch-specific-item" at bounding box center [1144, 365] width 16 height 16
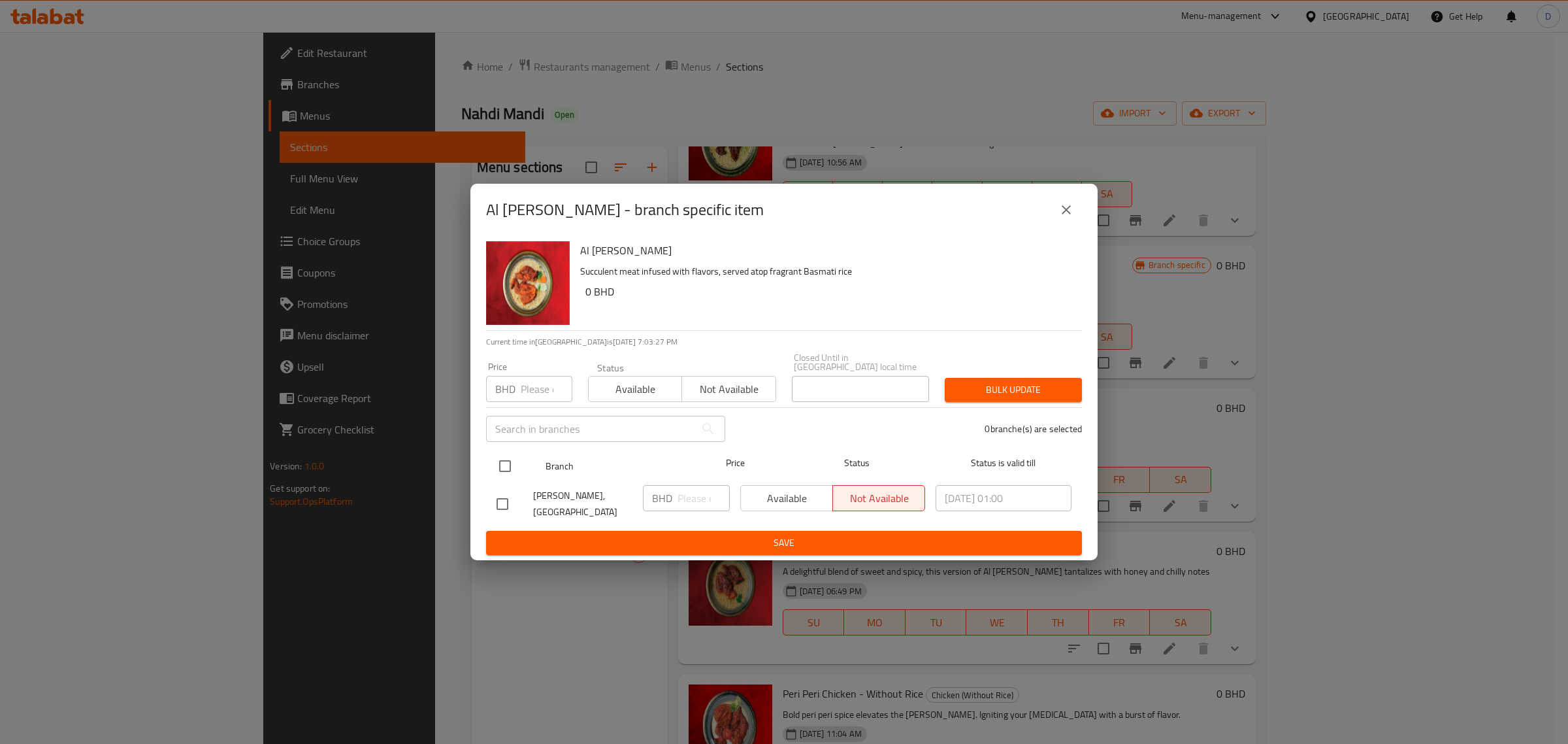
click at [508, 455] on input "checkbox" at bounding box center [505, 466] width 28 height 28
checkbox input "true"
click at [765, 506] on button "Available" at bounding box center [786, 498] width 93 height 26
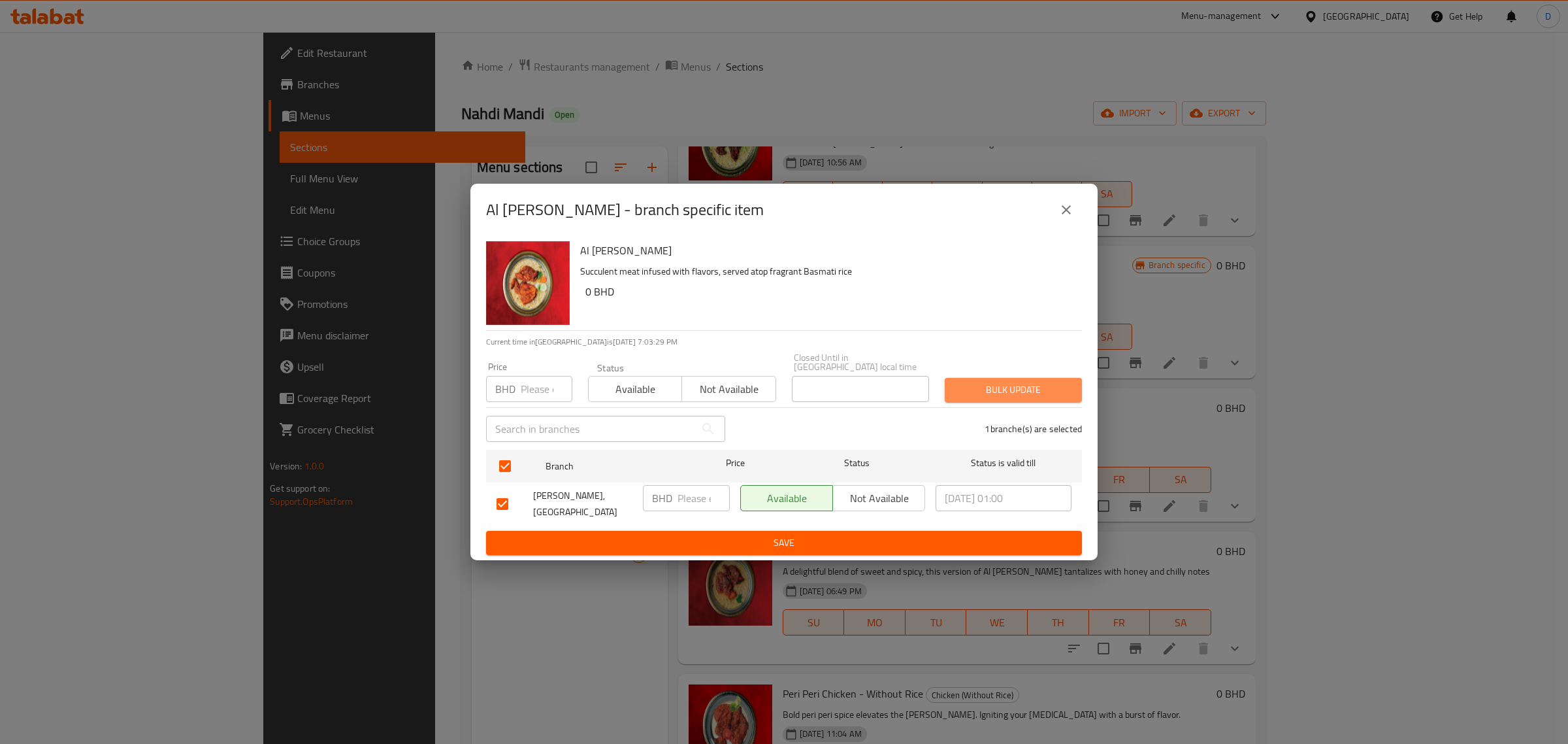
click at [984, 383] on span "Bulk update" at bounding box center [1013, 390] width 117 height 16
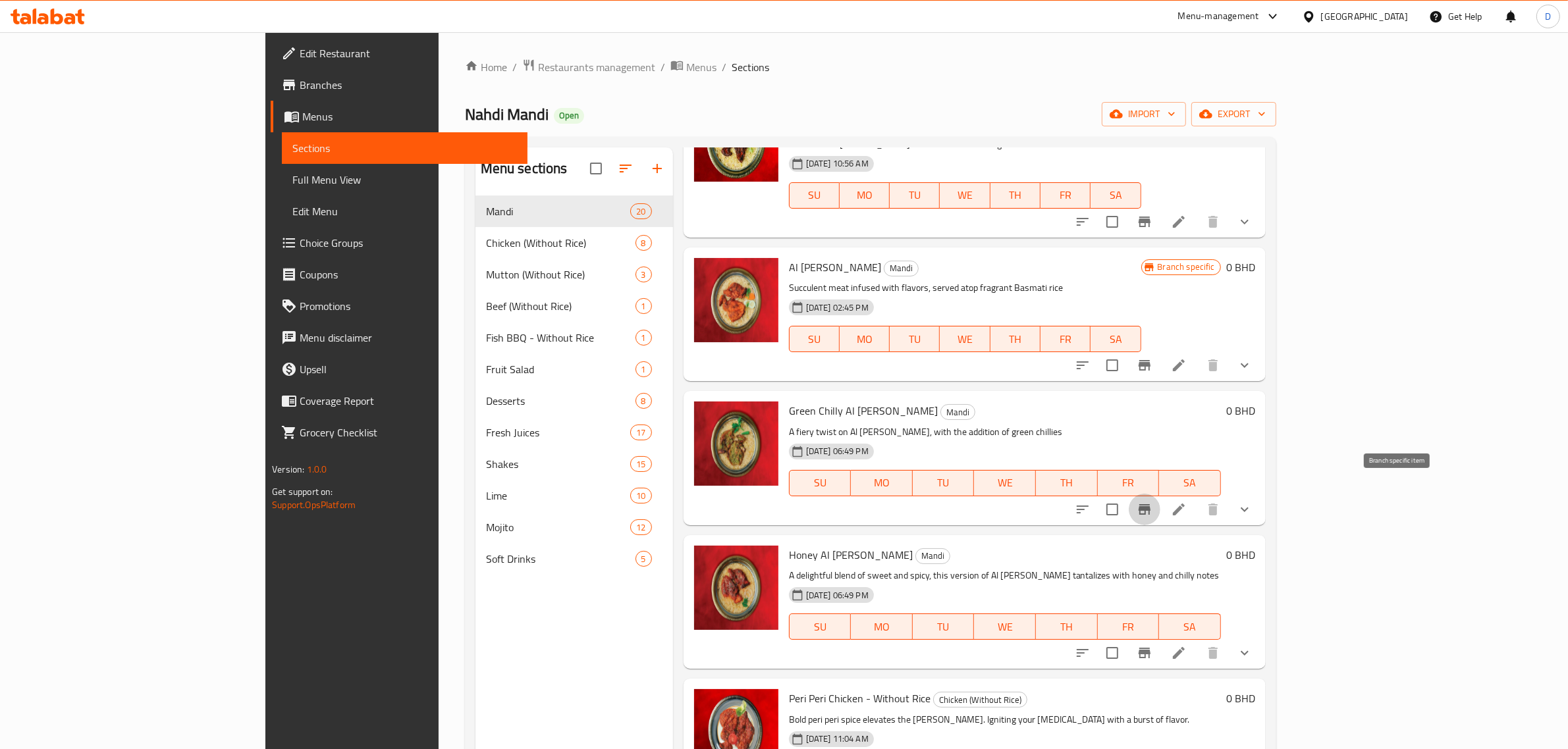
click at [1160, 495] on button "Branch-specific-item" at bounding box center [1144, 509] width 32 height 32
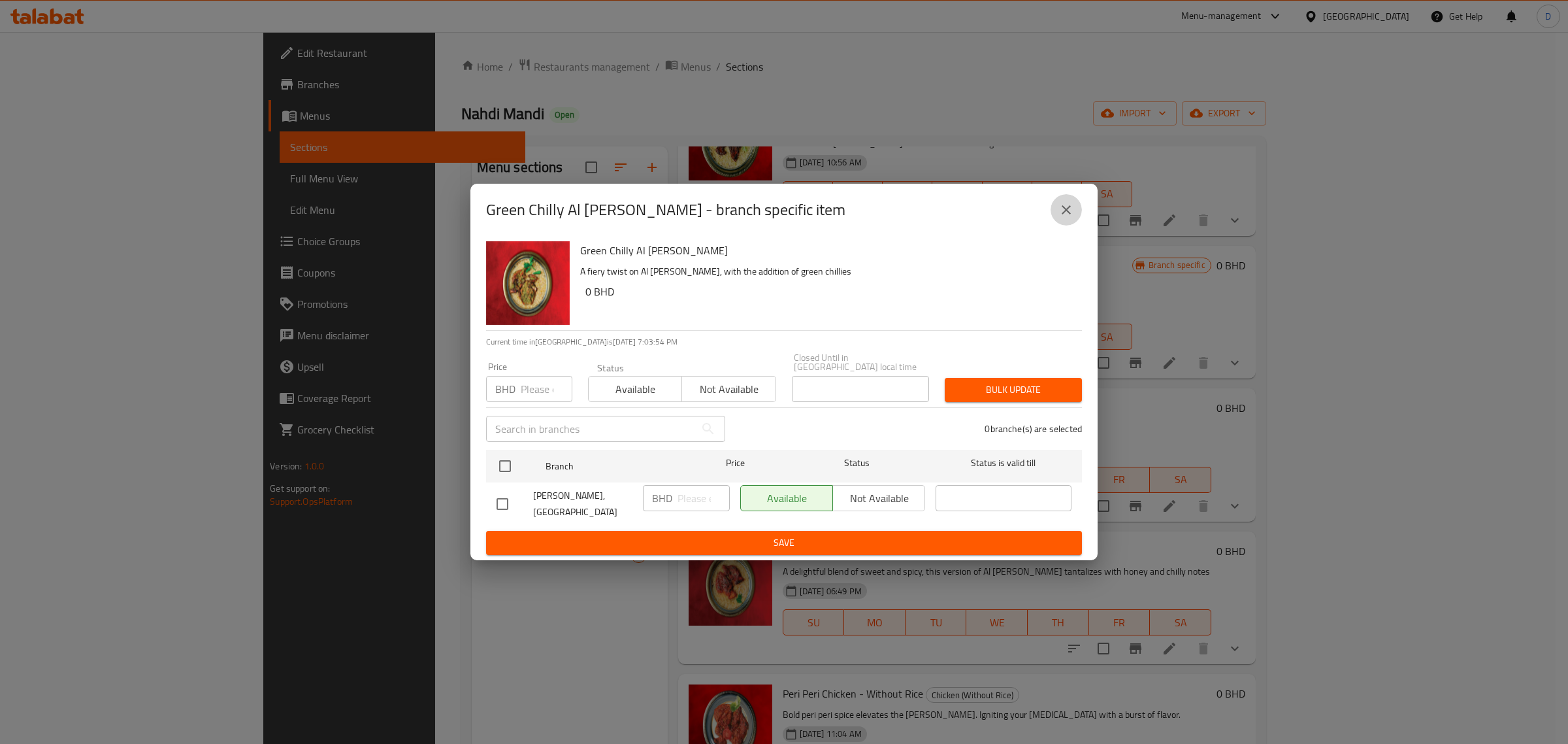
click at [1078, 219] on button "close" at bounding box center [1066, 210] width 32 height 32
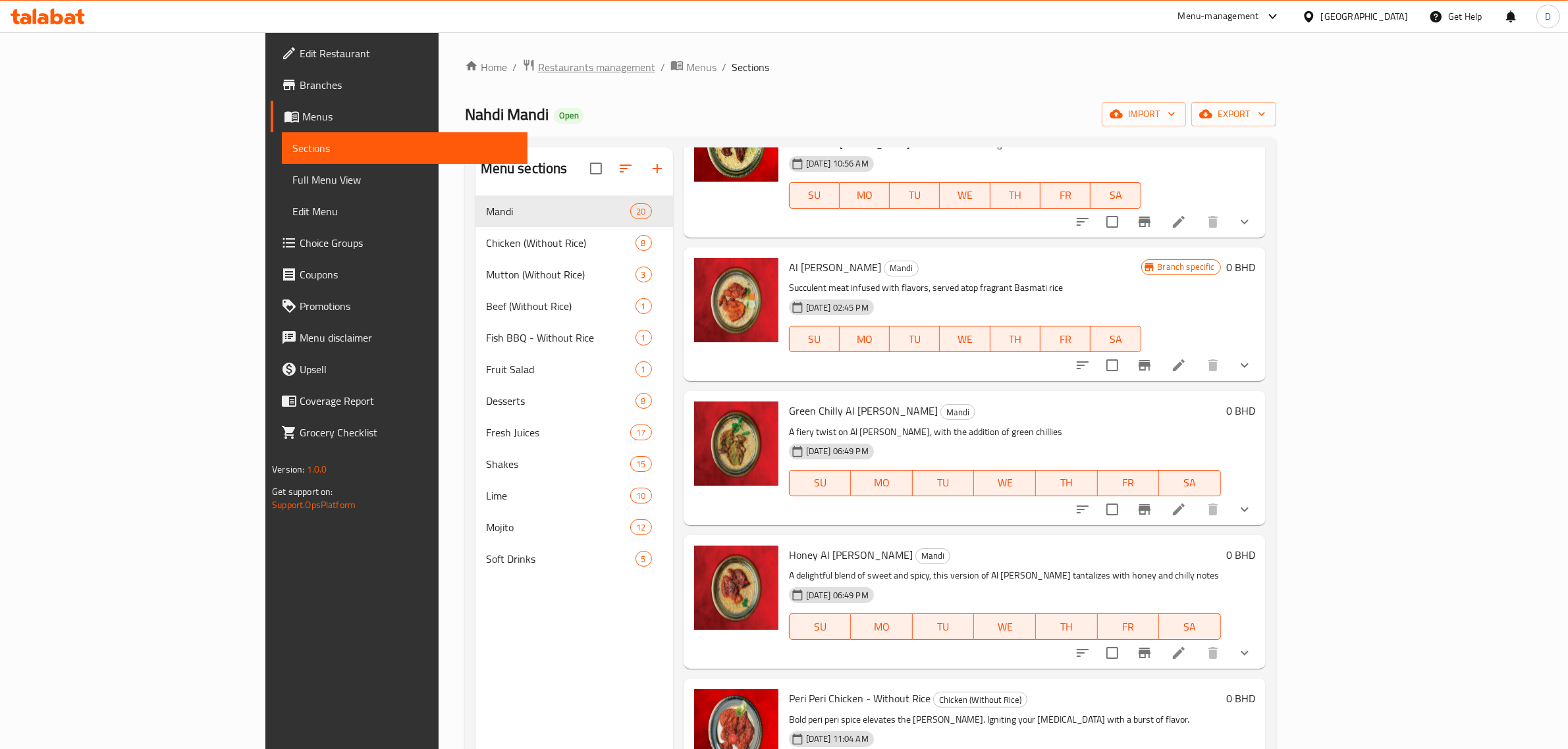
click at [538, 60] on span "Restaurants management" at bounding box center [597, 67] width 118 height 16
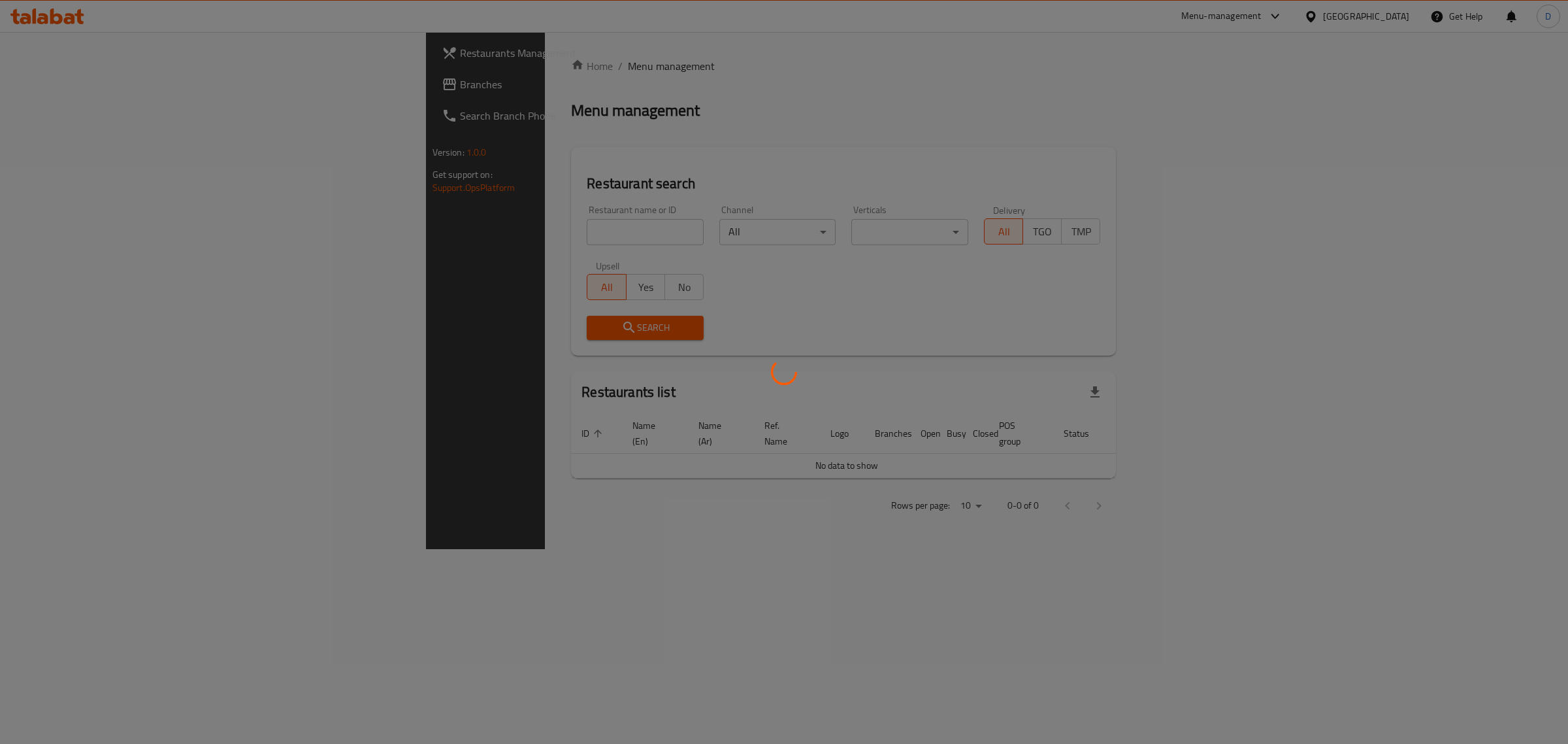
click at [394, 227] on div at bounding box center [784, 372] width 1568 height 744
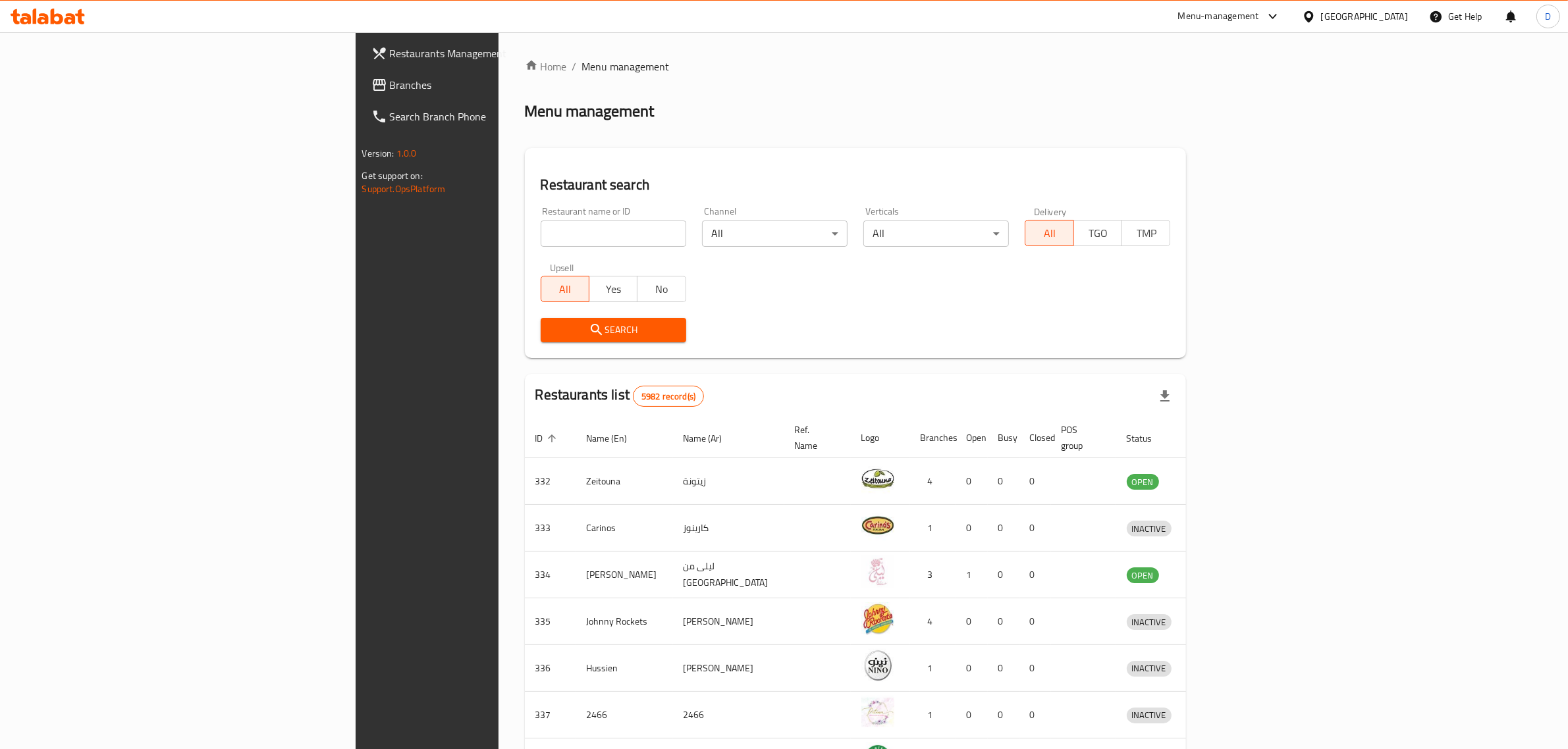
click at [540, 232] on input "search" at bounding box center [613, 233] width 145 height 26
click at [551, 322] on span "Search" at bounding box center [613, 330] width 124 height 16
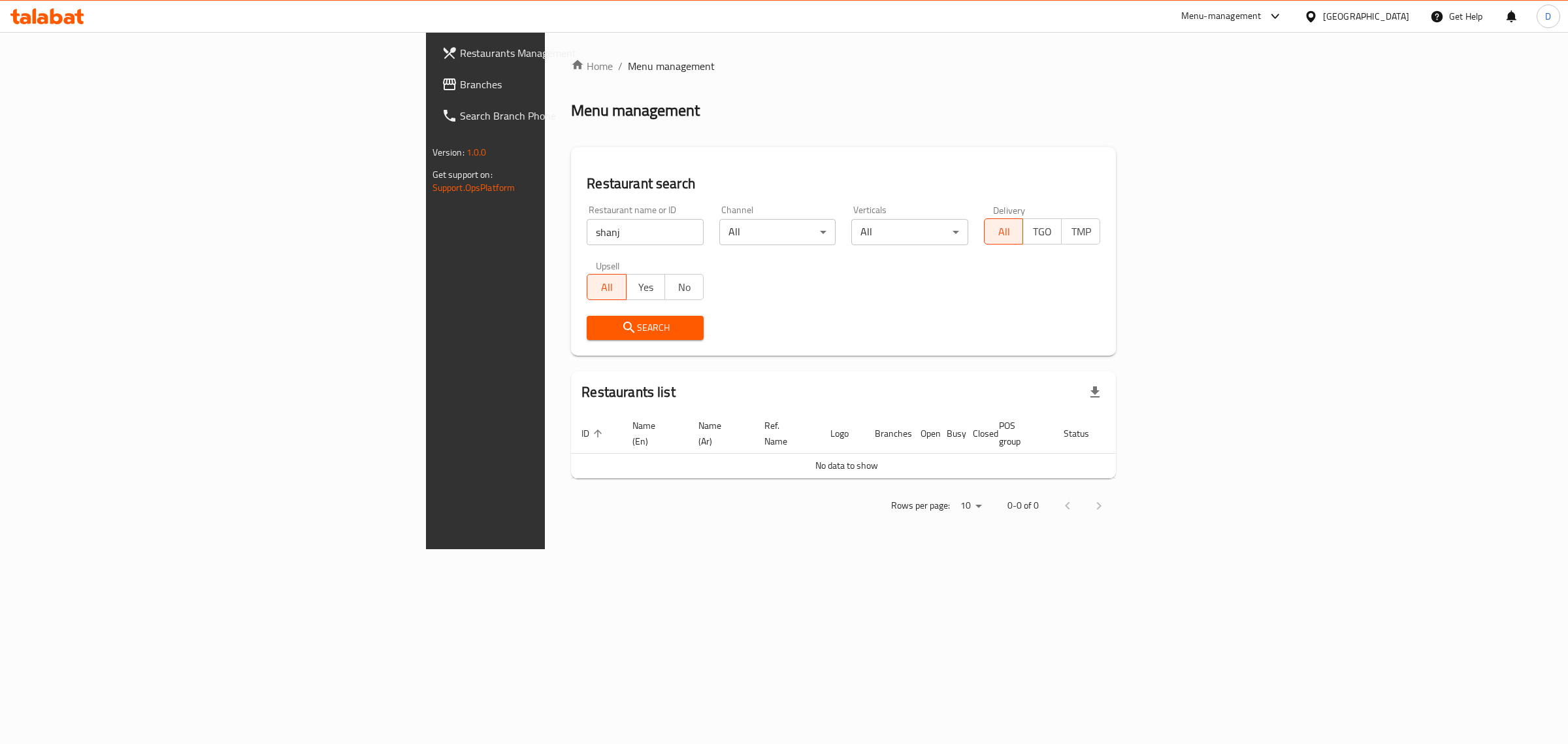
click at [586, 240] on input "shanj" at bounding box center [645, 232] width 117 height 26
type input "sanjh"
click at [597, 331] on span "Search" at bounding box center [645, 327] width 96 height 16
click at [413, 331] on div at bounding box center [784, 372] width 1568 height 744
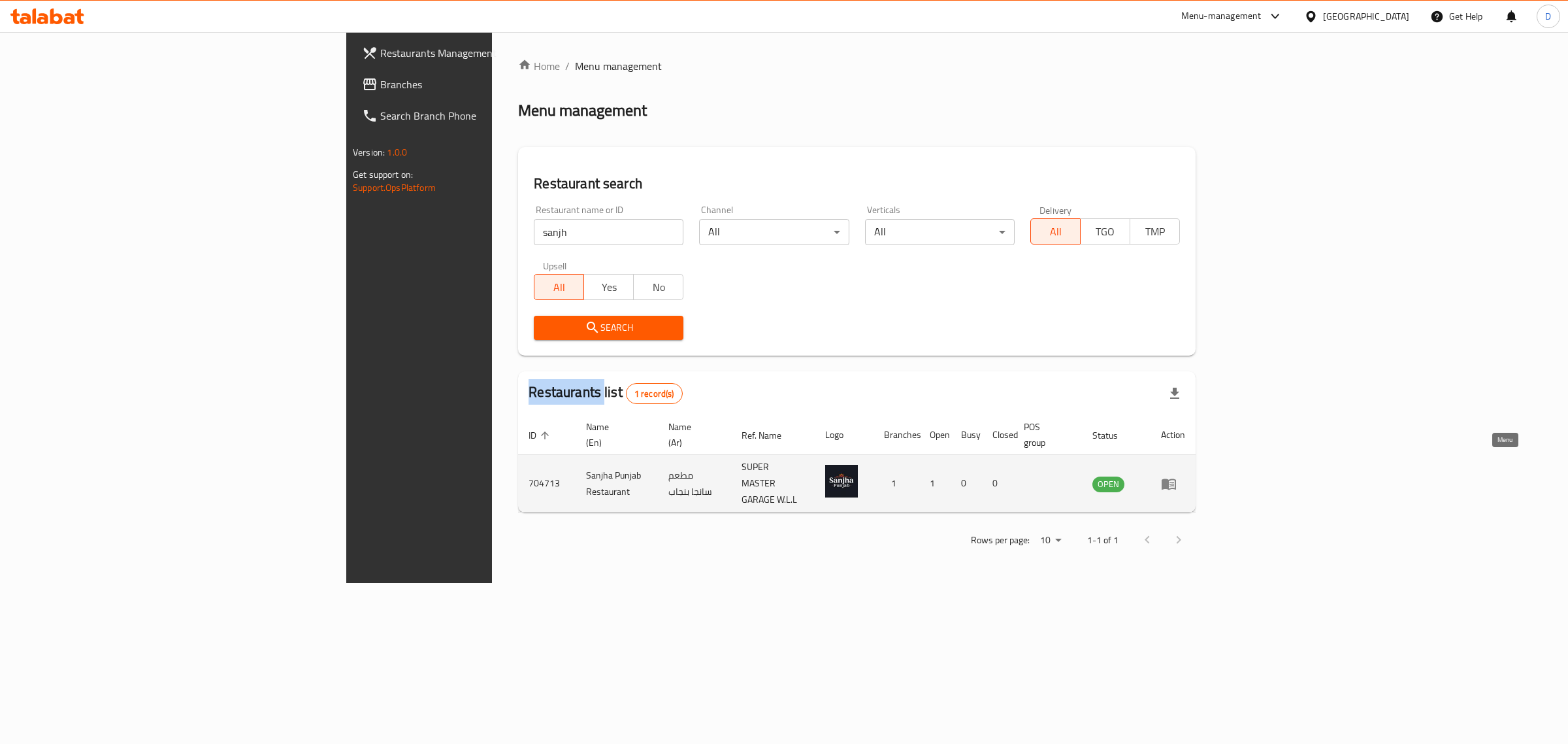
click at [1176, 479] on icon "enhanced table" at bounding box center [1169, 485] width 15 height 11
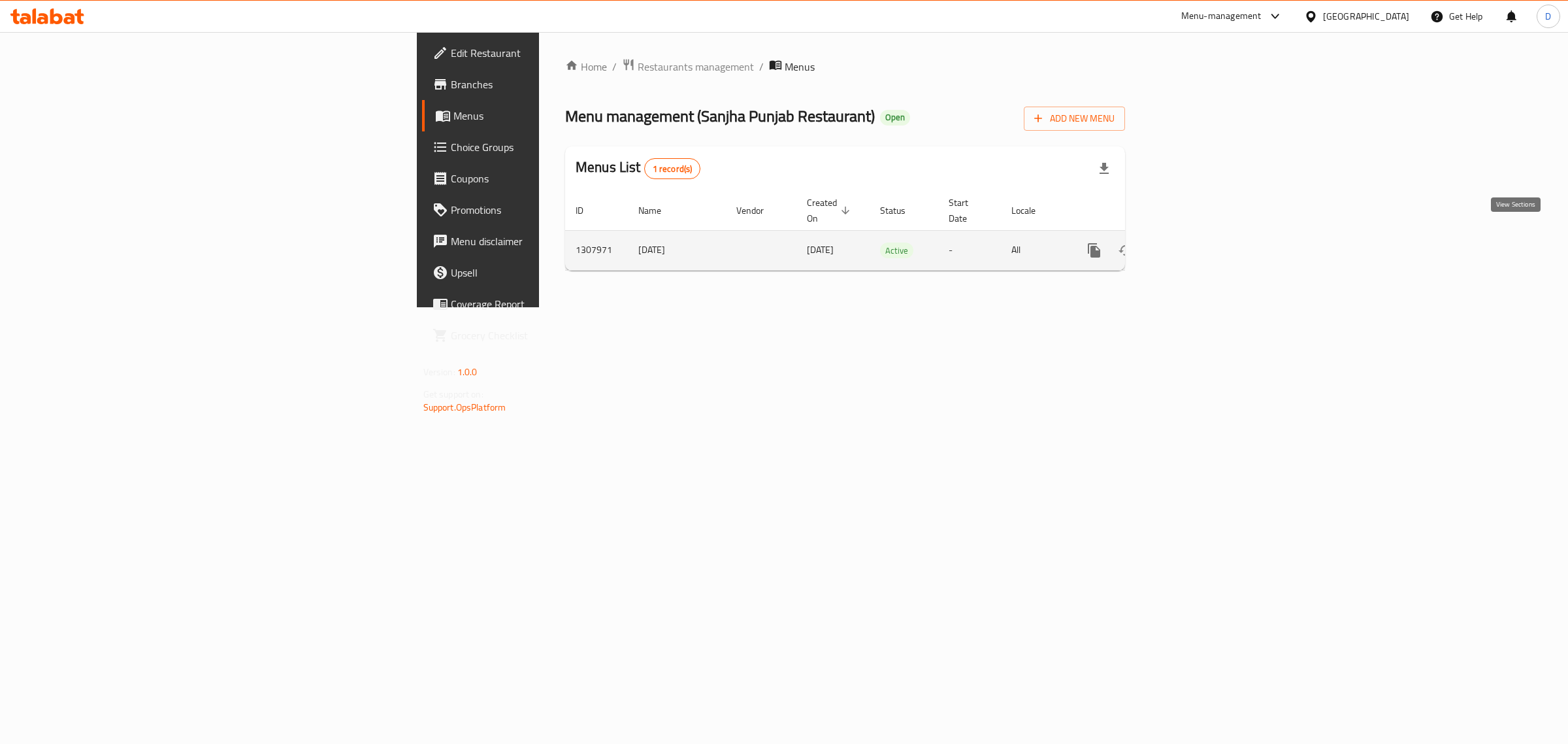
click at [1195, 245] on icon "enhanced table" at bounding box center [1188, 250] width 12 height 12
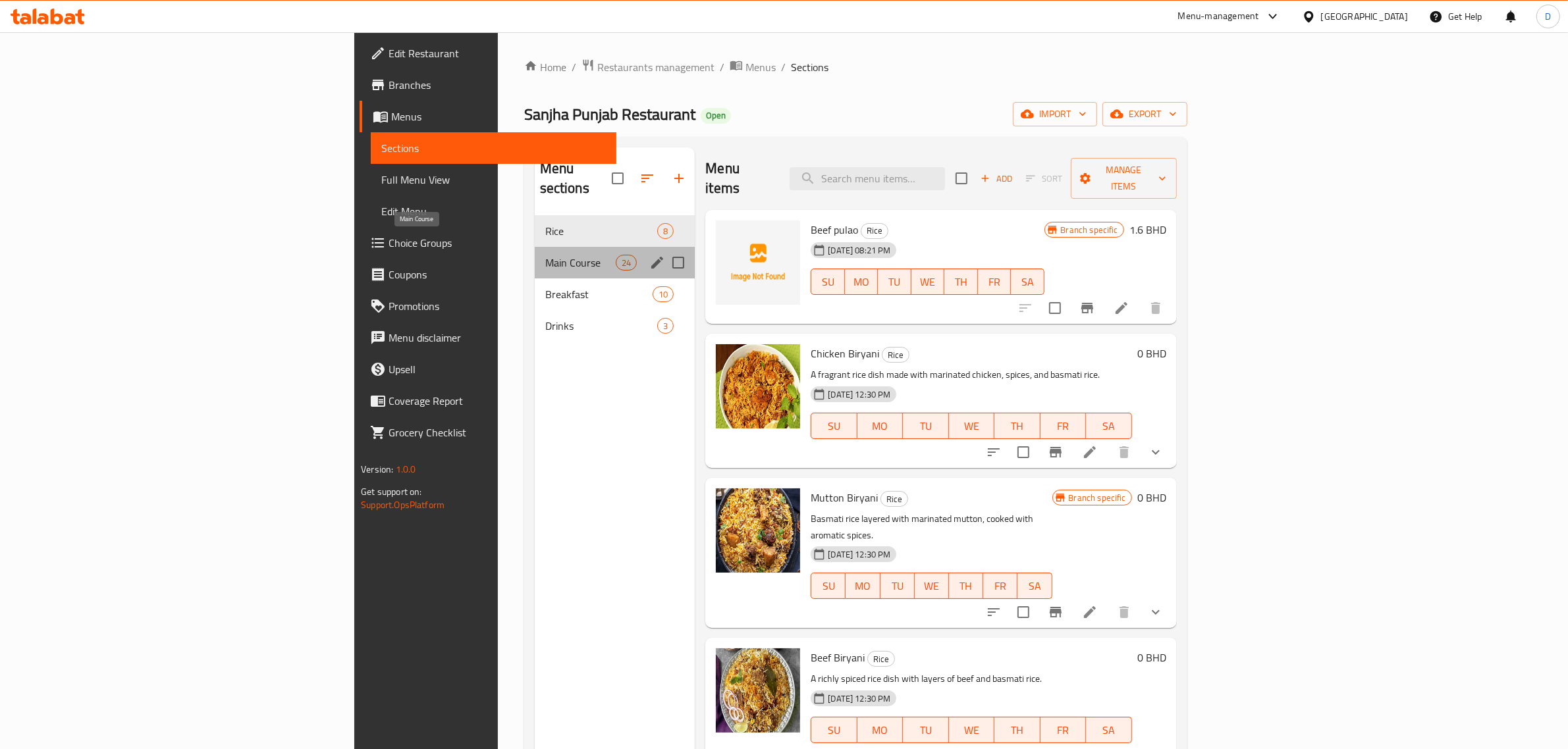
click at [545, 255] on span "Main Course" at bounding box center [580, 262] width 70 height 16
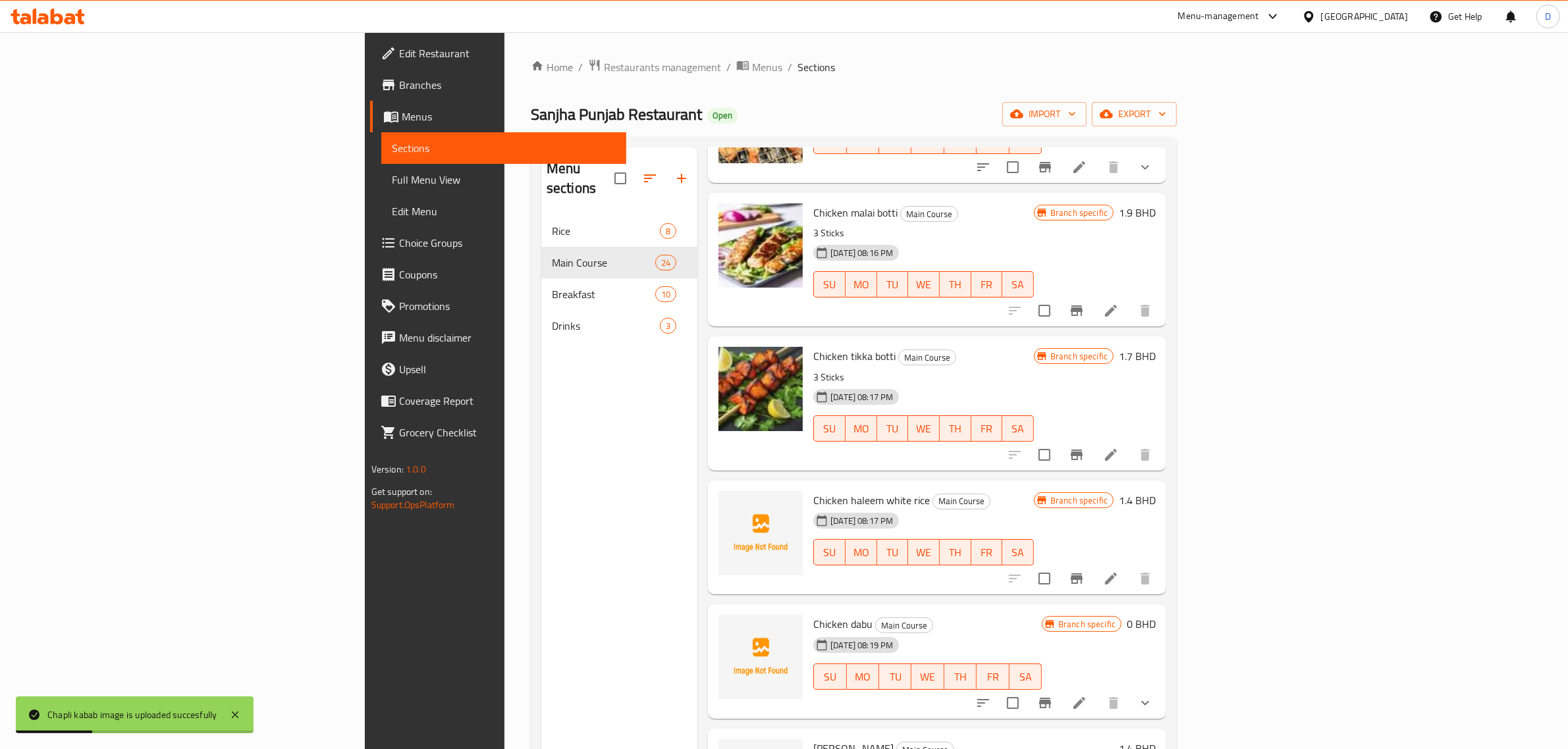
scroll to position [905, 0]
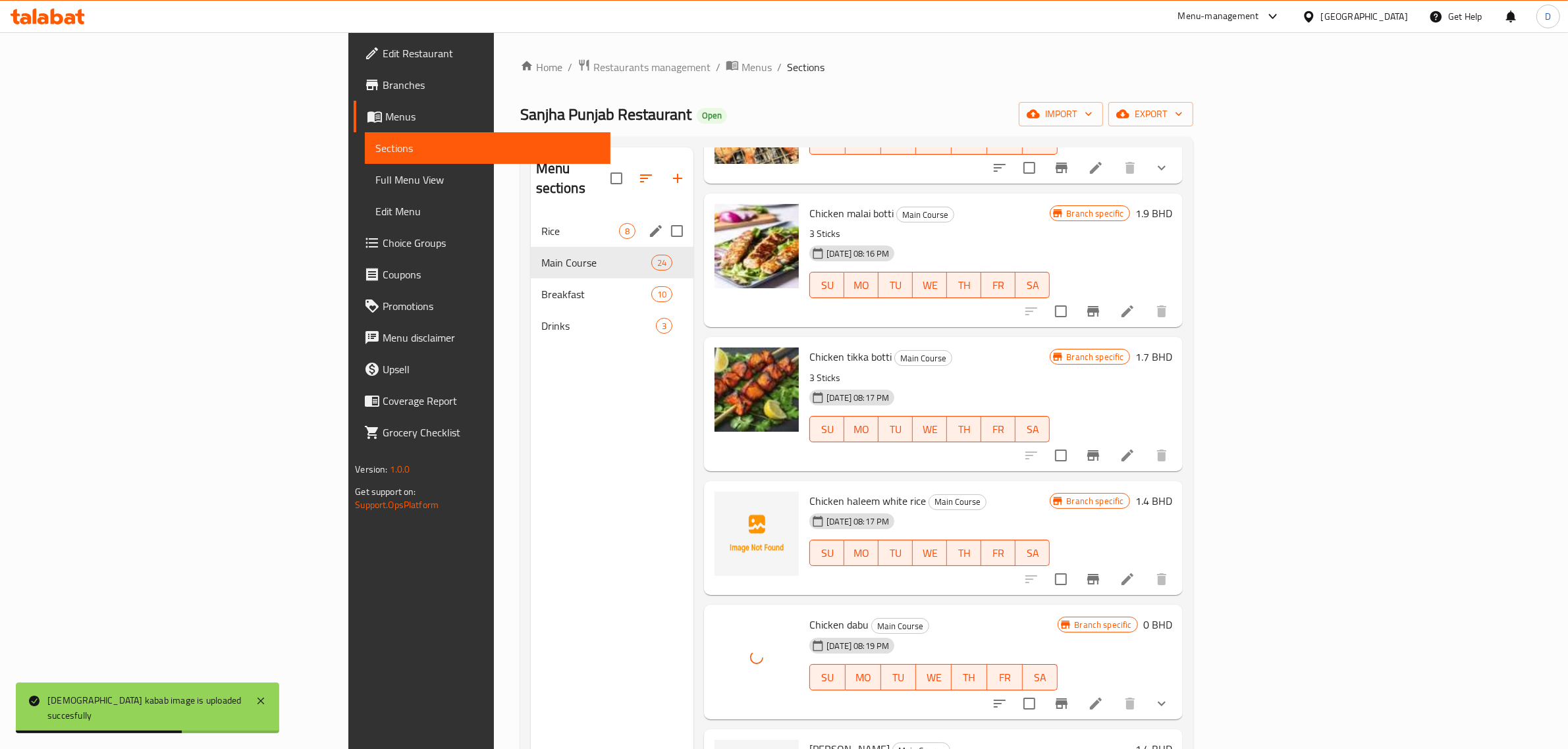
click at [531, 221] on div "Rice 8" at bounding box center [612, 231] width 163 height 32
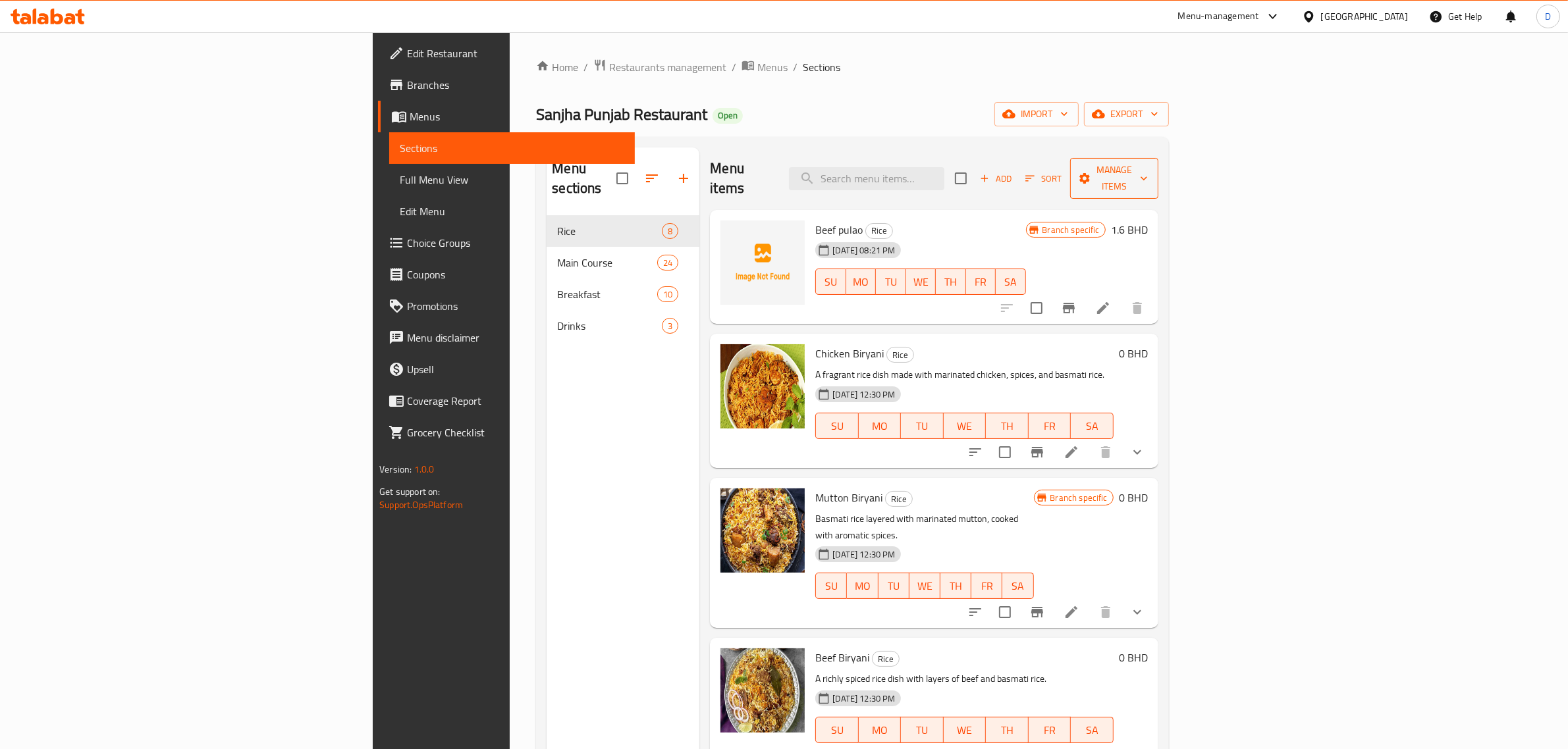
click at [1148, 176] on span "Manage items" at bounding box center [1114, 178] width 67 height 33
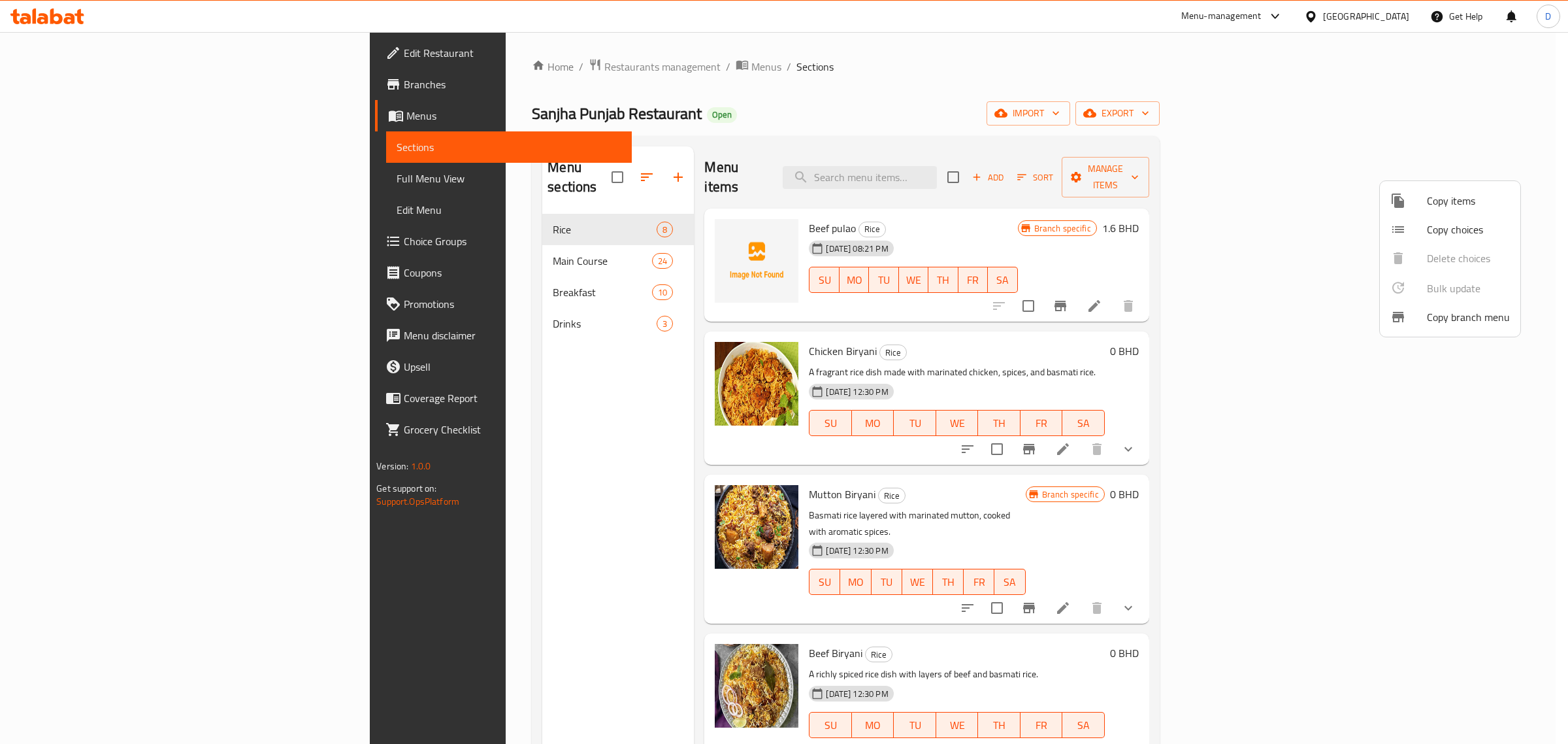
click at [1429, 211] on li "Copy items" at bounding box center [1450, 200] width 140 height 28
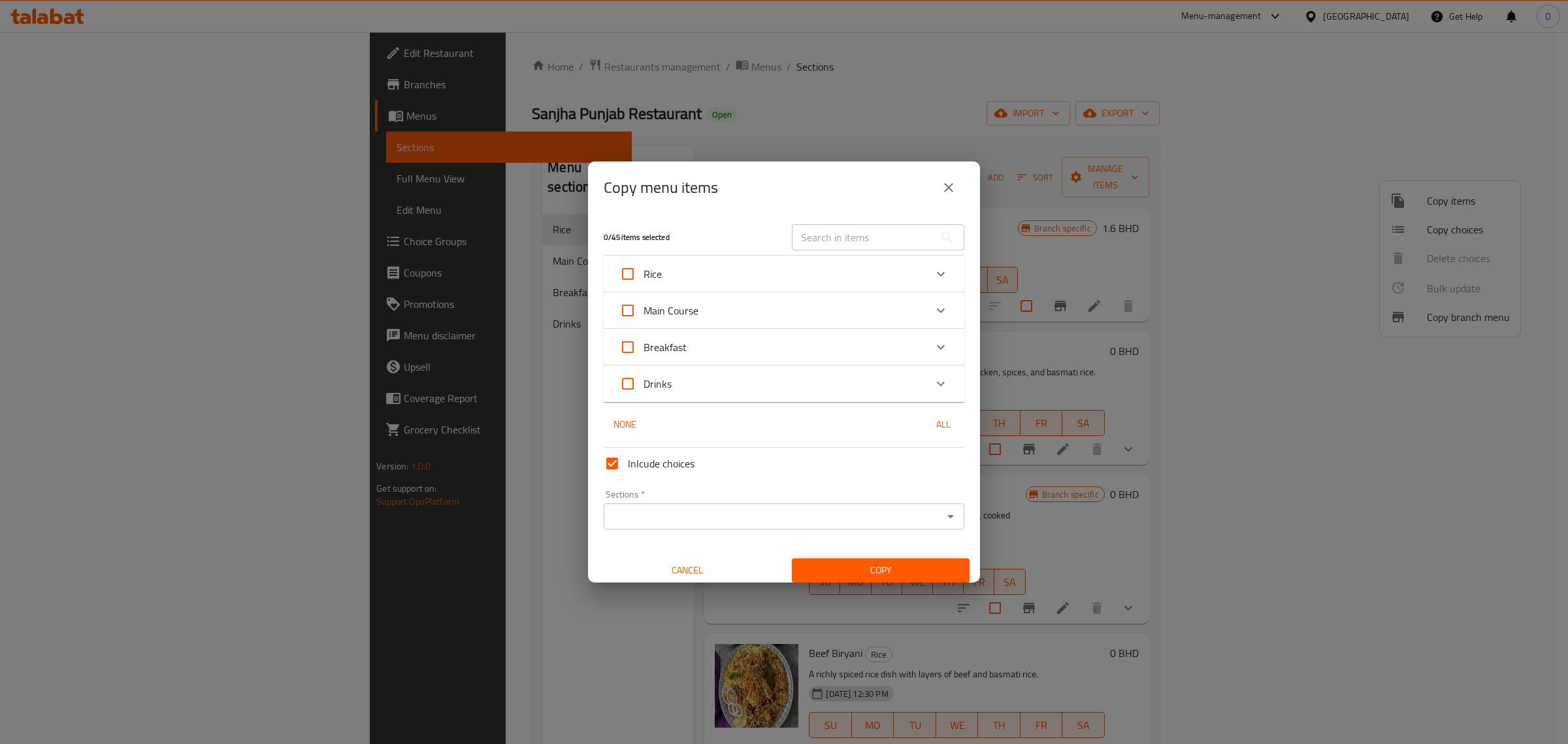
click at [794, 286] on div "Rice" at bounding box center [773, 274] width 306 height 32
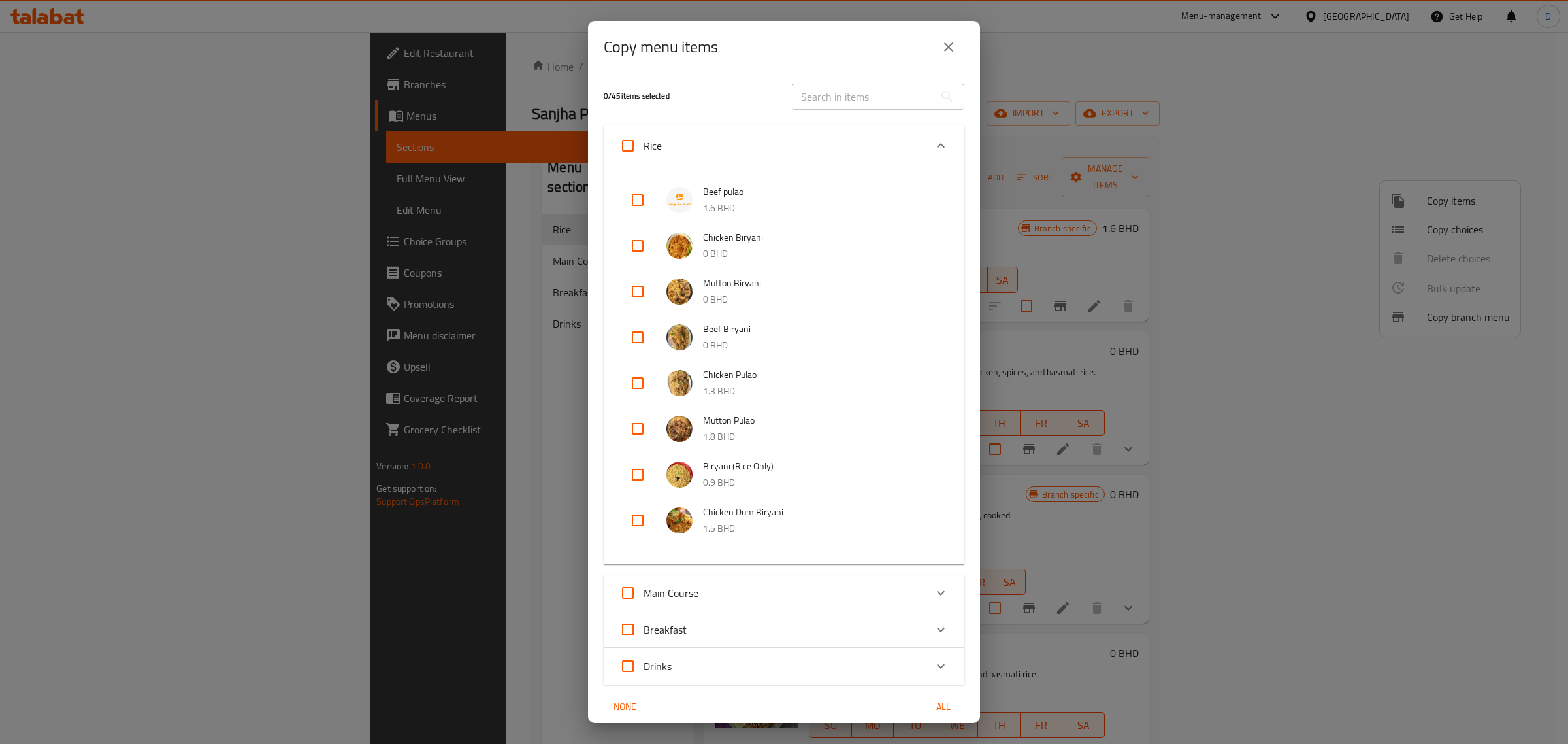
click at [644, 430] on input "checkbox" at bounding box center [637, 429] width 32 height 32
checkbox input "true"
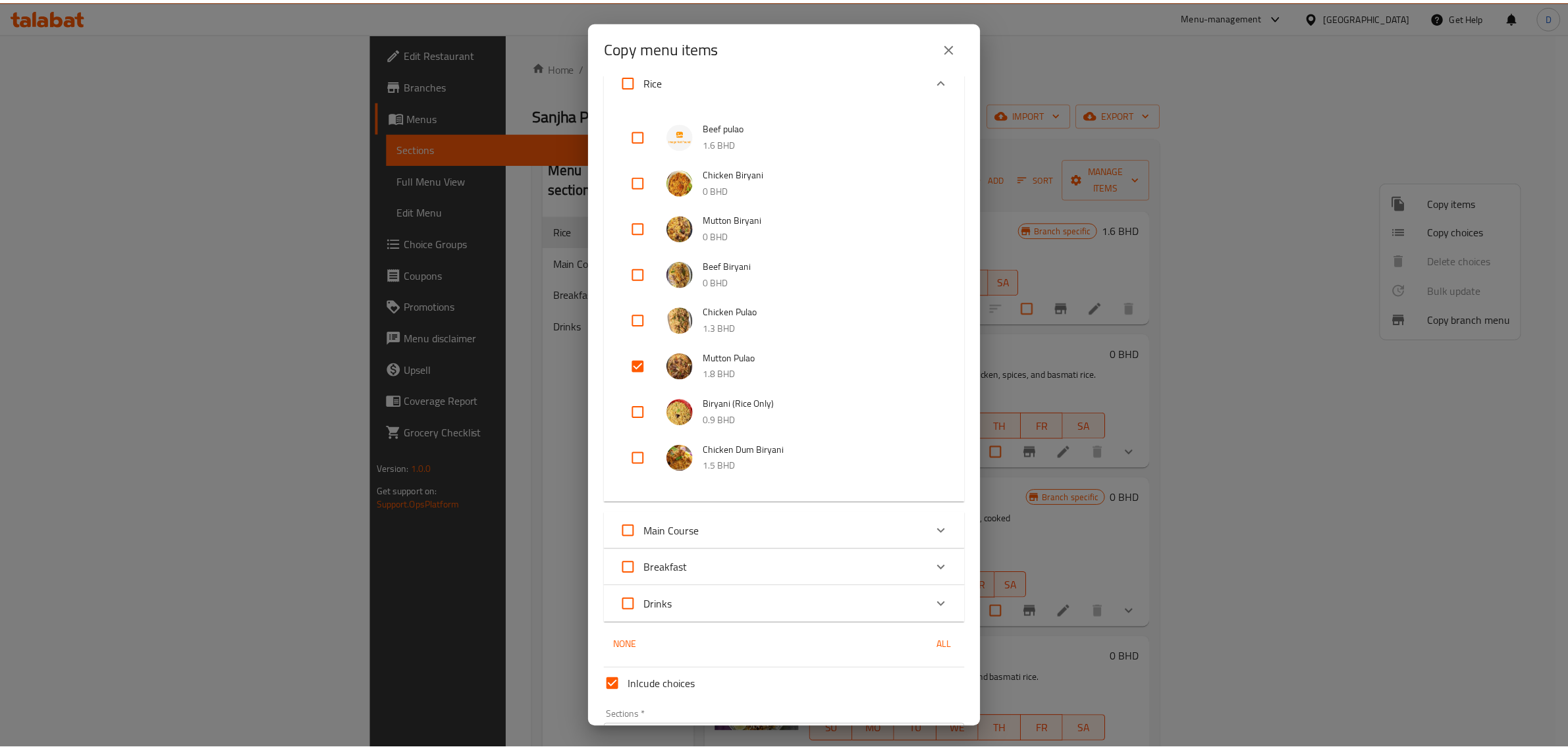
scroll to position [149, 0]
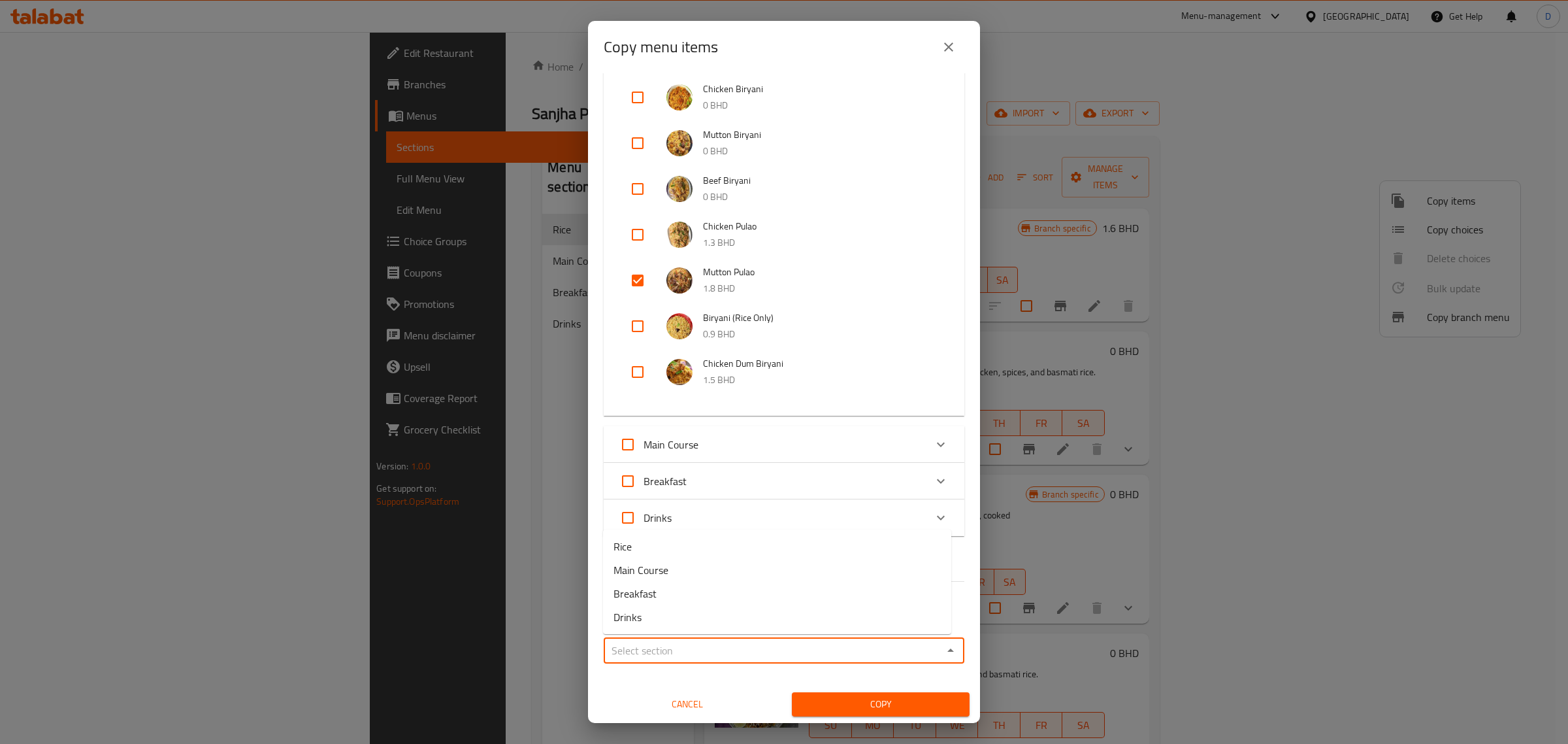
click at [707, 641] on input "Sections   *" at bounding box center [773, 650] width 331 height 19
click at [652, 549] on li "Rice" at bounding box center [778, 546] width 348 height 24
type input "Rice"
click at [827, 696] on span "Copy" at bounding box center [881, 704] width 157 height 16
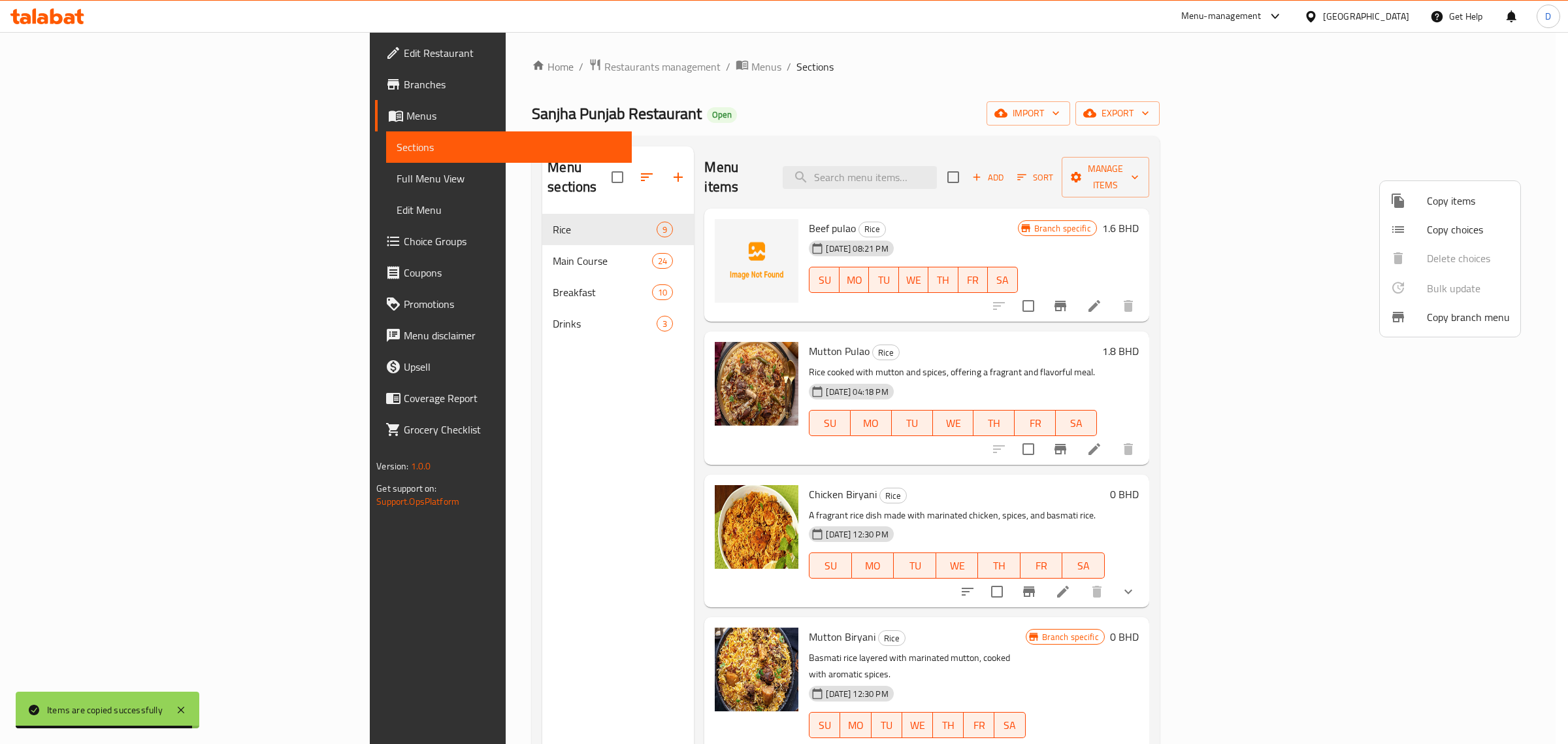
click at [1552, 430] on div at bounding box center [784, 372] width 1568 height 744
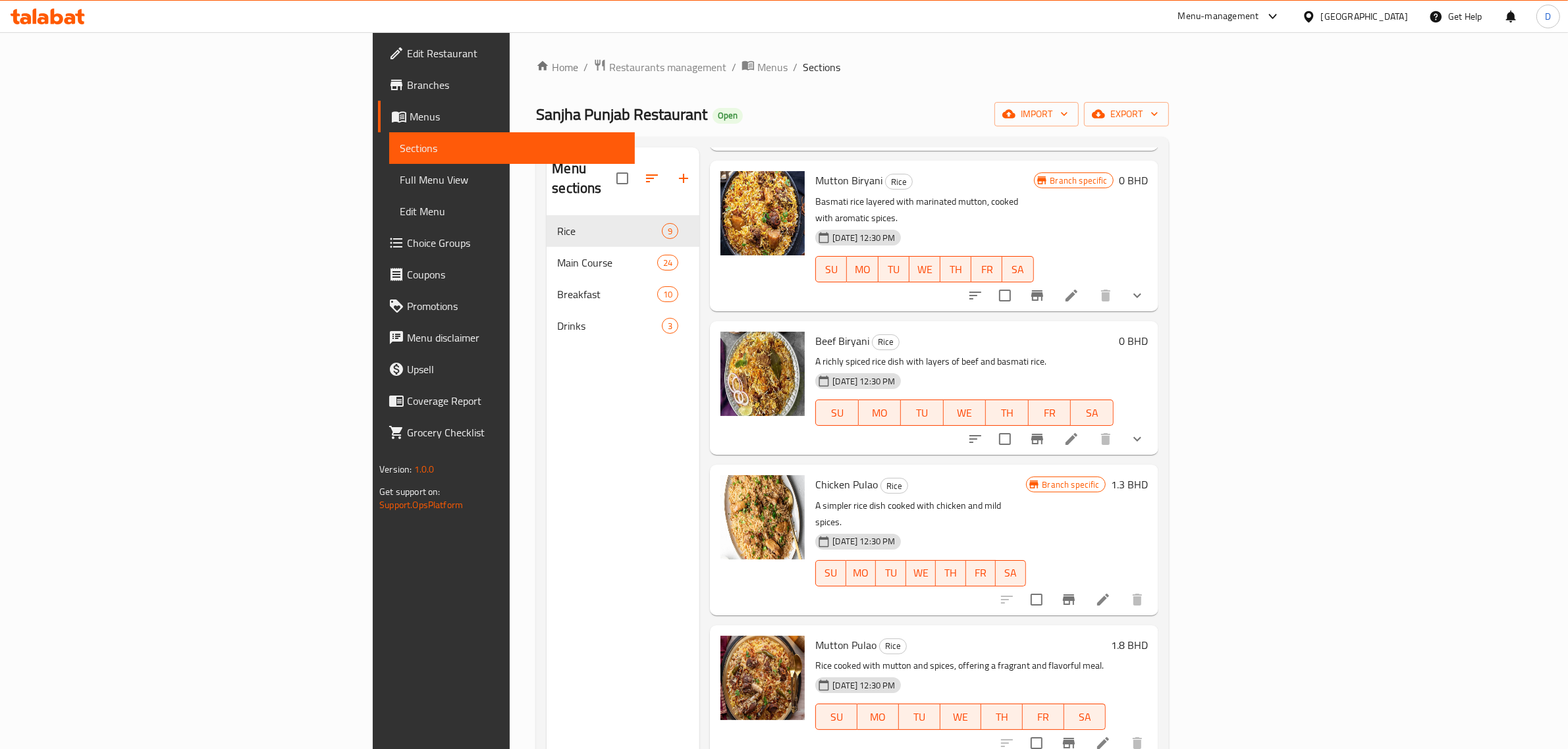
scroll to position [556, 0]
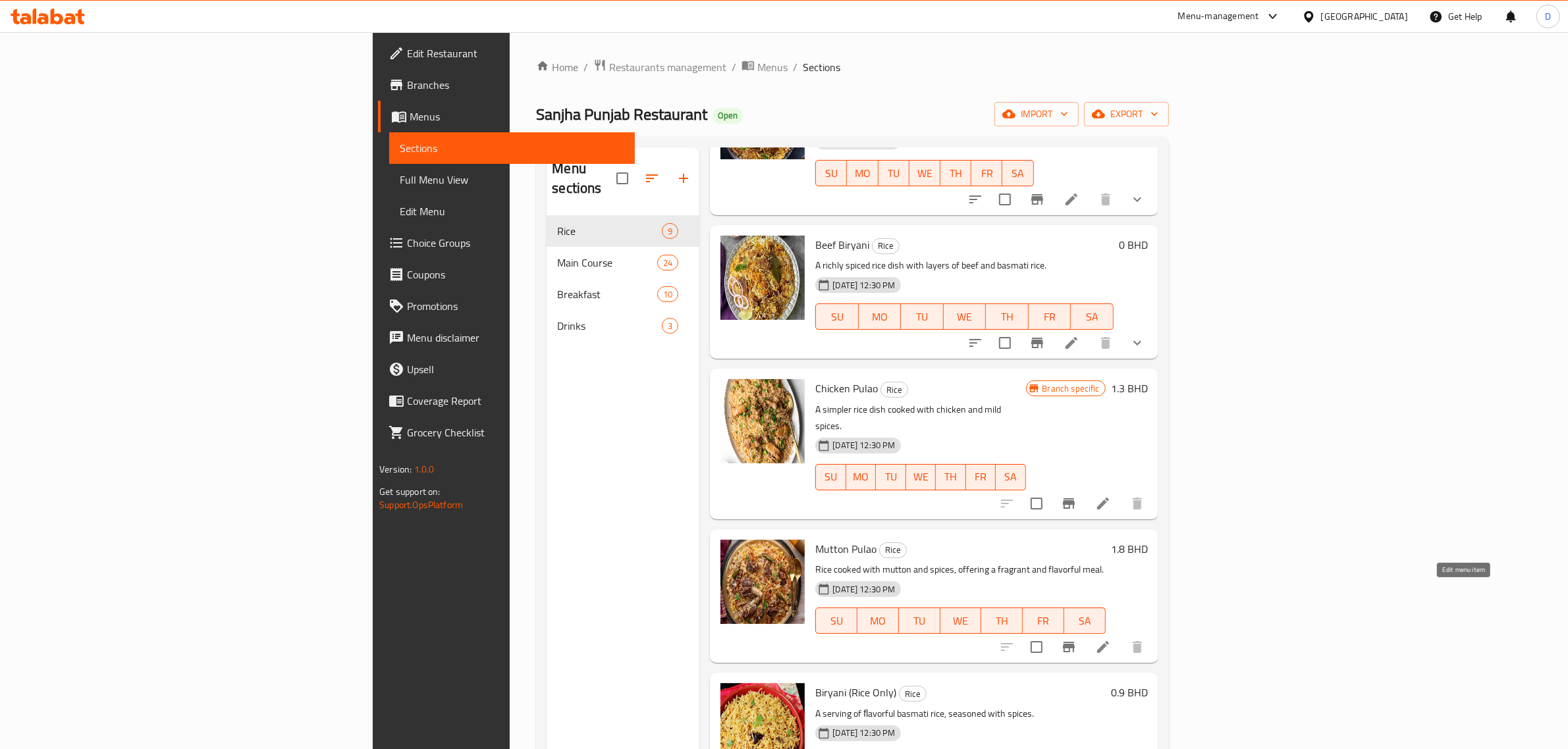
click at [1111, 639] on icon at bounding box center [1103, 646] width 16 height 16
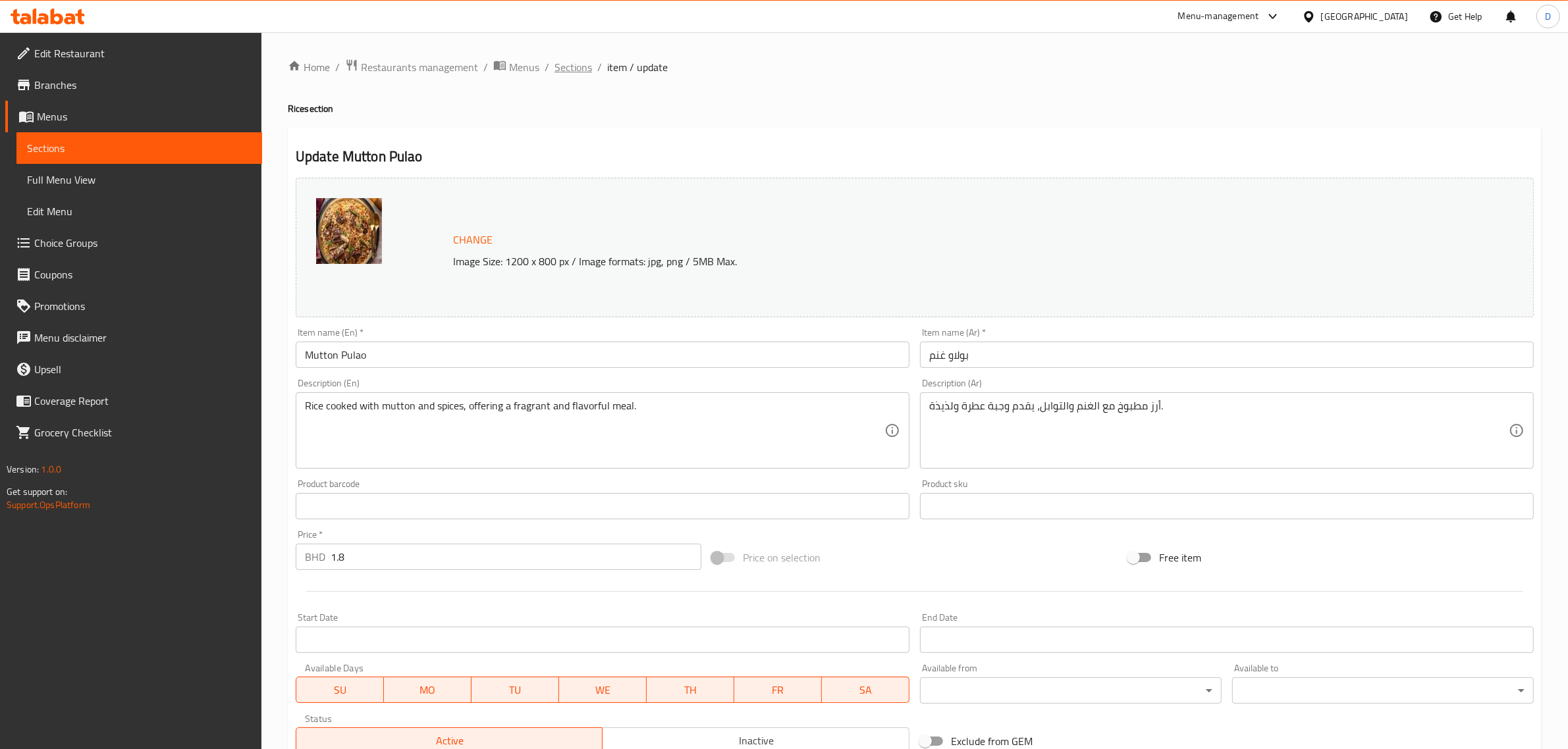
click at [567, 66] on span "Sections" at bounding box center [573, 67] width 38 height 16
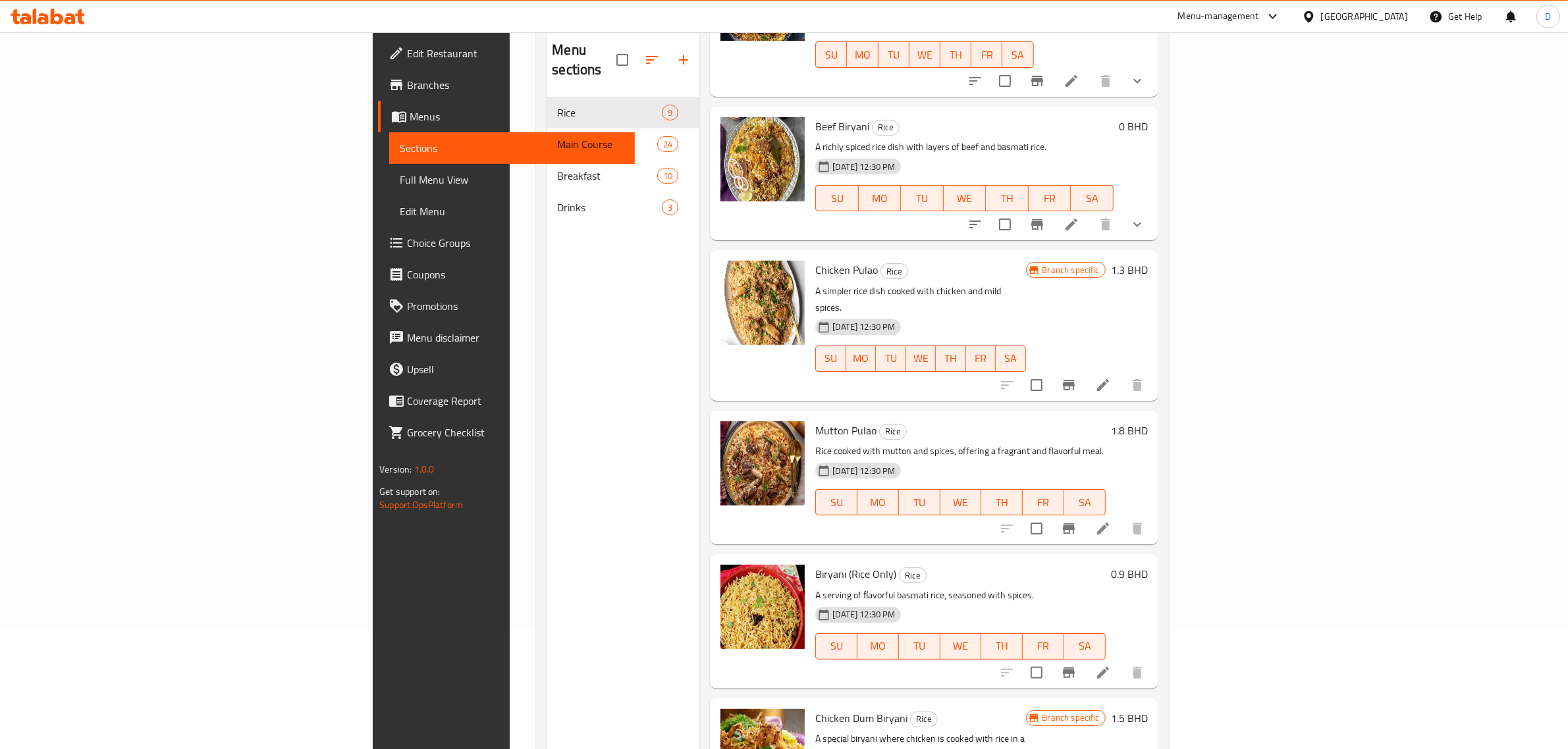
scroll to position [185, 0]
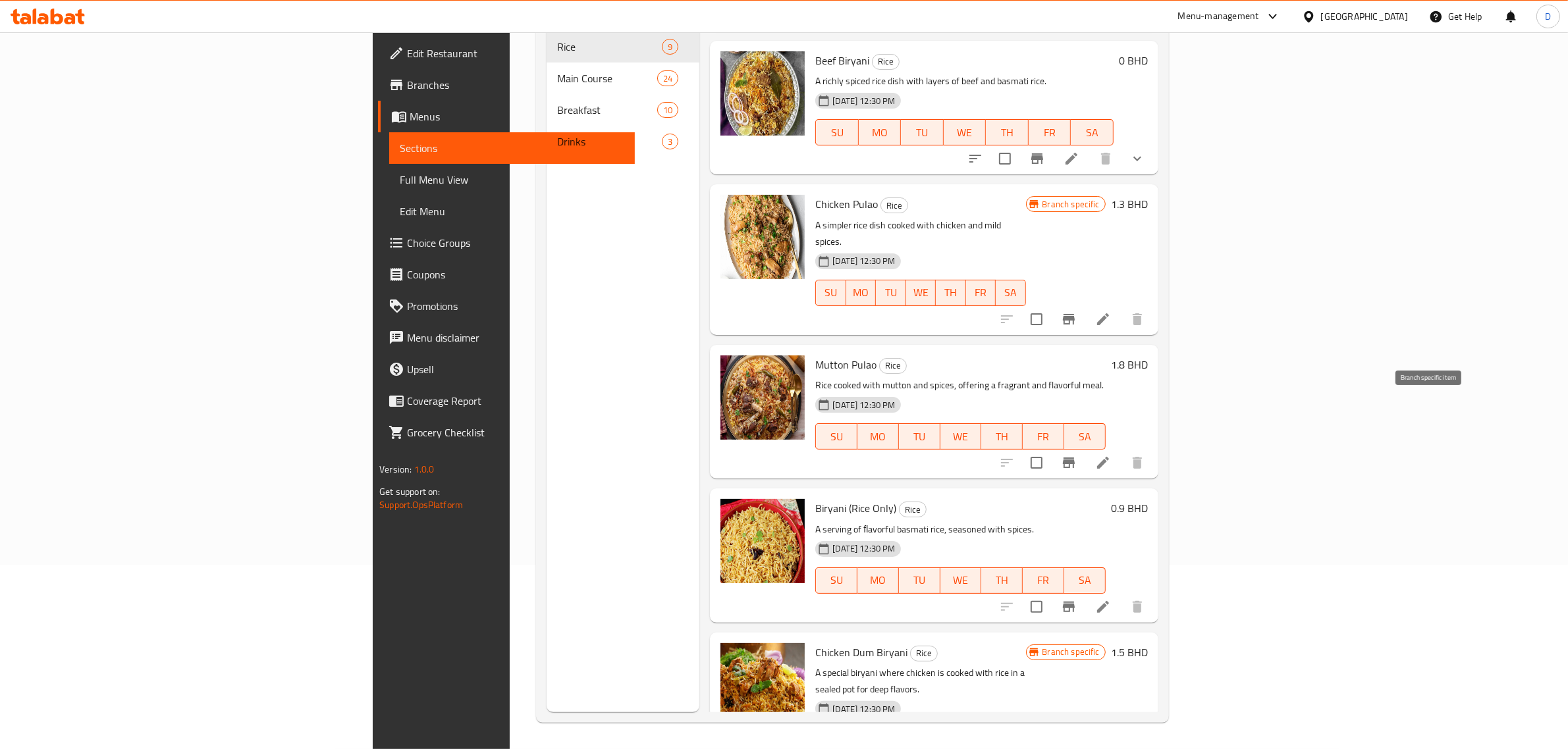
click at [1085, 447] on button "Branch-specific-item" at bounding box center [1068, 463] width 32 height 32
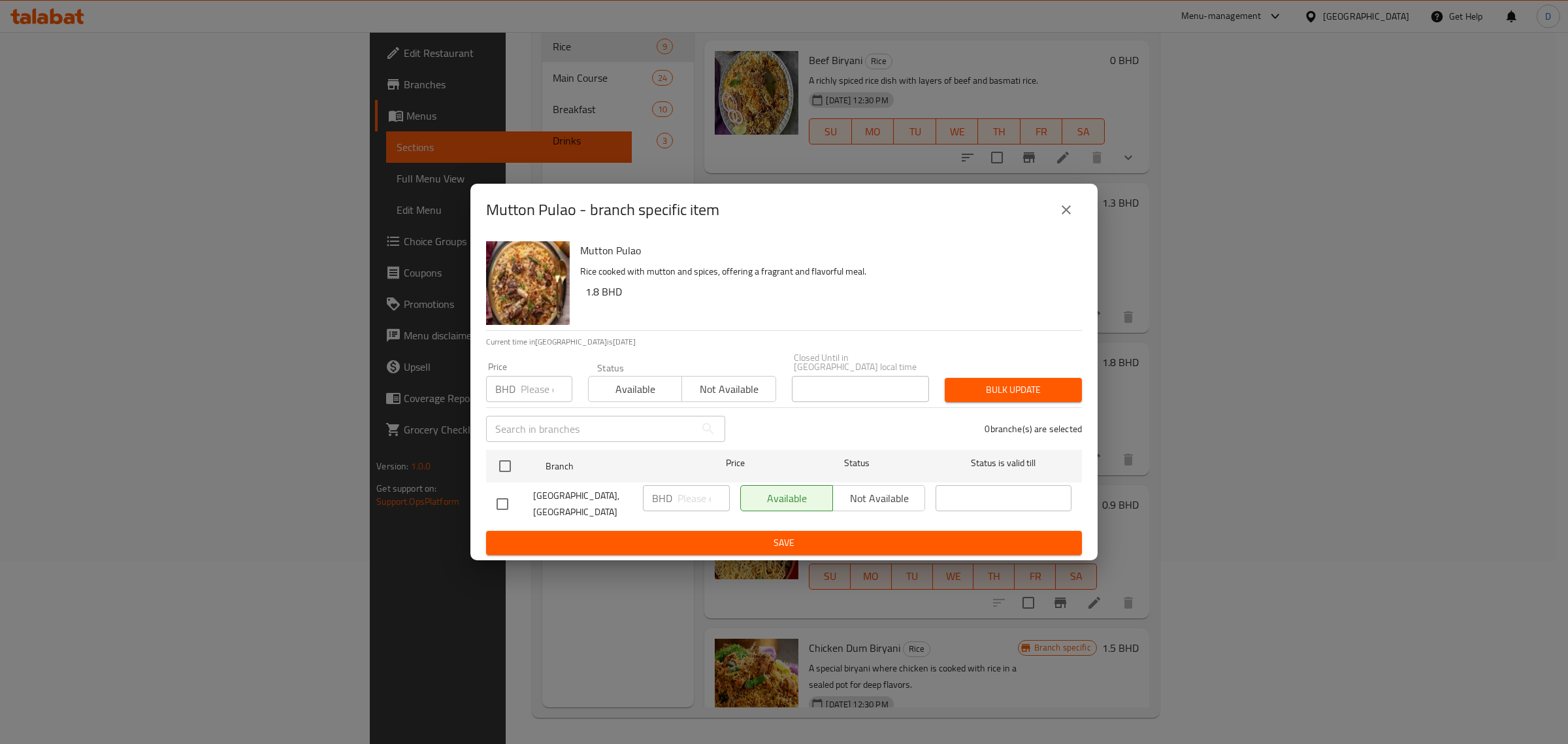
click at [870, 488] on div "Available Not available" at bounding box center [833, 498] width 185 height 26
click at [872, 495] on div "Available Not available" at bounding box center [833, 498] width 185 height 26
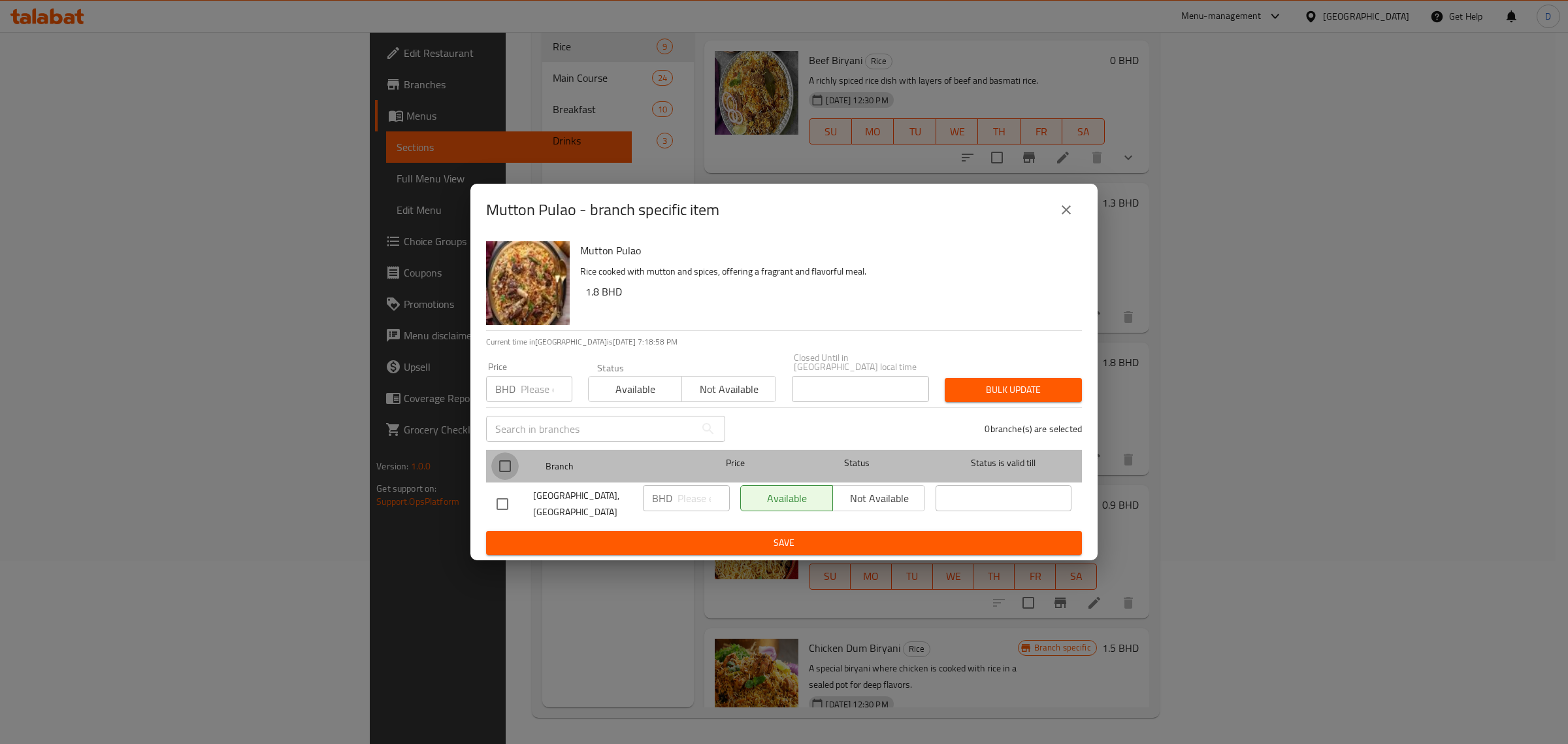
click at [506, 452] on input "checkbox" at bounding box center [505, 466] width 28 height 28
checkbox input "true"
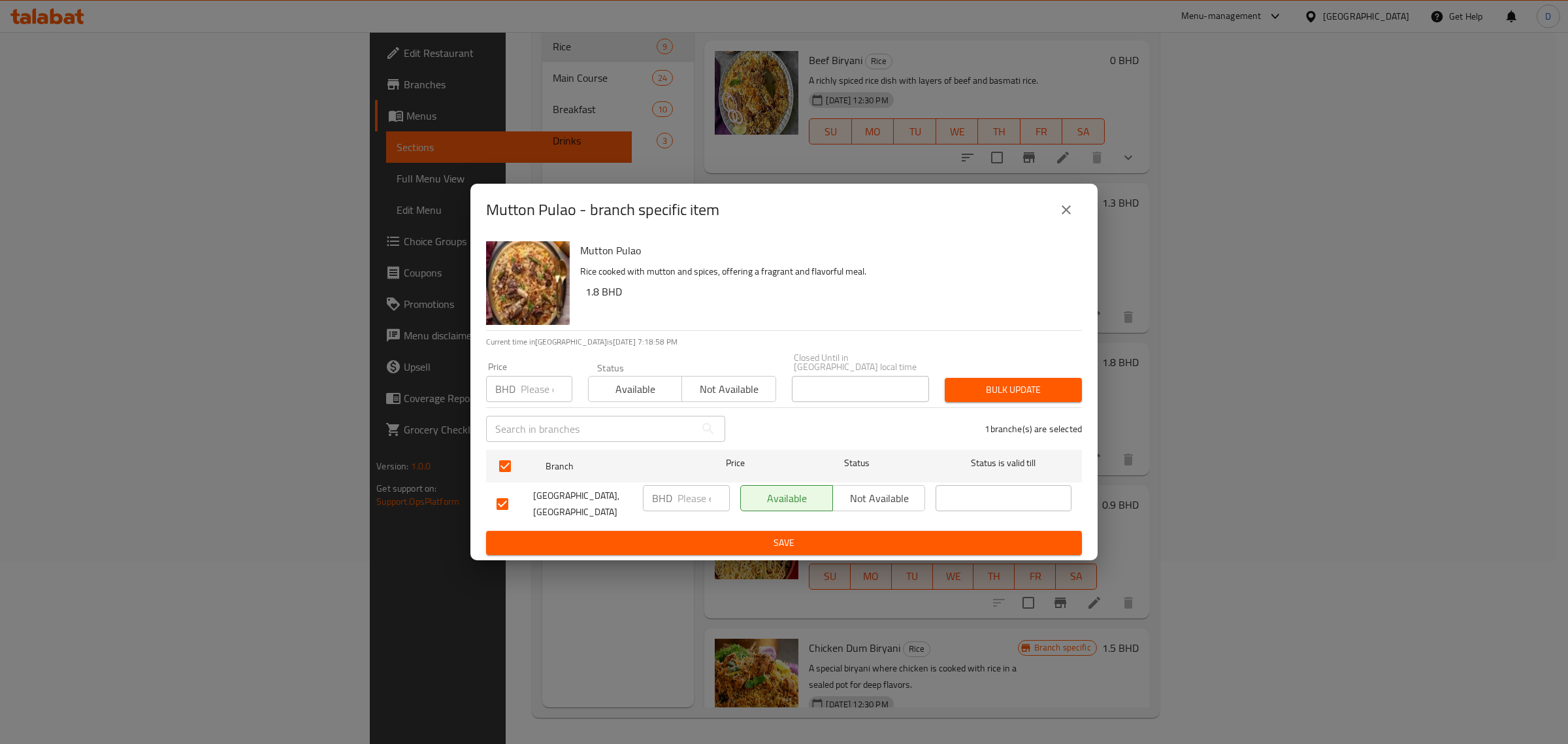
click at [726, 380] on span "Not available" at bounding box center [729, 389] width 83 height 19
click at [1002, 394] on button "Bulk update" at bounding box center [1013, 390] width 137 height 24
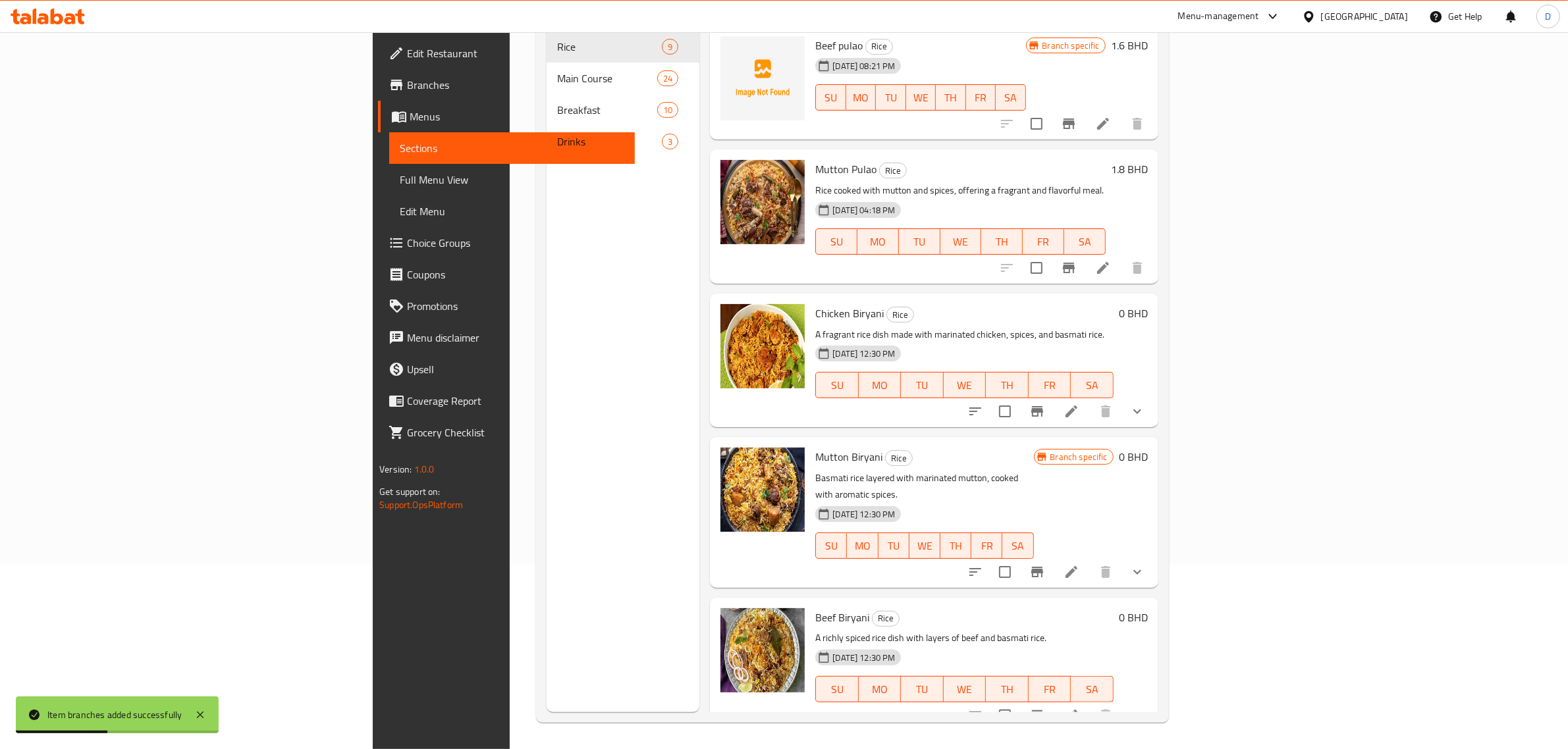
scroll to position [0, 0]
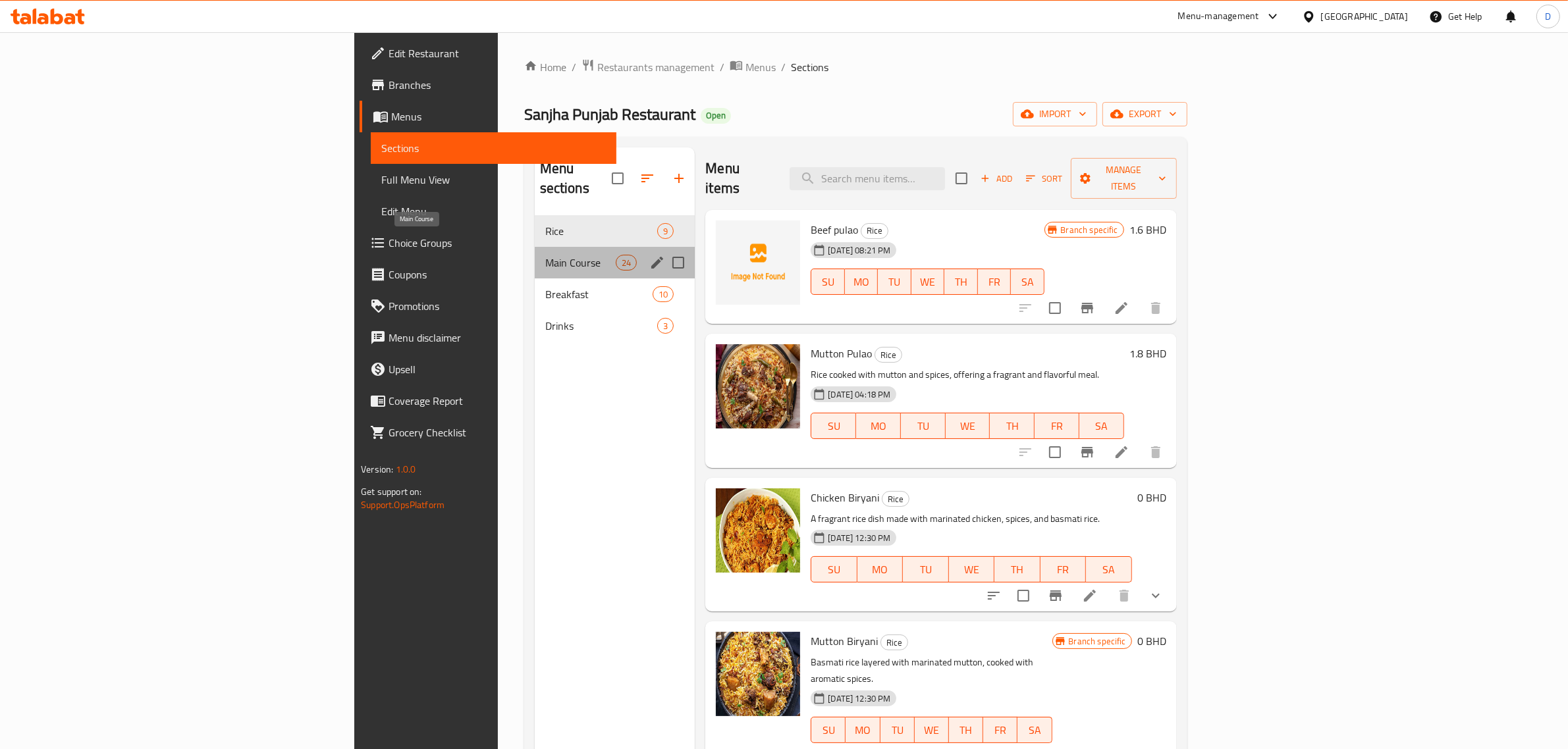
click at [545, 255] on span "Main Course" at bounding box center [580, 262] width 70 height 16
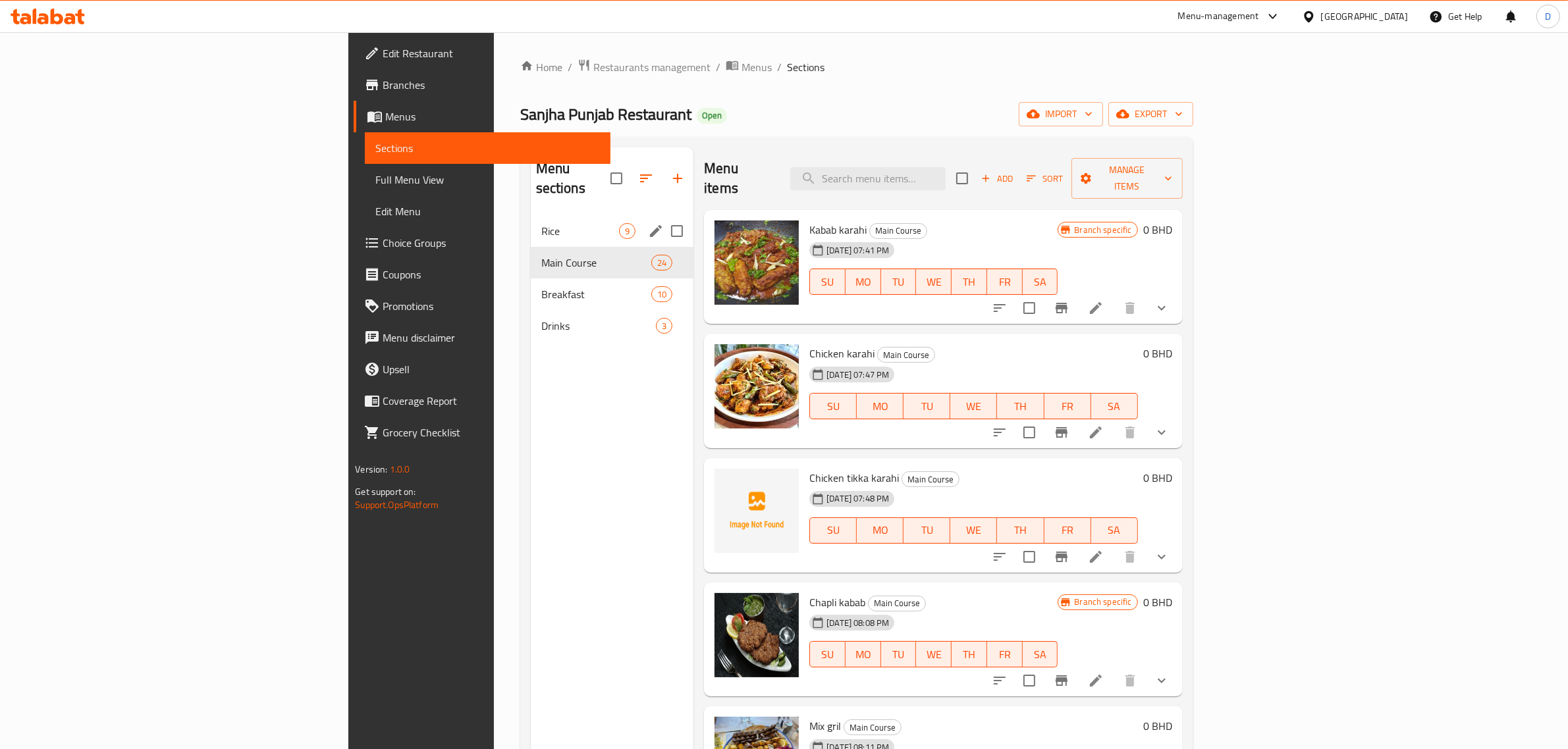
click at [541, 223] on span "Rice" at bounding box center [580, 230] width 78 height 16
